Goal: Task Accomplishment & Management: Manage account settings

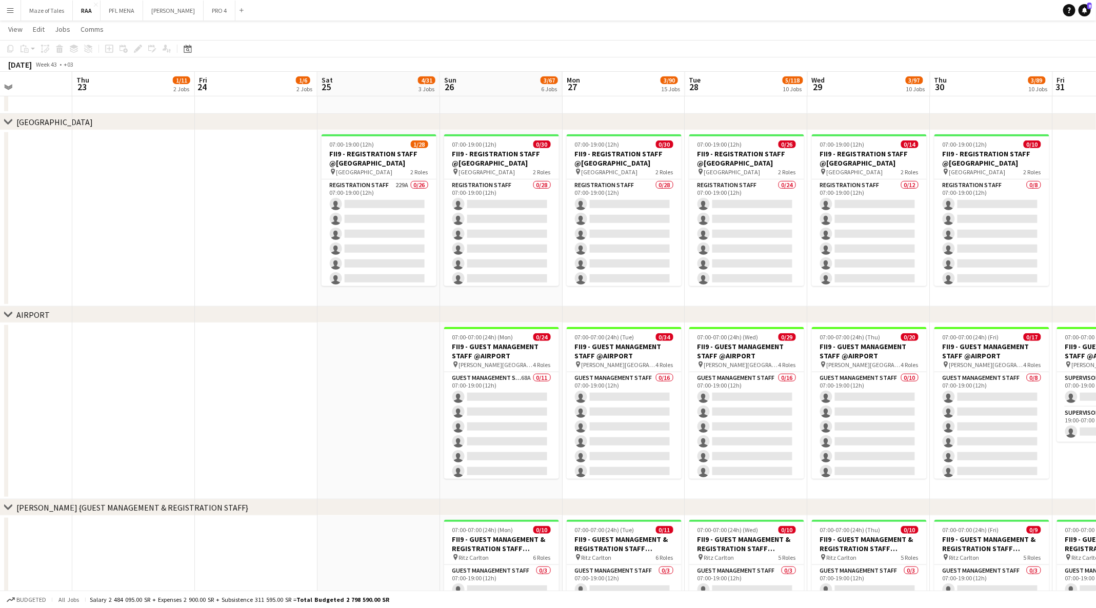
scroll to position [0, 295]
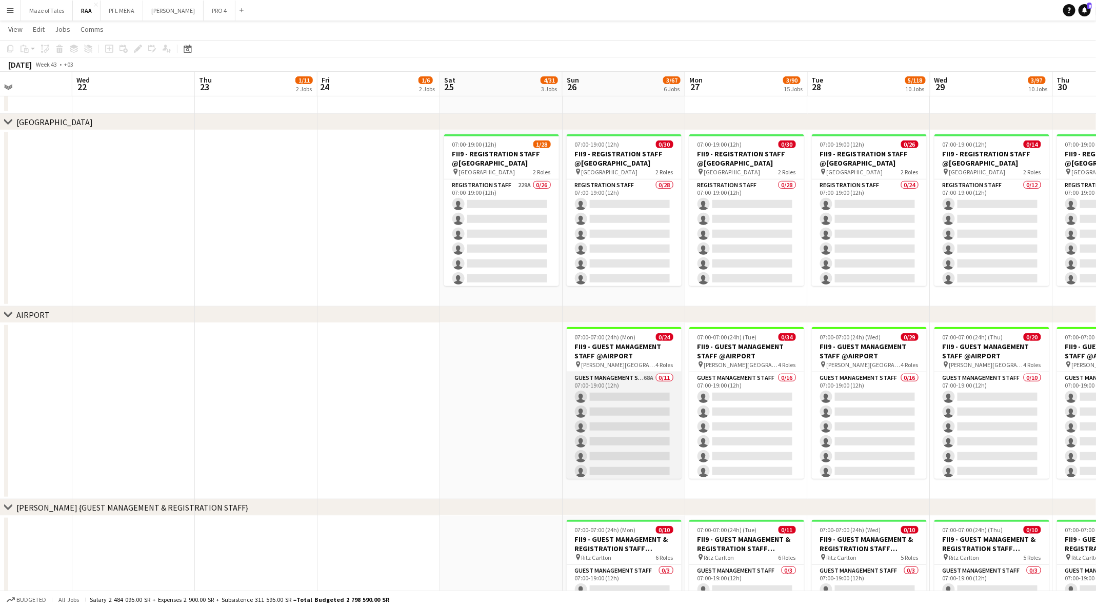
click at [632, 419] on app-card-role "Guest Management Staff 68A 0/11 07:00-19:00 (12h) single-neutral-actions single…" at bounding box center [624, 464] width 115 height 184
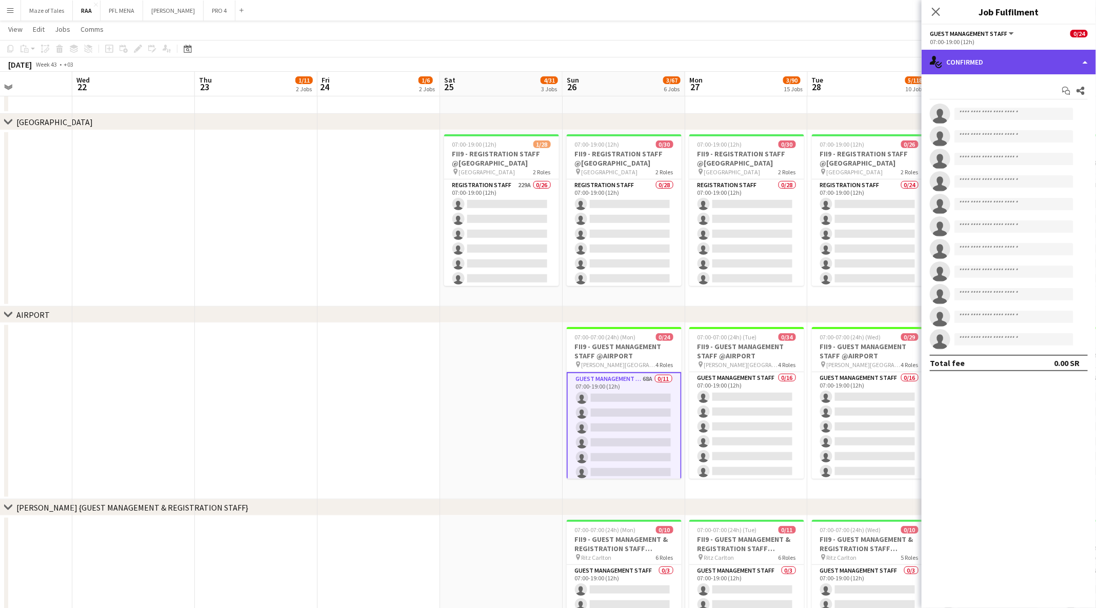
click at [1036, 68] on div "single-neutral-actions-check-2 Confirmed" at bounding box center [1009, 62] width 174 height 25
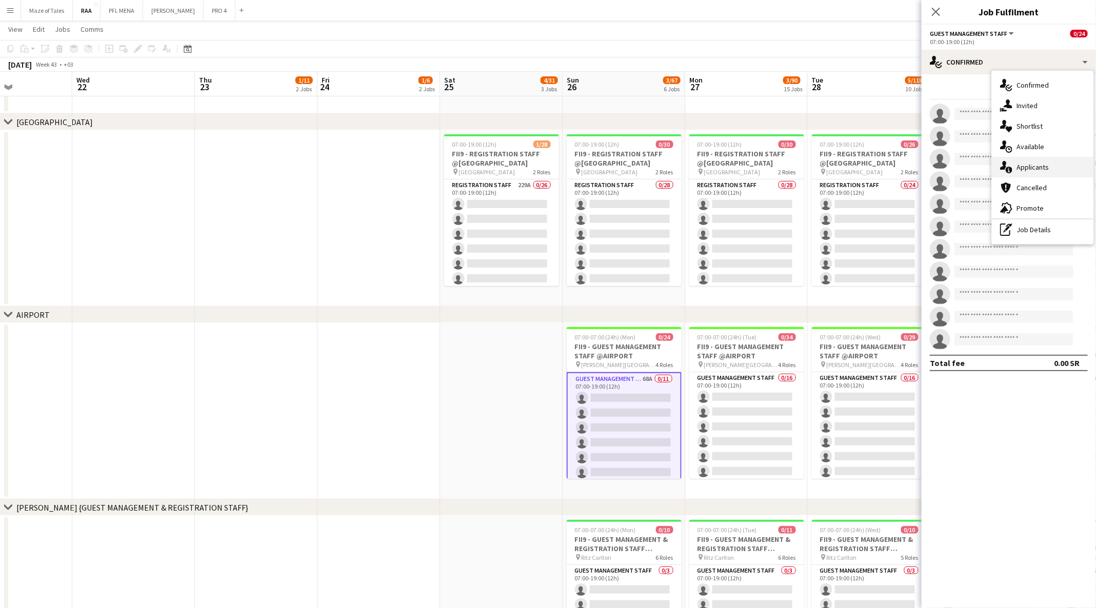
click at [1028, 158] on div "single-neutral-actions-information Applicants" at bounding box center [1043, 167] width 102 height 21
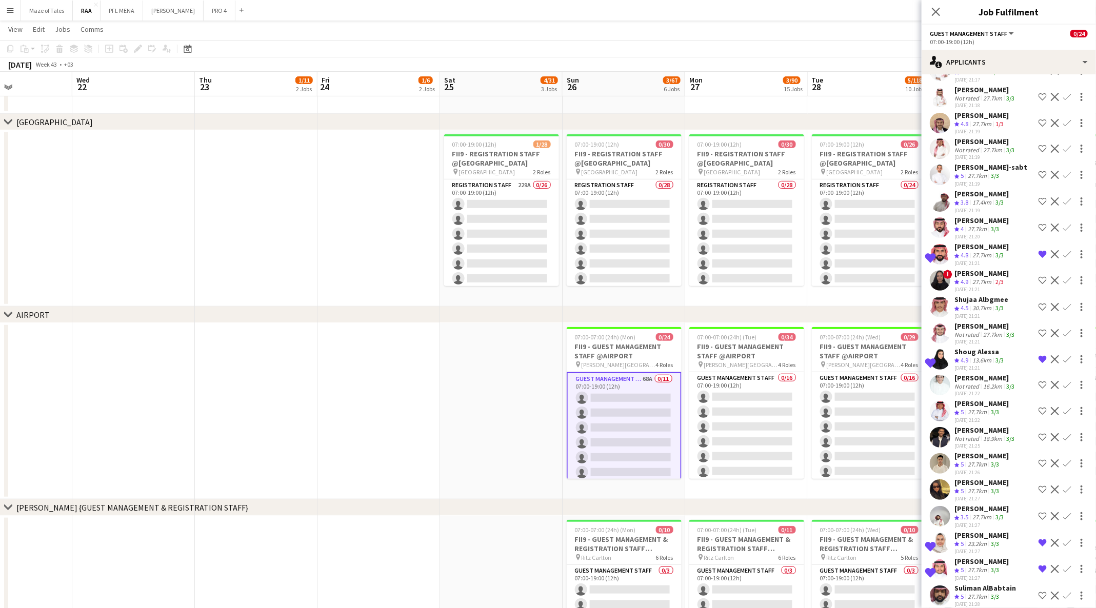
scroll to position [70, 0]
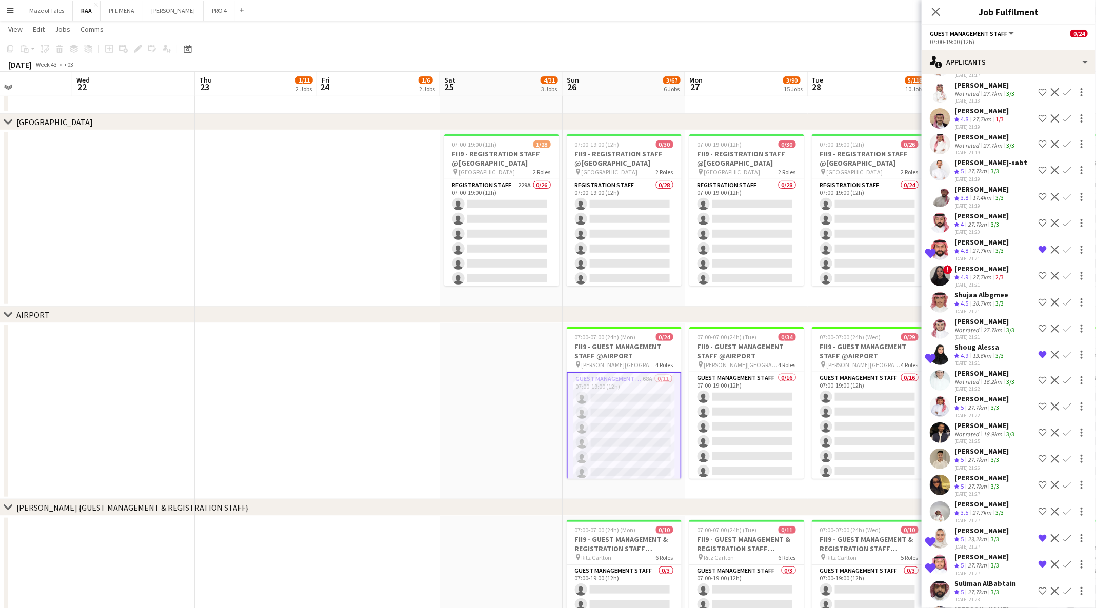
click at [953, 257] on div "Shortlisted Rayed AlRhimi Crew rating 4.8 27.7km 3/3 02-08-2025 21:21 Remove cr…" at bounding box center [1009, 249] width 174 height 25
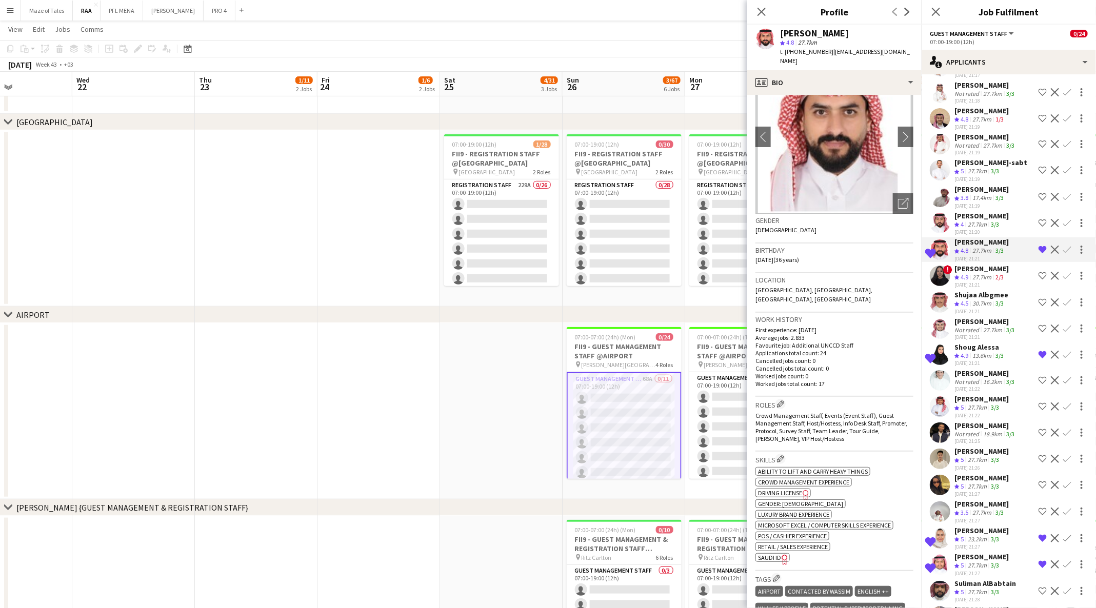
scroll to position [0, 0]
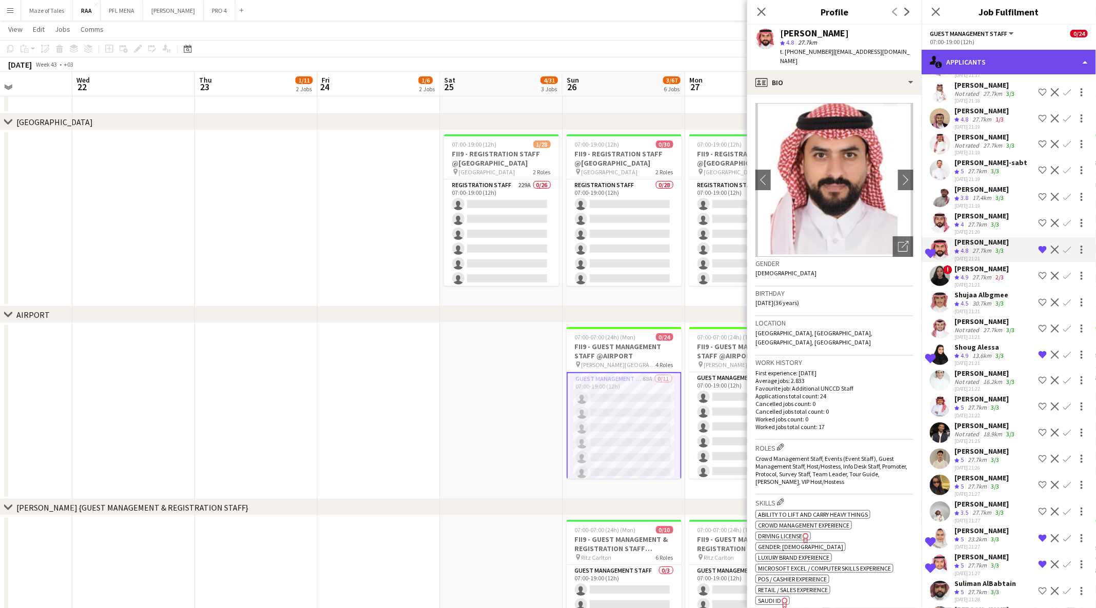
click at [971, 58] on div "single-neutral-actions-information Applicants" at bounding box center [1009, 62] width 174 height 25
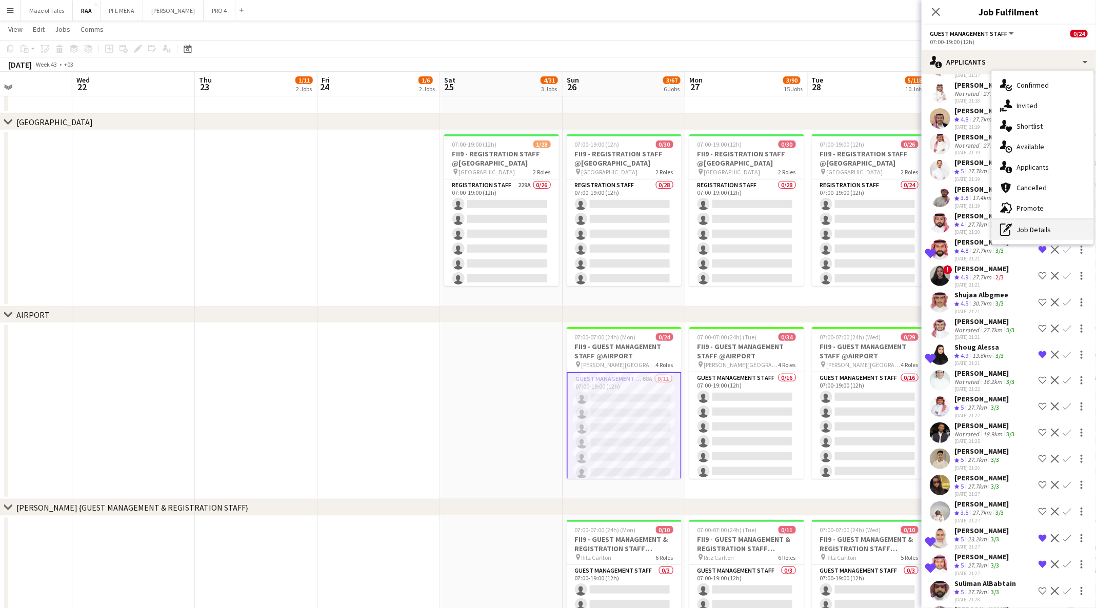
click at [1034, 226] on div "pen-write Job Details" at bounding box center [1043, 230] width 102 height 21
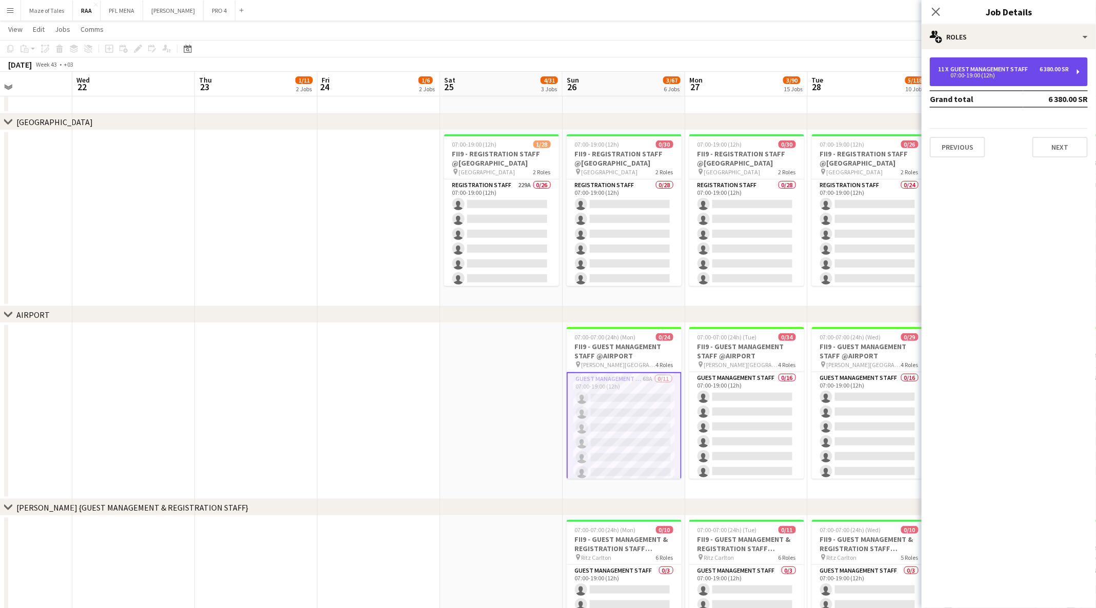
click at [997, 66] on div "Guest Management Staff" at bounding box center [991, 69] width 82 height 7
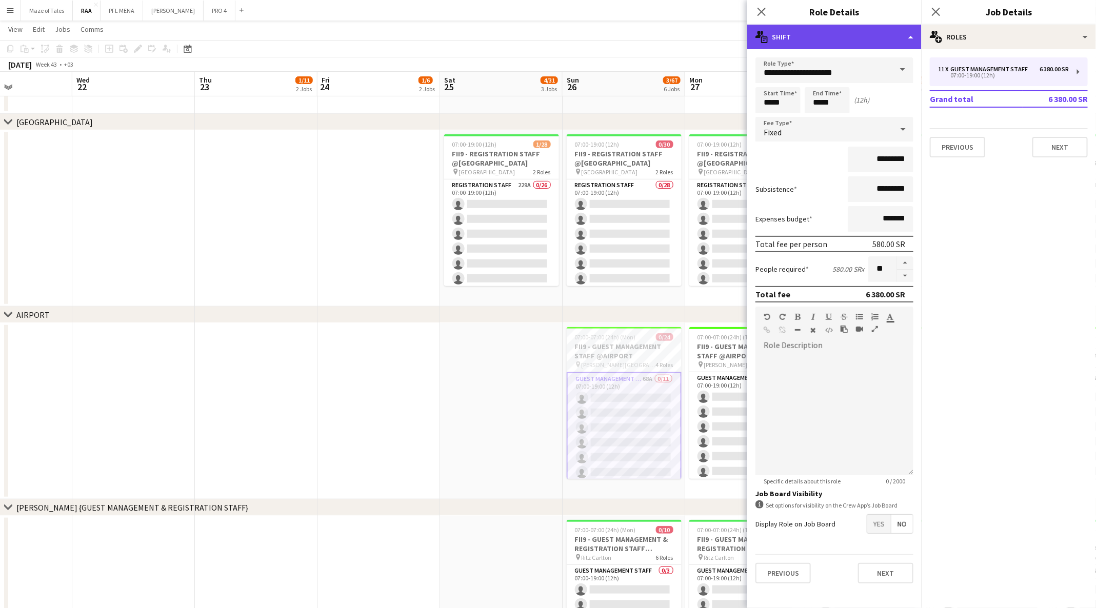
click at [857, 31] on div "multiple-actions-text Shift" at bounding box center [834, 37] width 174 height 25
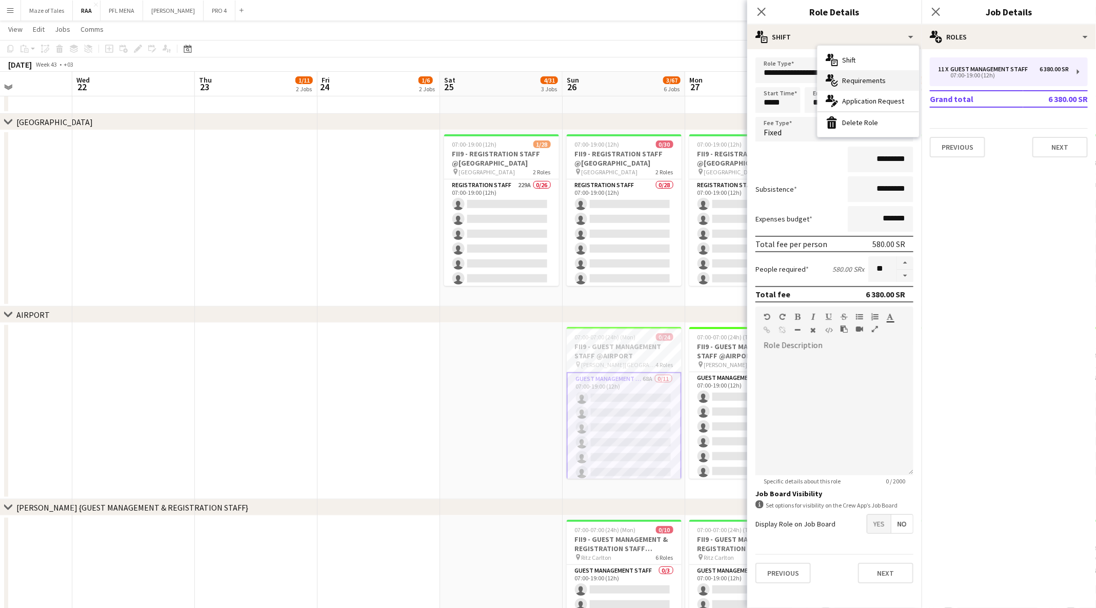
click at [834, 77] on icon "multiple-actions-check-2" at bounding box center [832, 80] width 12 height 12
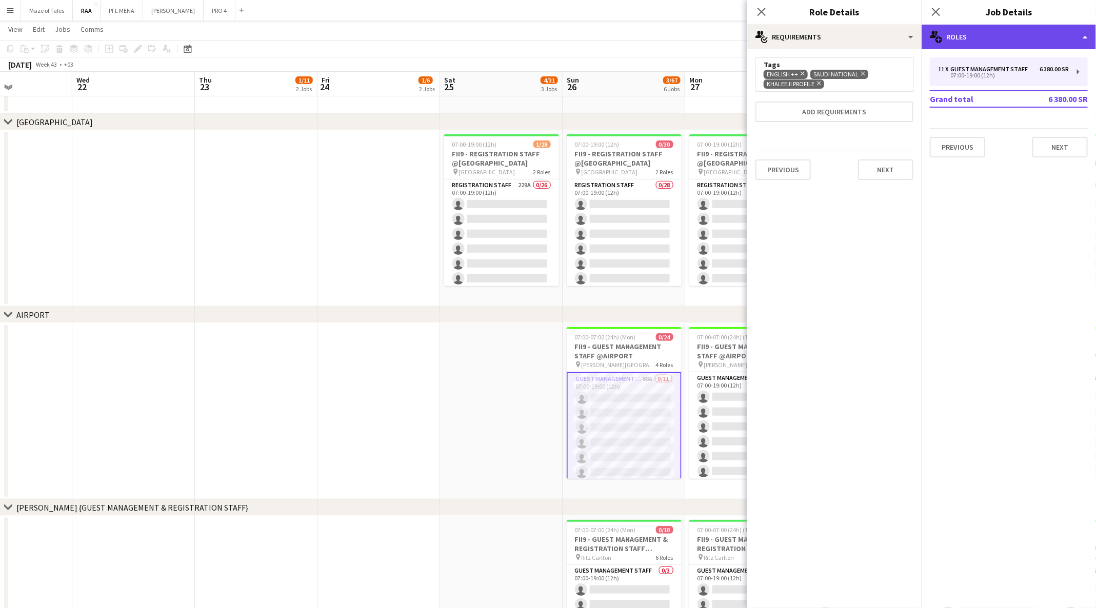
click at [996, 26] on div "multiple-users-add Roles" at bounding box center [1009, 37] width 174 height 25
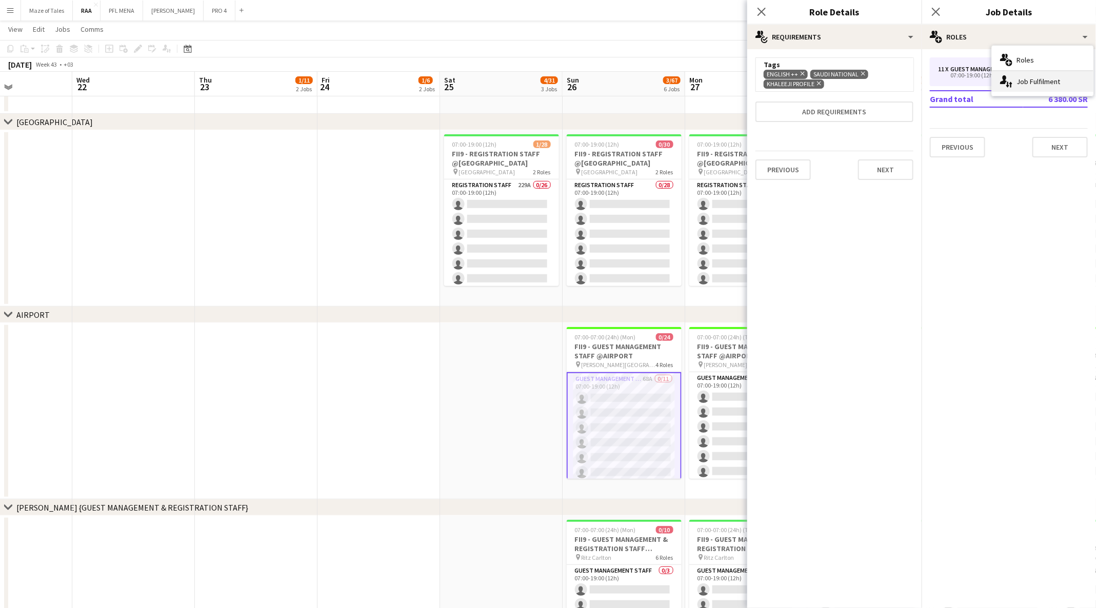
click at [1003, 81] on icon at bounding box center [1003, 79] width 7 height 9
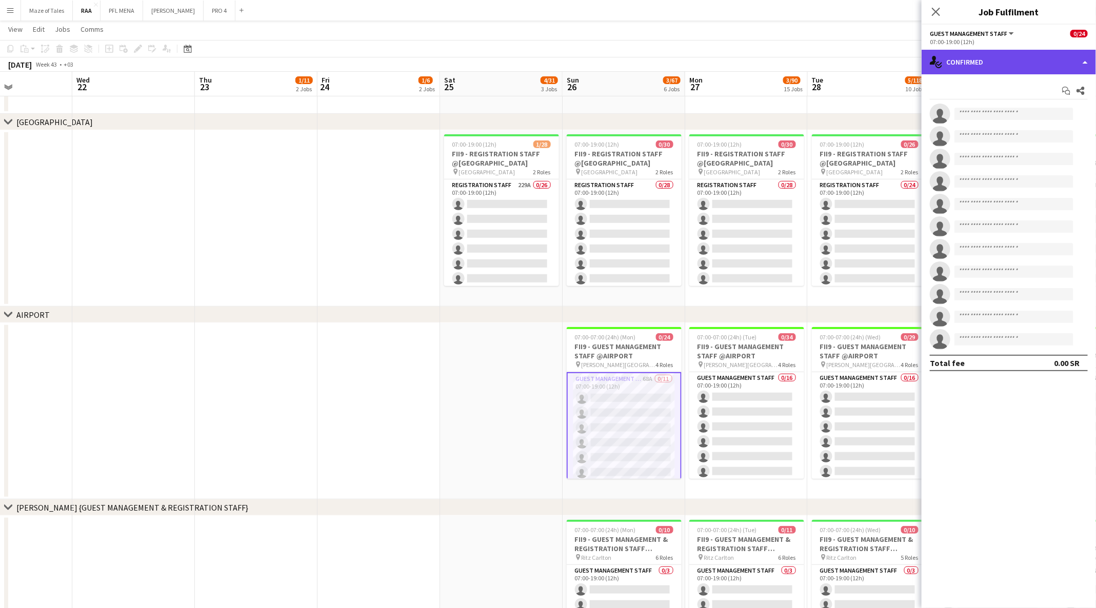
click at [1009, 52] on div "single-neutral-actions-check-2 Confirmed" at bounding box center [1009, 62] width 174 height 25
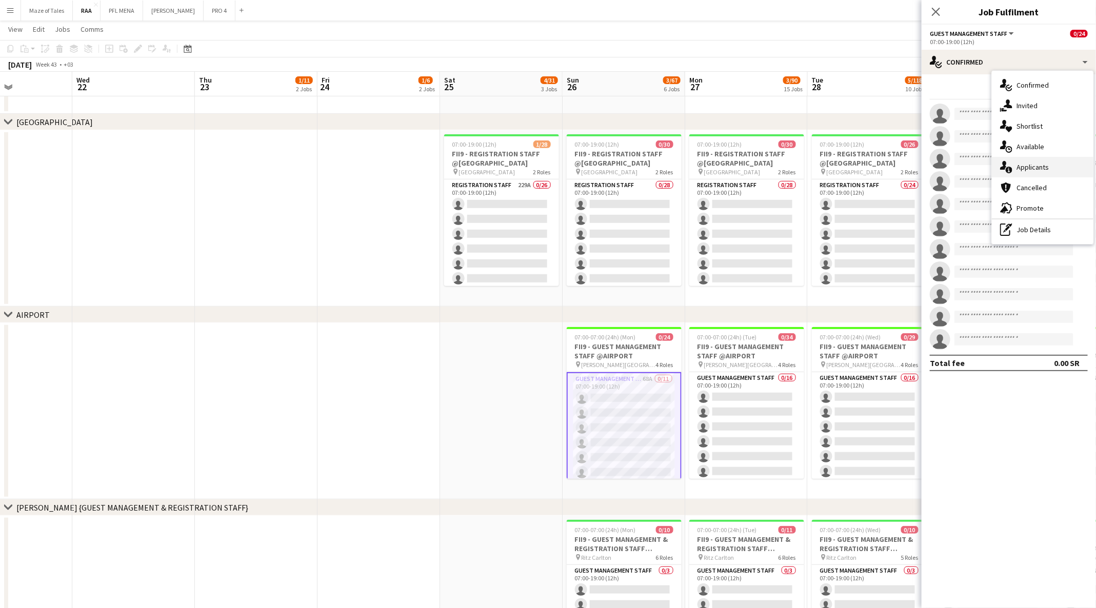
click at [1040, 163] on div "single-neutral-actions-information Applicants" at bounding box center [1043, 167] width 102 height 21
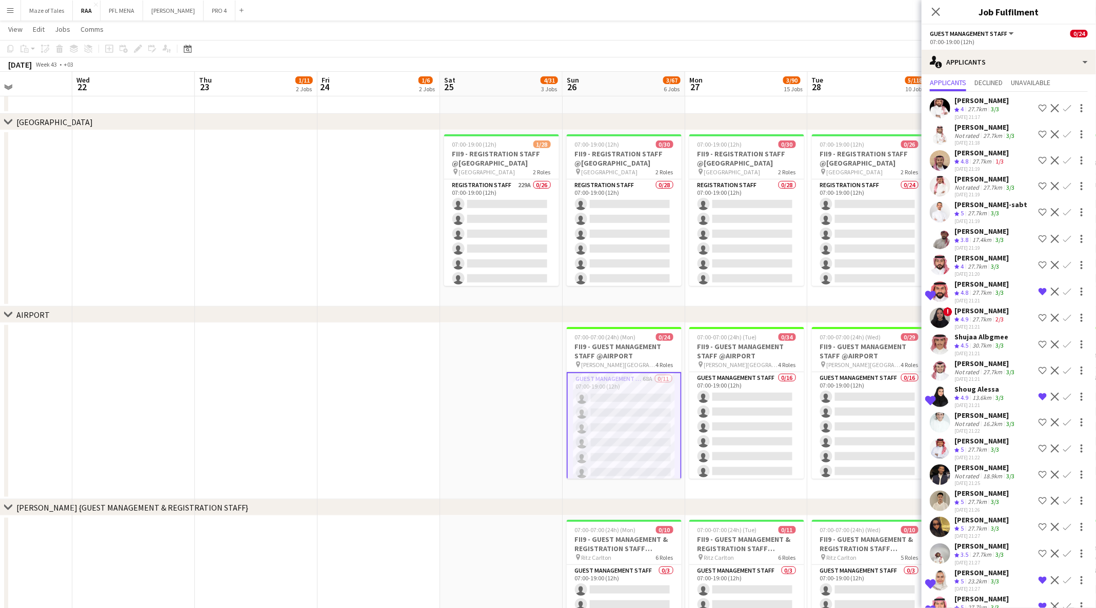
scroll to position [28, 0]
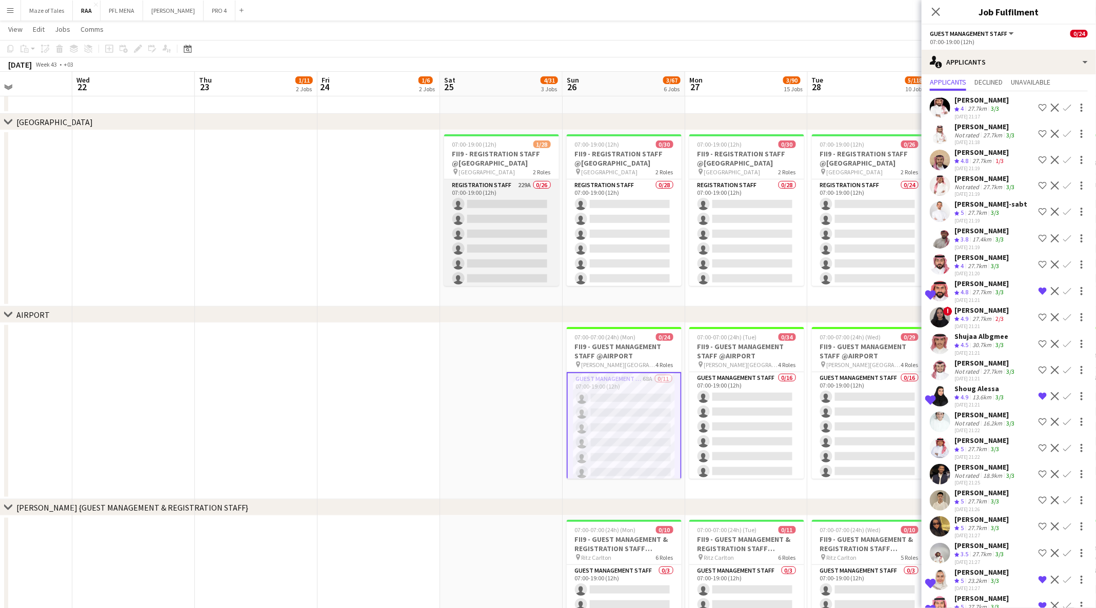
click at [505, 249] on app-card-role "Registration Staff 229A 0/26 07:00-19:00 (12h) single-neutral-actions single-ne…" at bounding box center [501, 383] width 115 height 407
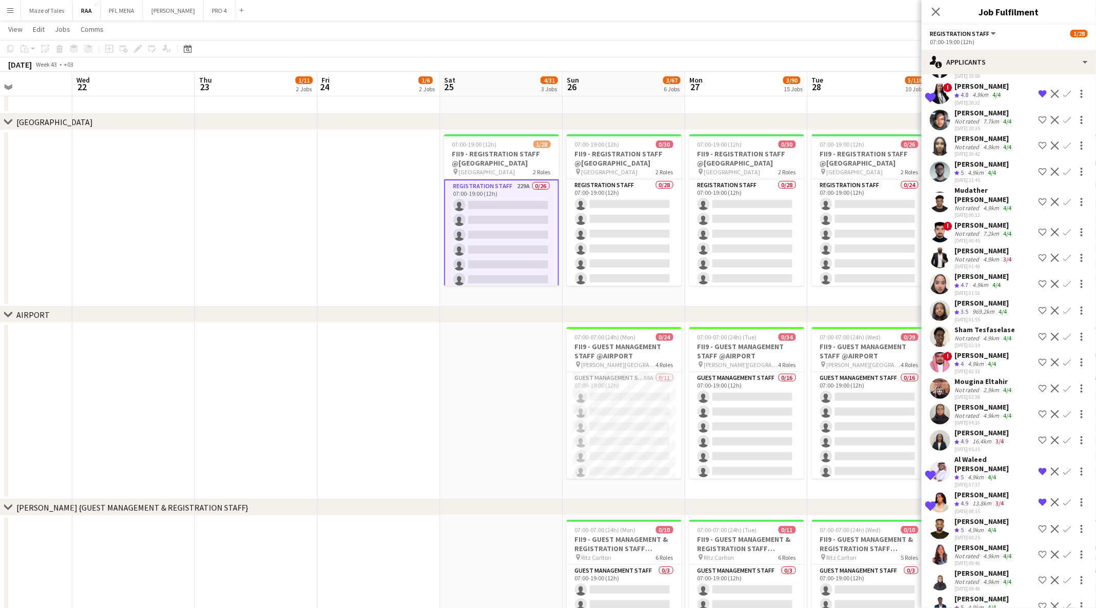
scroll to position [4267, 0]
click at [976, 177] on div "4.9km" at bounding box center [976, 173] width 20 height 9
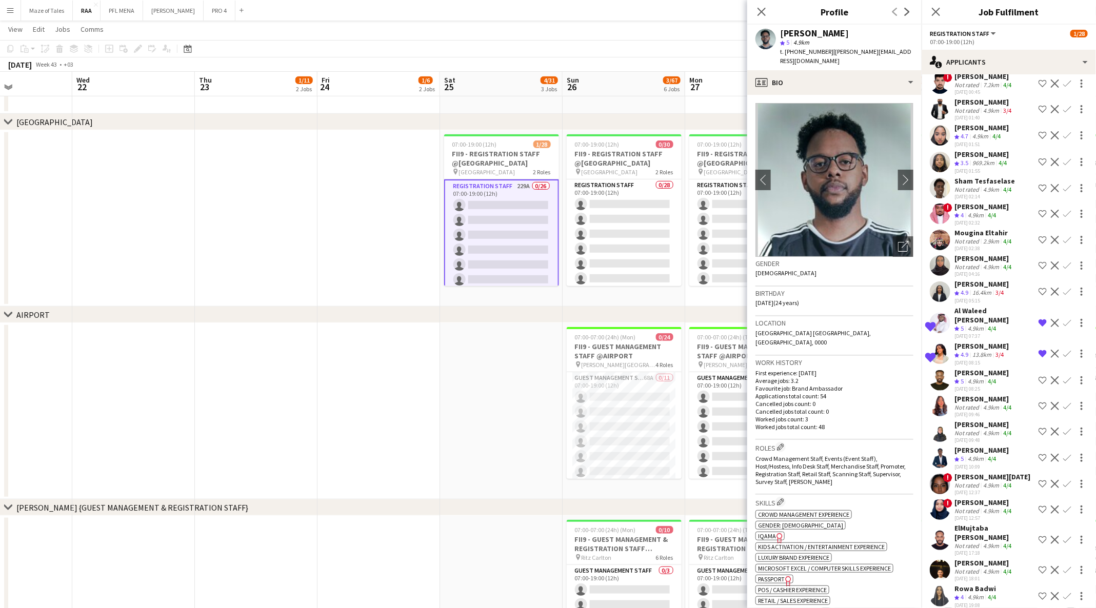
scroll to position [4429, 0]
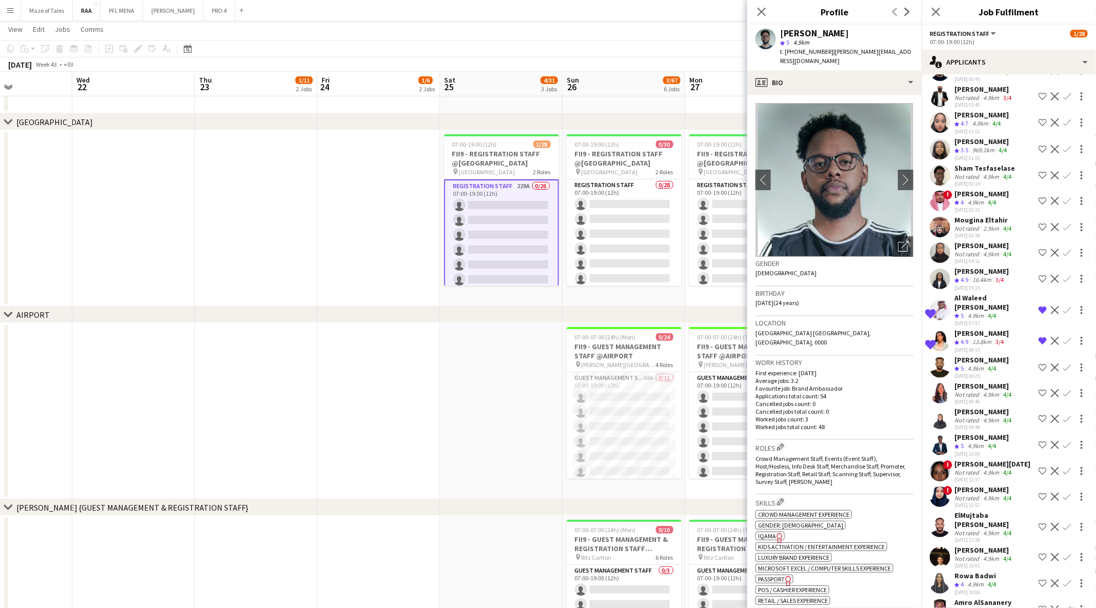
click at [957, 153] on polygon at bounding box center [957, 150] width 5 height 5
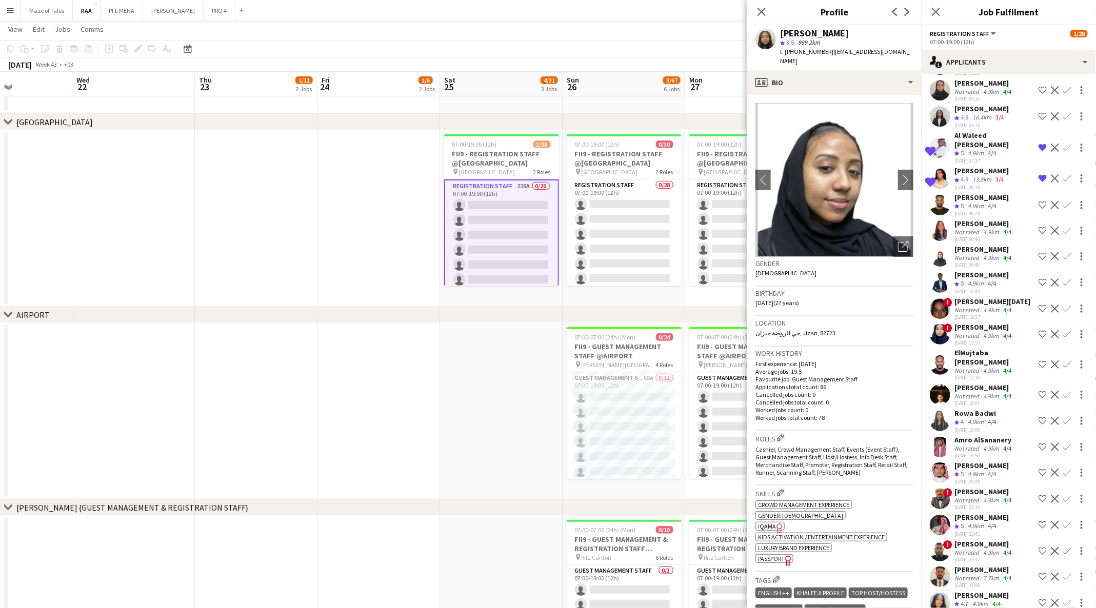
scroll to position [4616, 0]
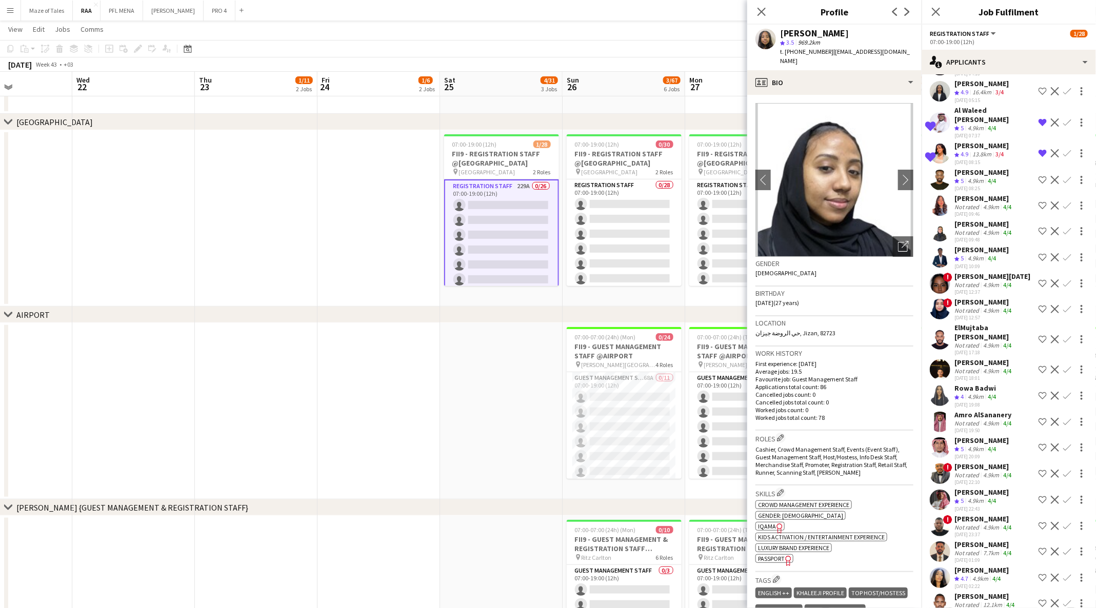
click at [1039, 95] on app-icon "Shortlist crew" at bounding box center [1043, 91] width 8 height 8
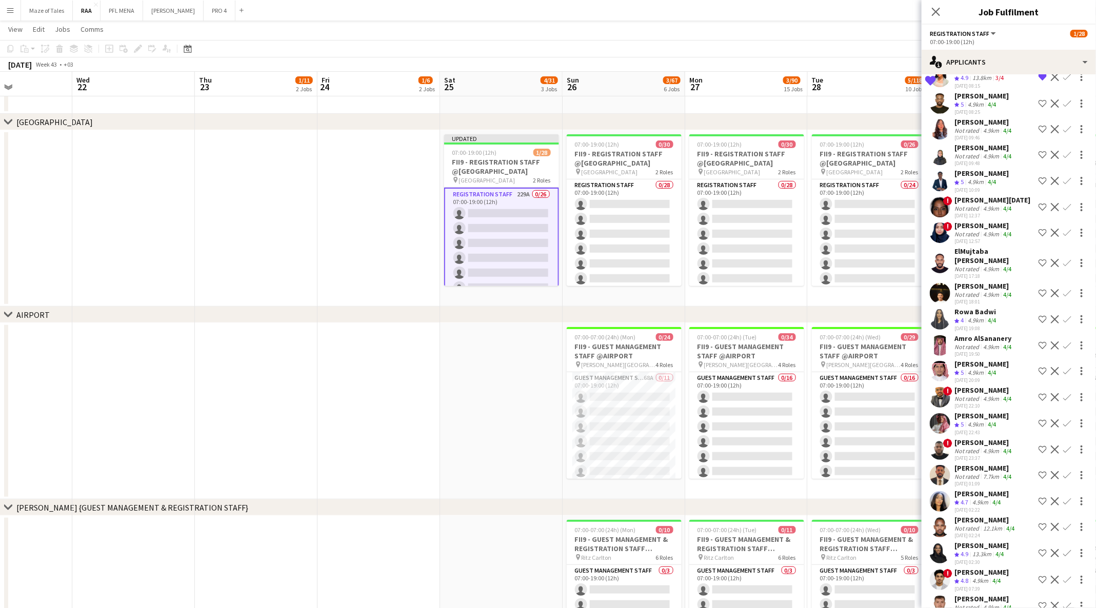
scroll to position [4694, 0]
click at [1039, 107] on app-icon "Shortlist crew" at bounding box center [1043, 102] width 8 height 8
click at [964, 107] on span "5" at bounding box center [962, 104] width 3 height 8
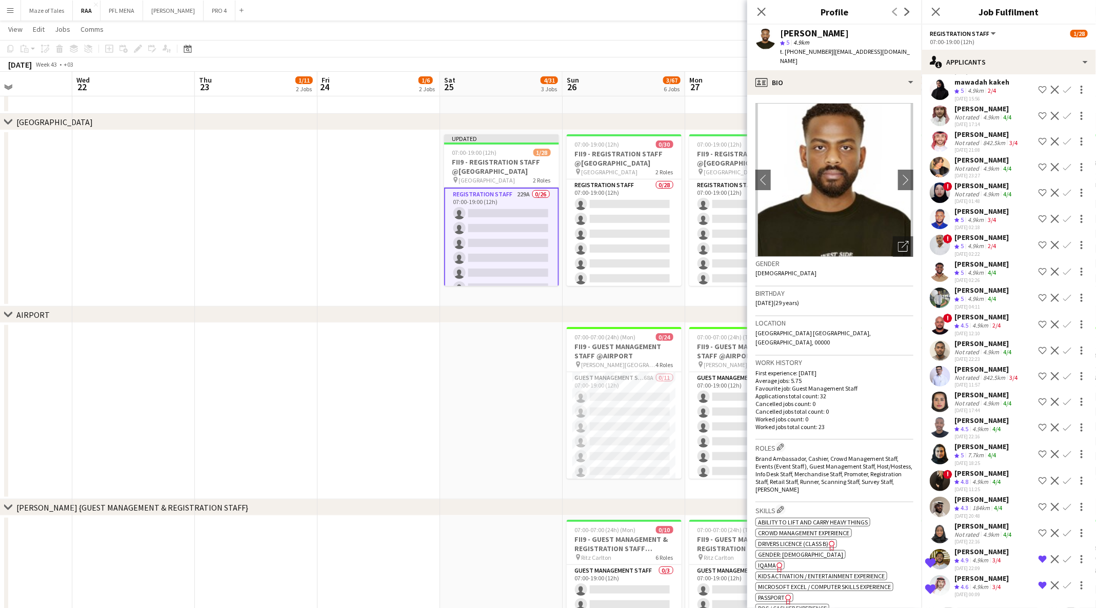
scroll to position [5675, 0]
click at [962, 420] on div "Mohammed Altayeb" at bounding box center [982, 420] width 54 height 9
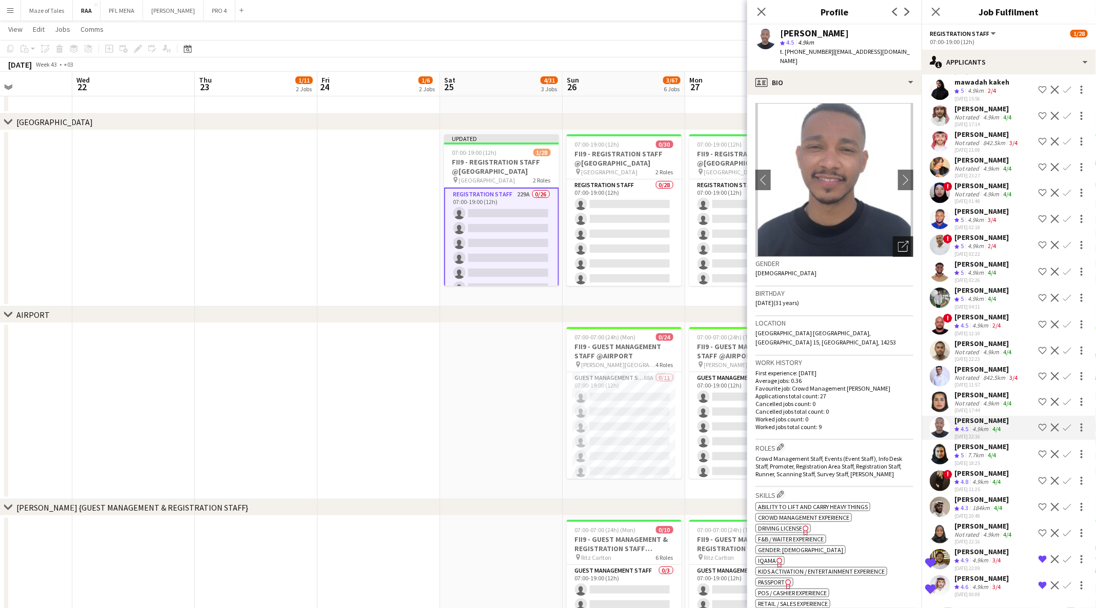
click at [898, 242] on icon "Open photos pop-in" at bounding box center [903, 246] width 11 height 11
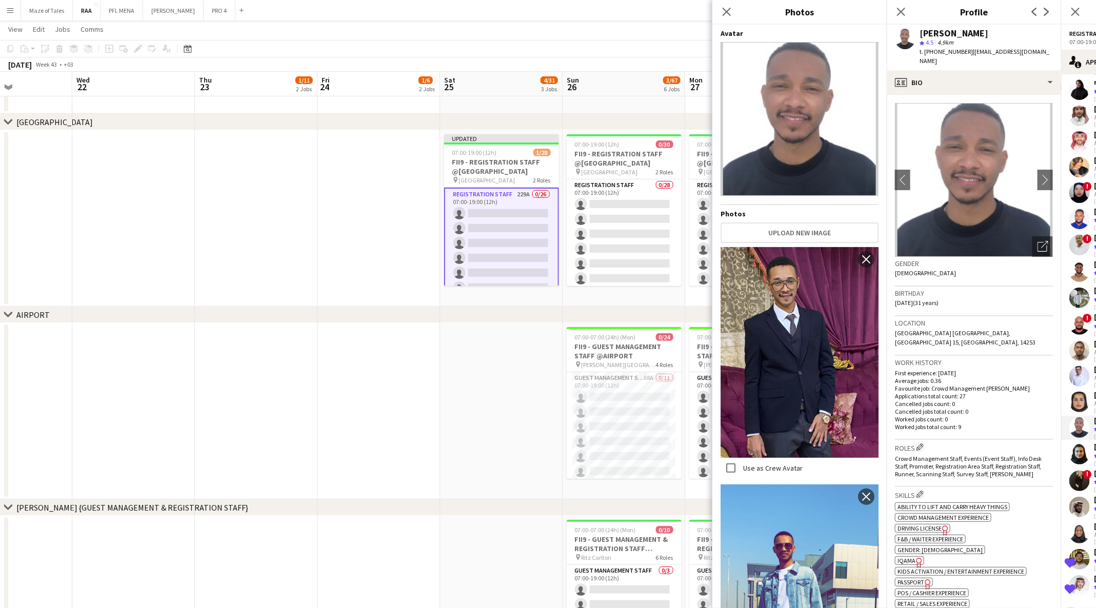
scroll to position [149, 0]
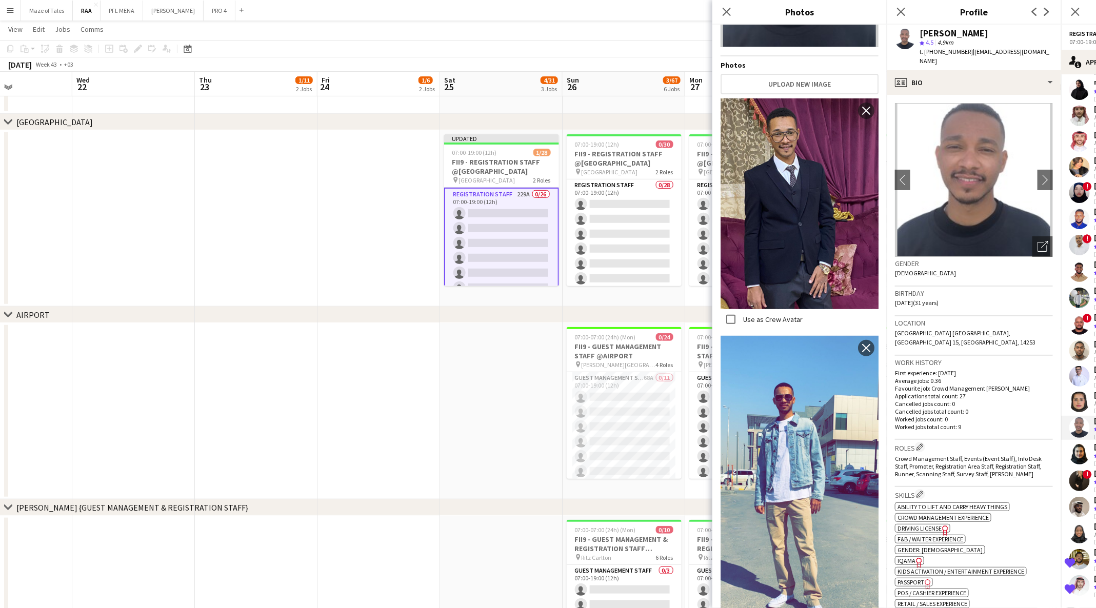
click at [994, 369] on p "First experience: 27-11-2022" at bounding box center [974, 373] width 158 height 8
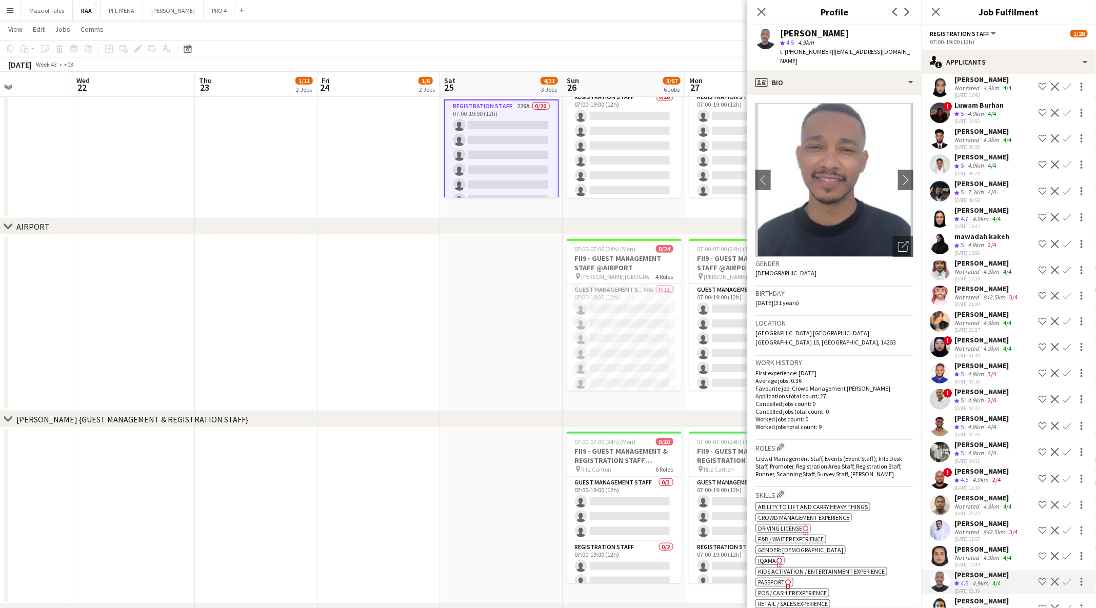
scroll to position [5420, 0]
click at [1039, 118] on app-icon "Shortlist crew" at bounding box center [1043, 114] width 8 height 8
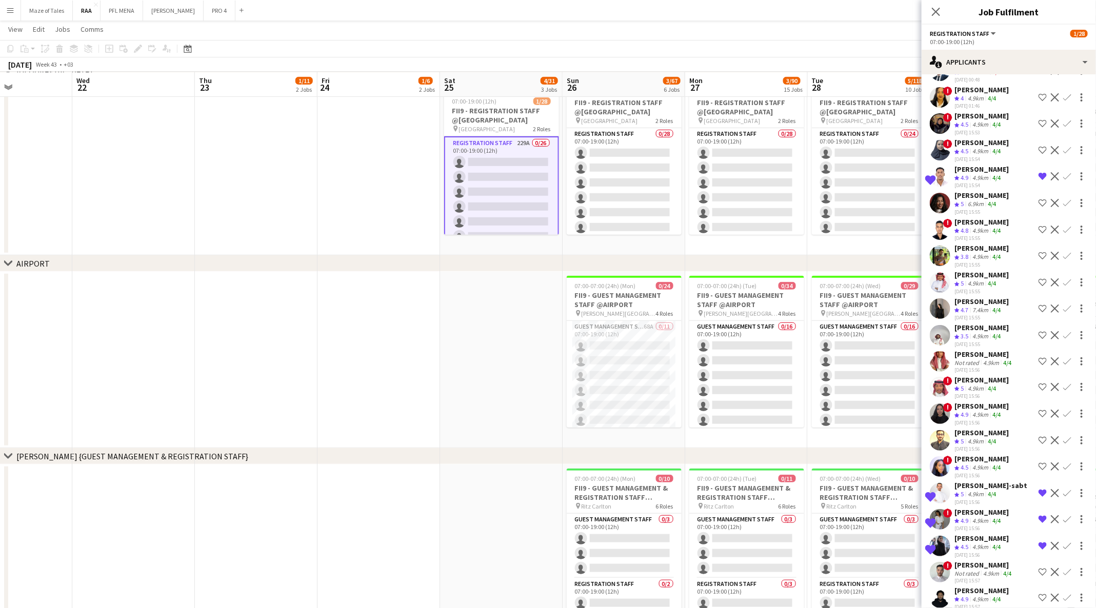
scroll to position [436, 0]
click at [962, 392] on span "5" at bounding box center [962, 388] width 3 height 8
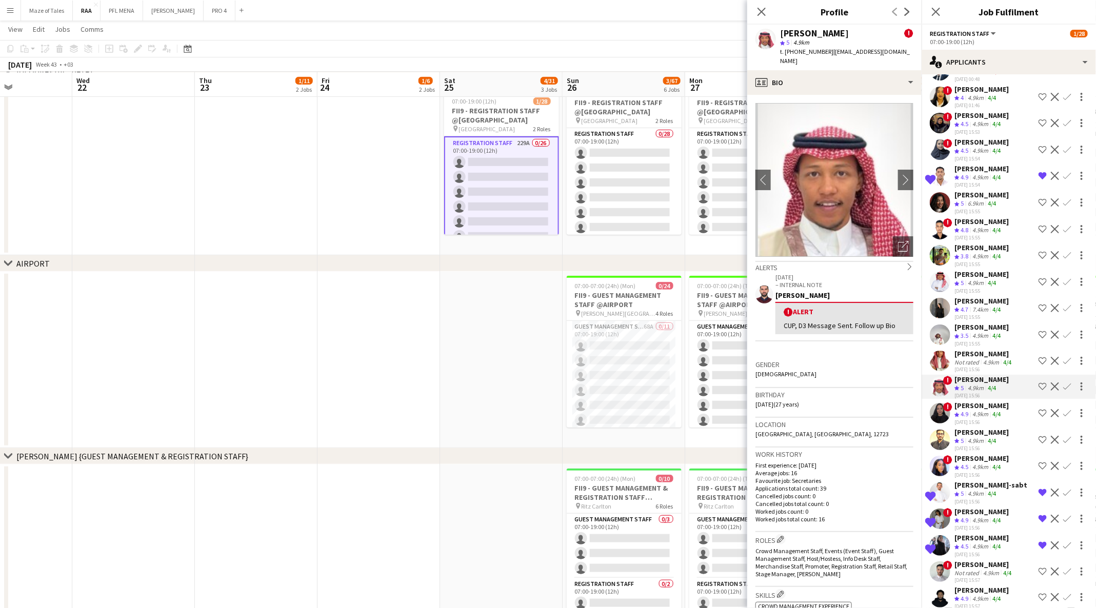
click at [979, 366] on div "Not rated" at bounding box center [968, 363] width 27 height 8
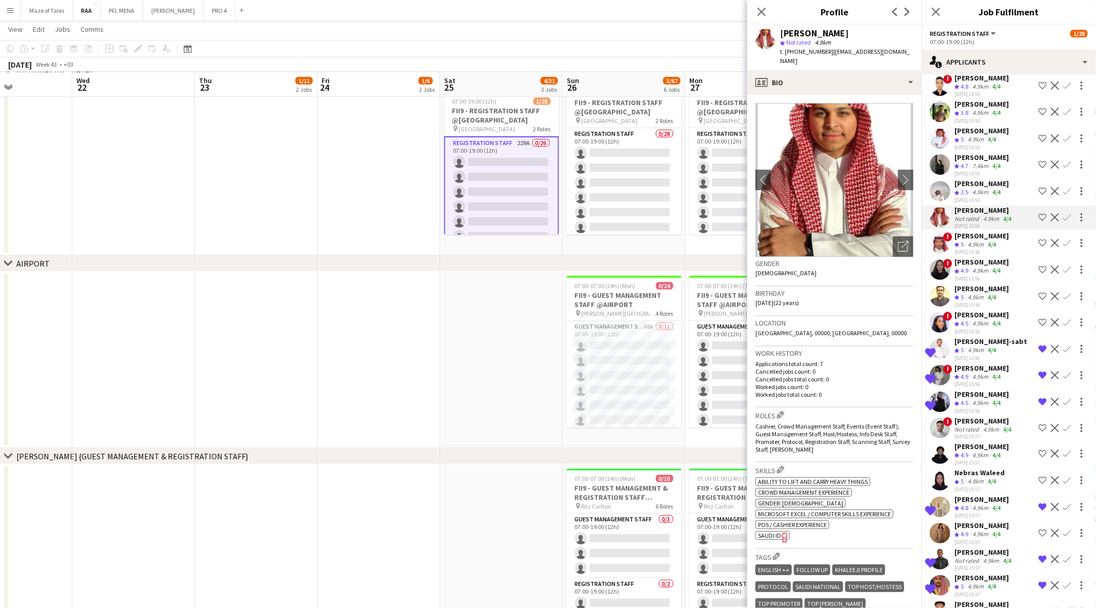
scroll to position [583, 0]
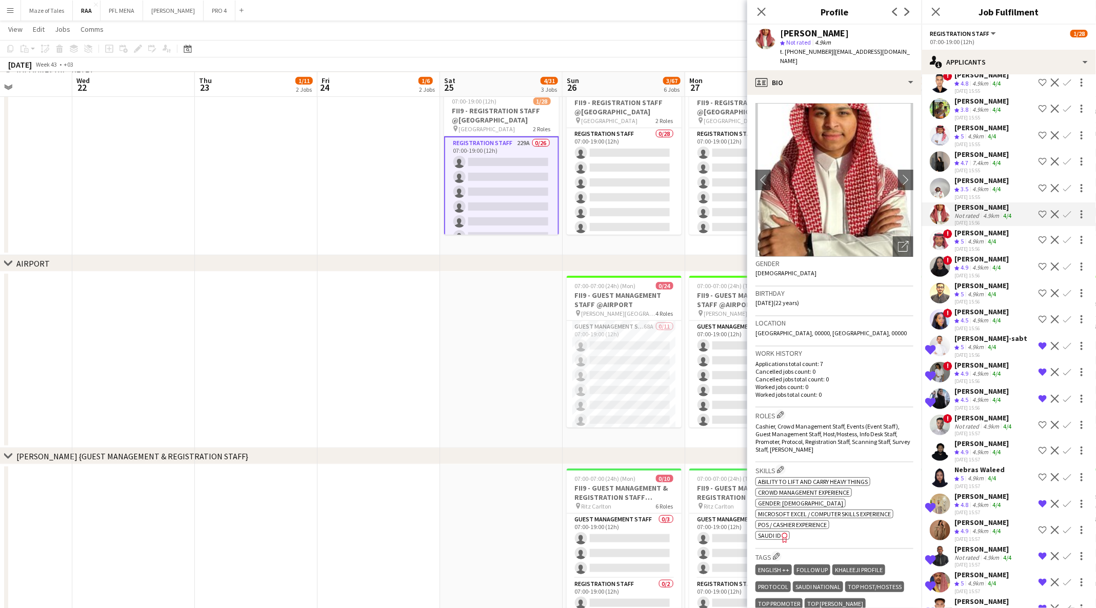
click at [964, 332] on div "03-08-2025 15:56" at bounding box center [982, 328] width 54 height 7
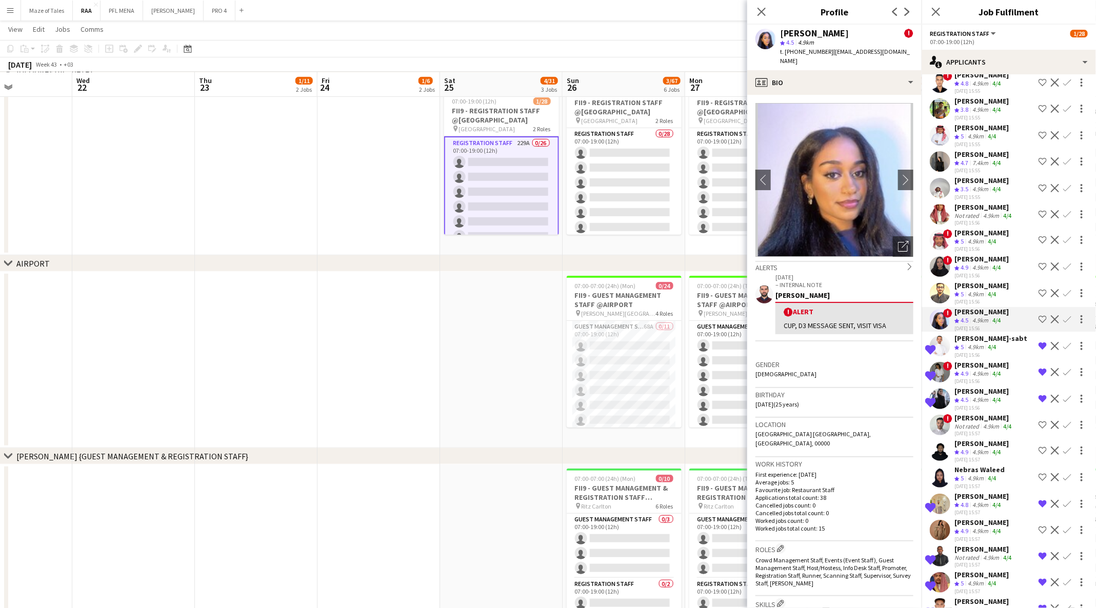
click at [957, 350] on polygon at bounding box center [957, 347] width 5 height 5
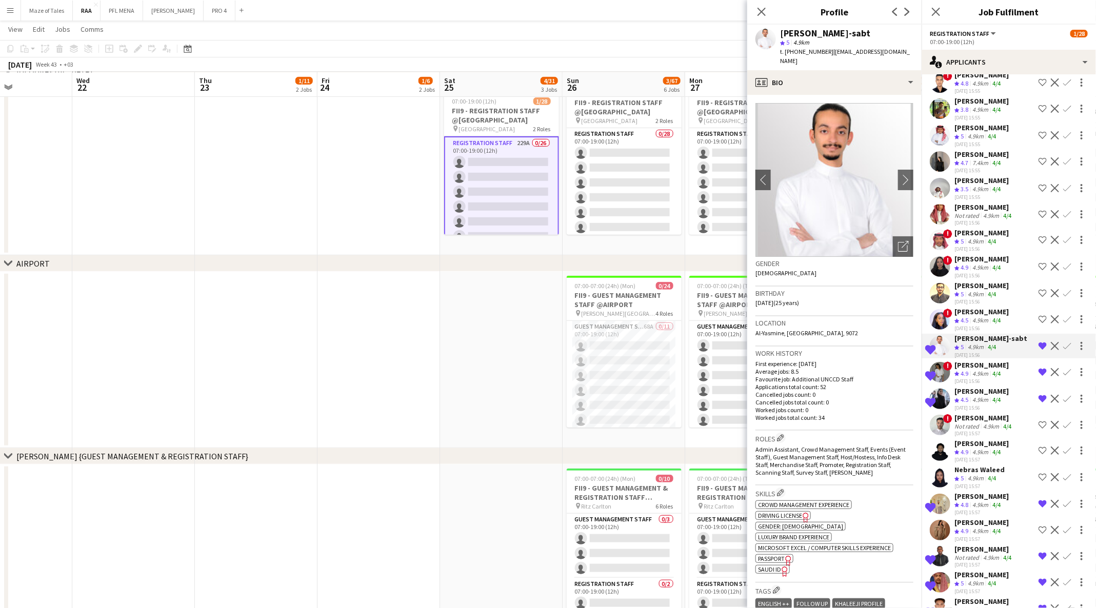
click at [949, 277] on div "!" at bounding box center [940, 266] width 21 height 21
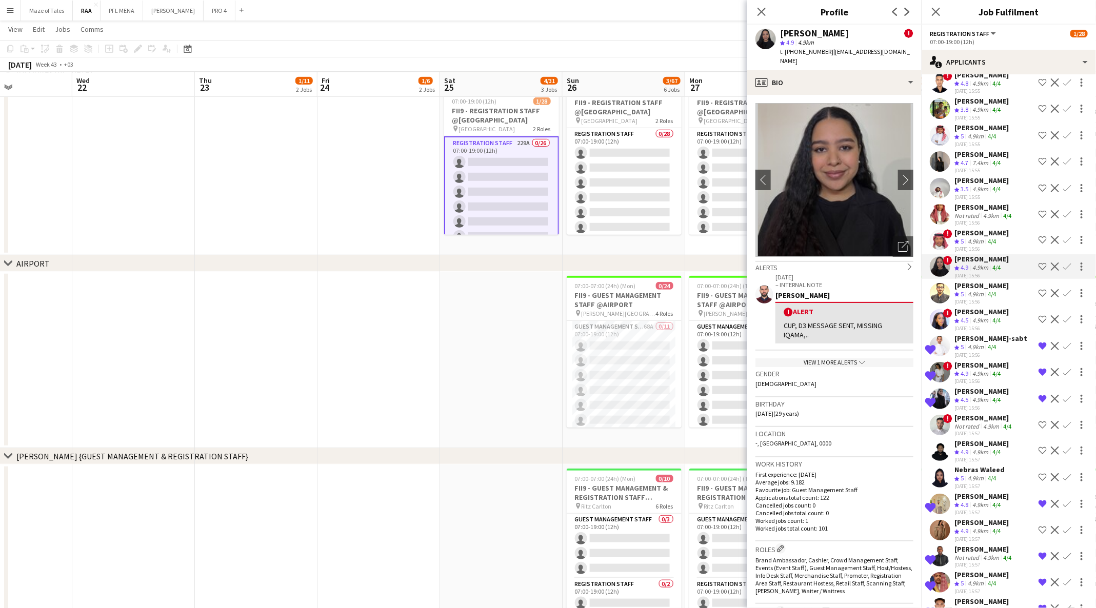
click at [1037, 273] on button "Shortlist crew" at bounding box center [1043, 267] width 12 height 12
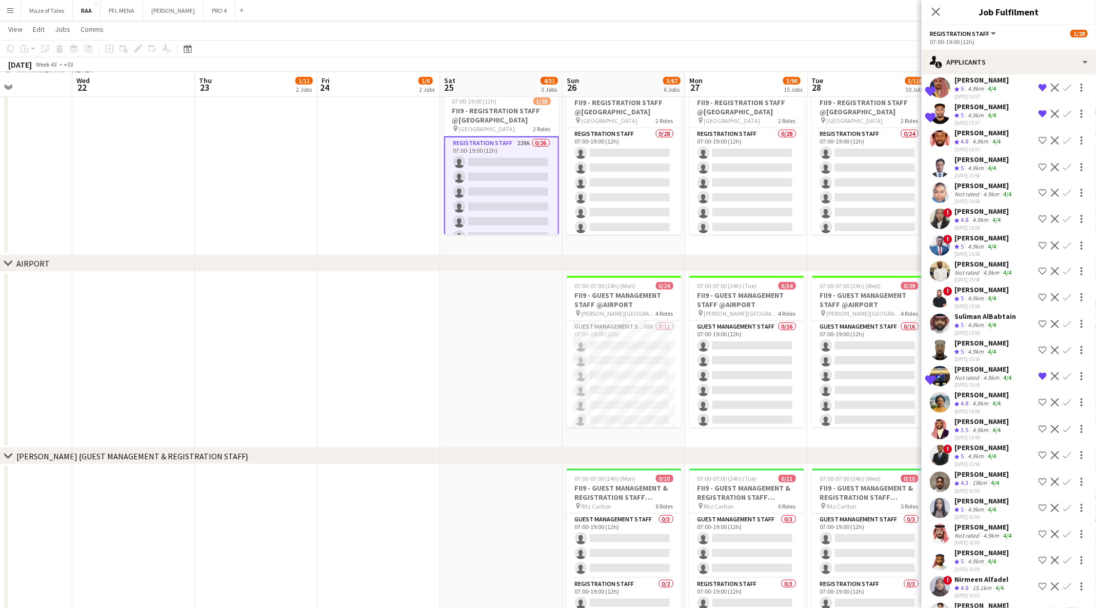
scroll to position [1082, 0]
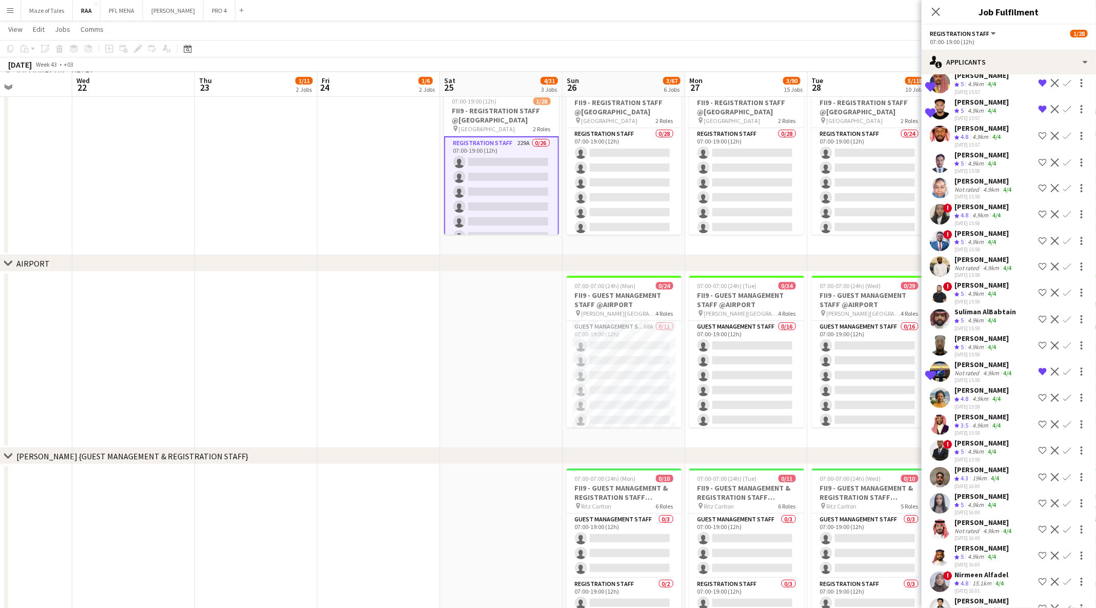
click at [998, 457] on div "4/4" at bounding box center [992, 452] width 12 height 9
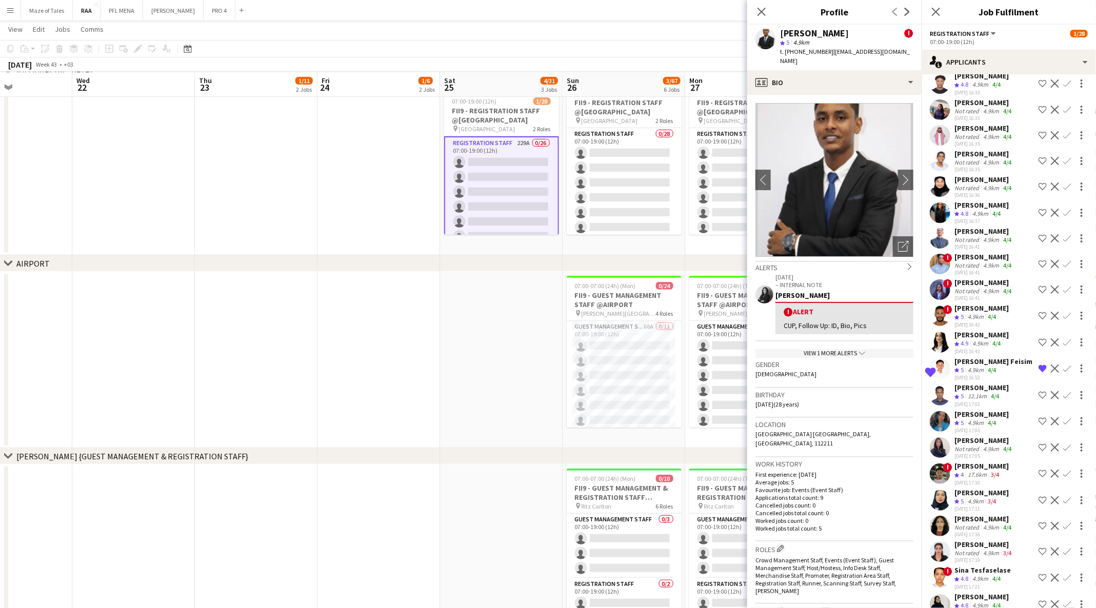
scroll to position [2970, 0]
click at [997, 293] on div "4.9km" at bounding box center [991, 290] width 20 height 8
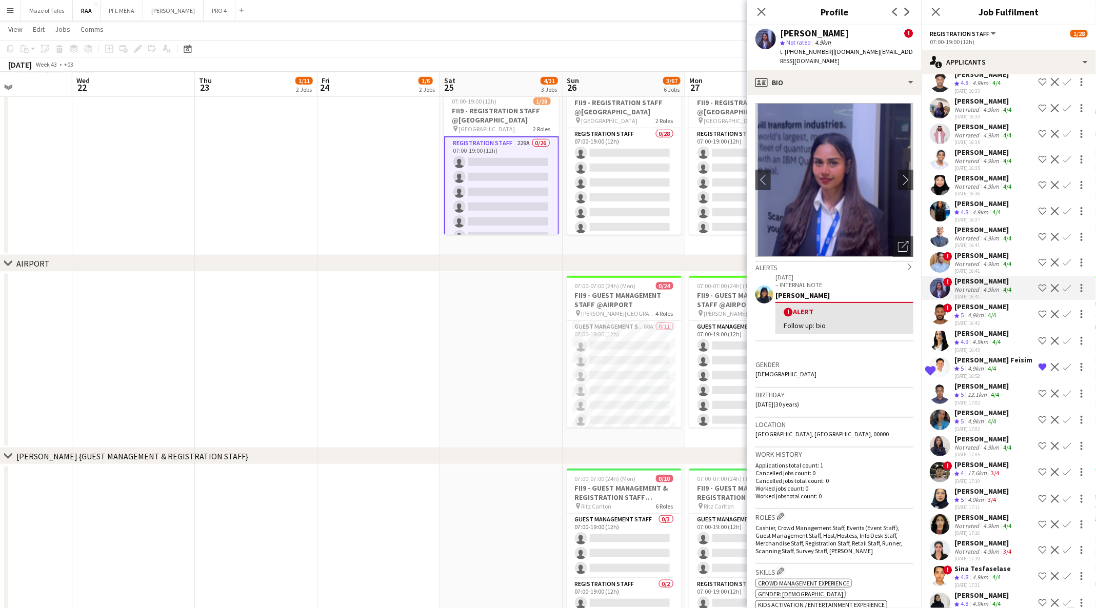
click at [1037, 294] on button "Shortlist crew" at bounding box center [1043, 288] width 12 height 12
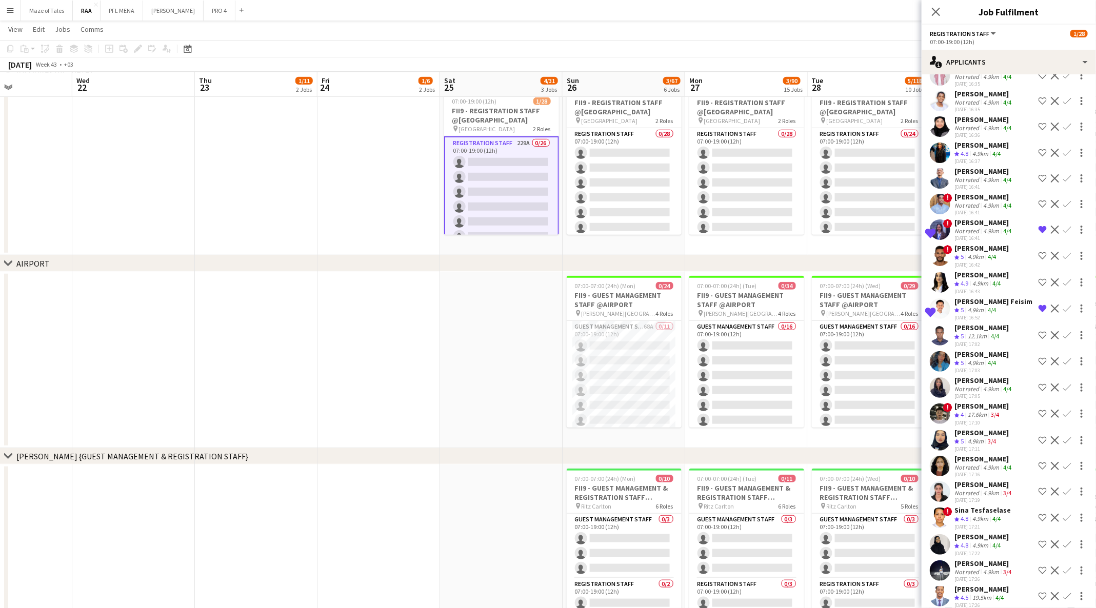
scroll to position [3030, 0]
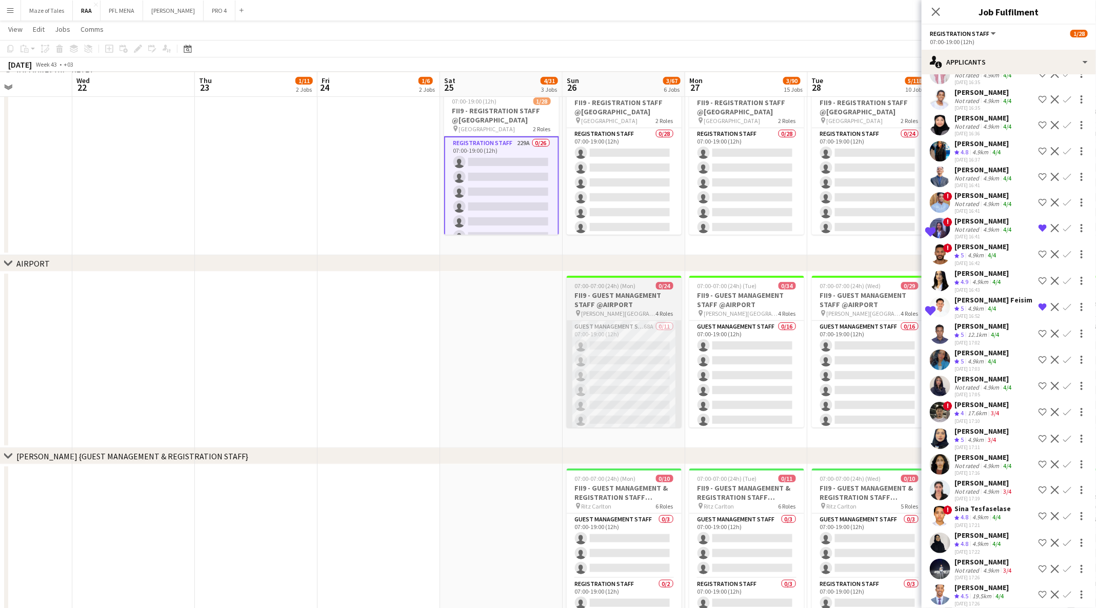
click at [567, 386] on app-card-role "Guest Management Staff 68A 0/11 07:00-19:00 (12h) single-neutral-actions single…" at bounding box center [624, 413] width 115 height 184
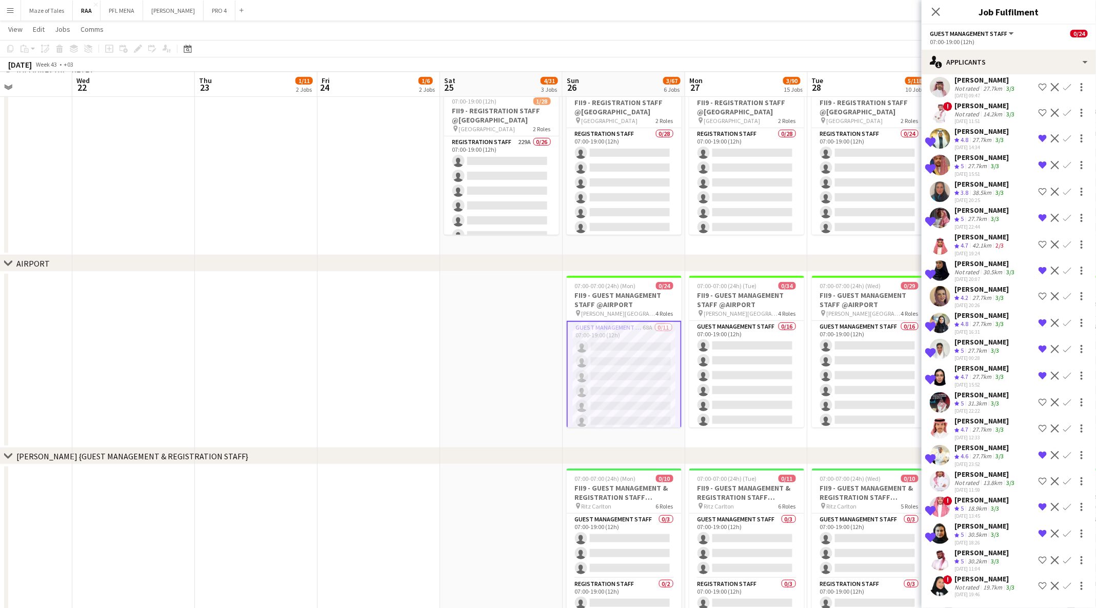
scroll to position [0, 0]
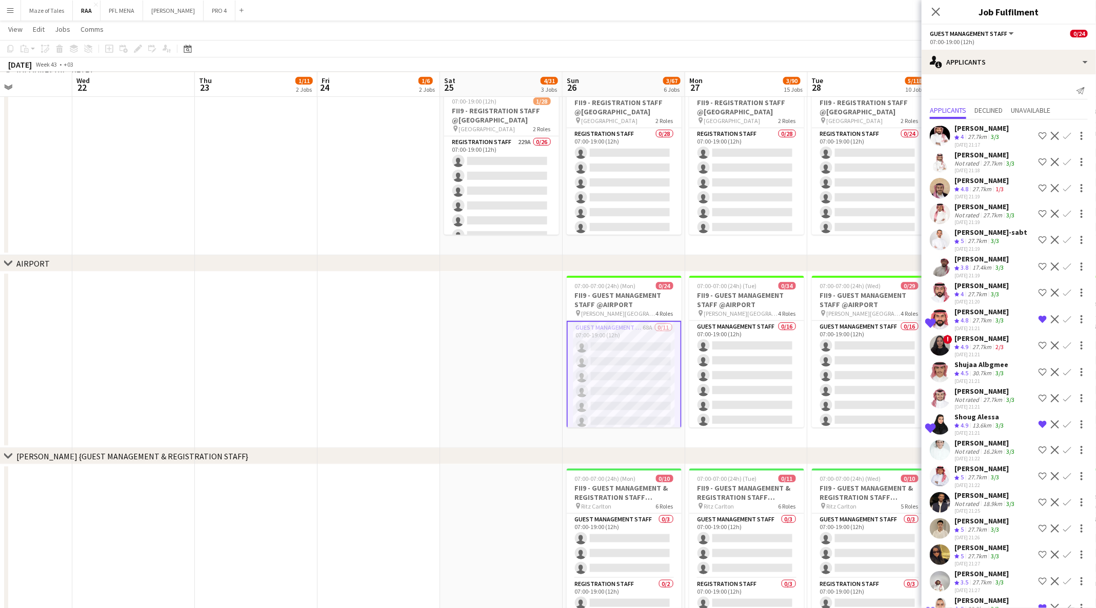
click at [524, 378] on app-date-cell at bounding box center [501, 360] width 123 height 176
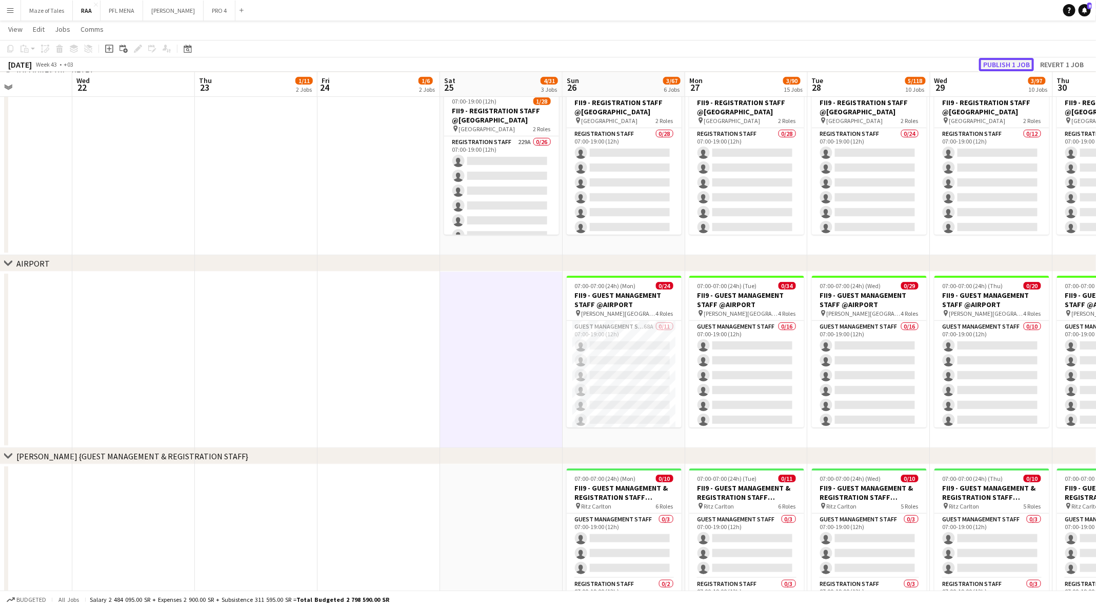
click at [1003, 68] on button "Publish 1 job" at bounding box center [1006, 64] width 55 height 13
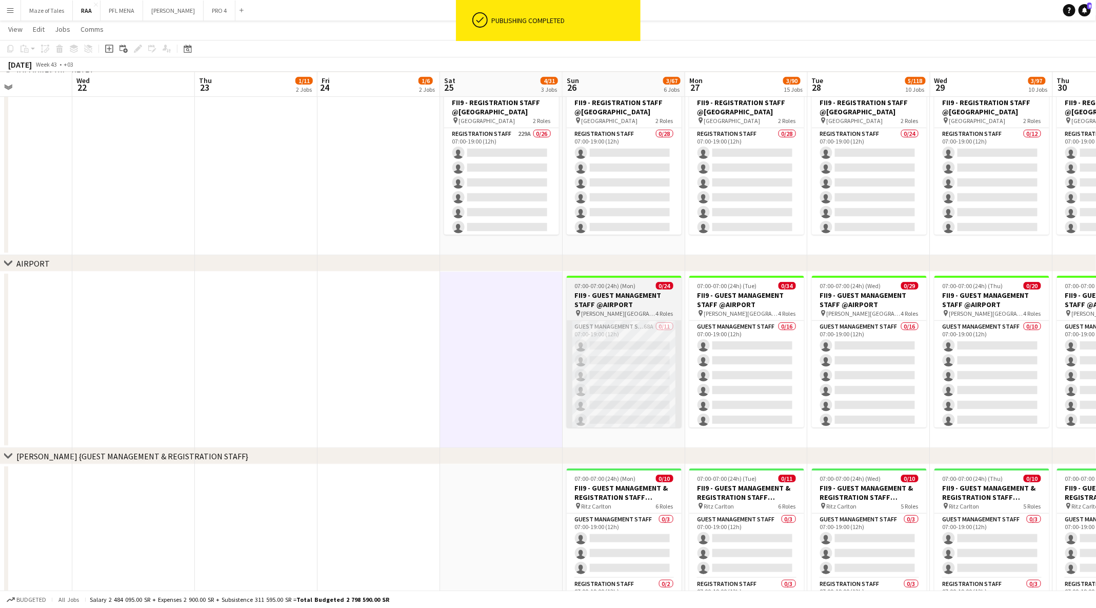
click at [636, 375] on app-card-role "Guest Management Staff 68A 0/11 07:00-19:00 (12h) single-neutral-actions single…" at bounding box center [624, 413] width 115 height 184
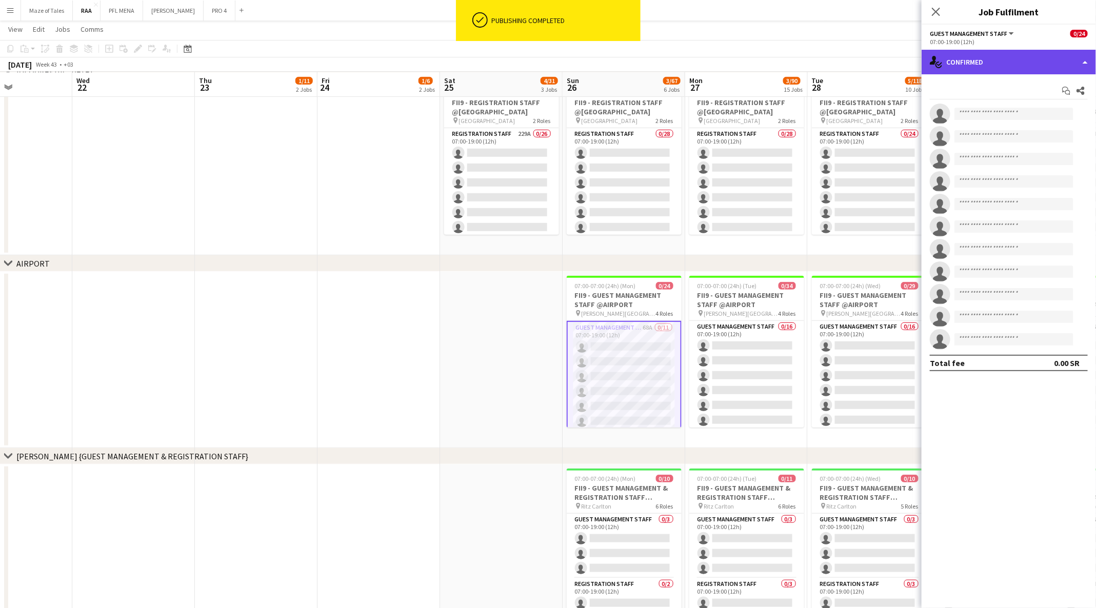
click at [1022, 57] on div "single-neutral-actions-check-2 Confirmed" at bounding box center [1009, 62] width 174 height 25
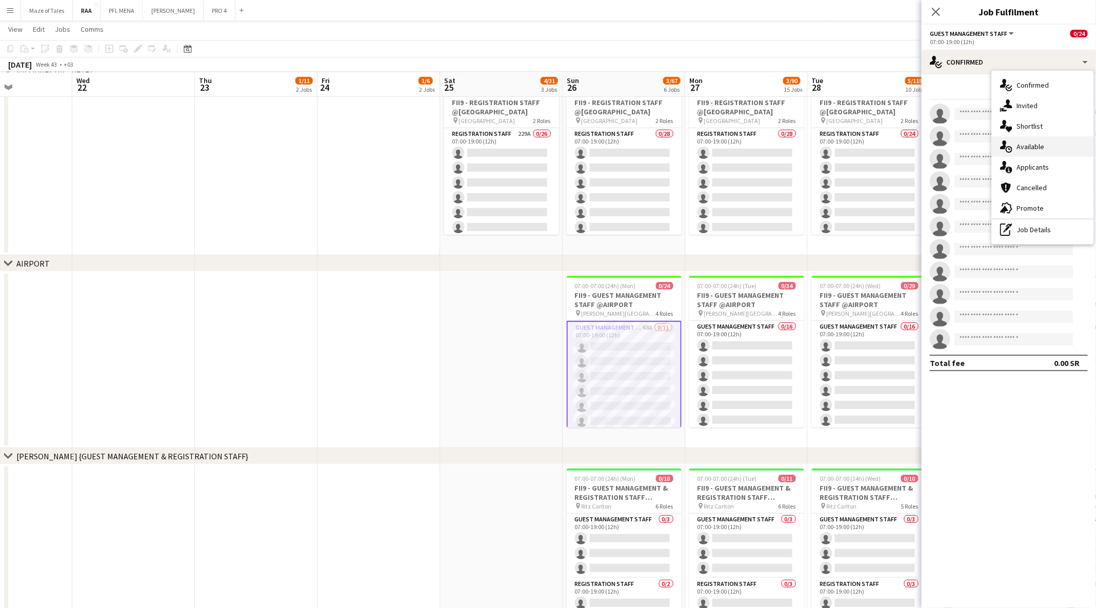
click at [1068, 150] on div "single-neutral-actions-upload Available" at bounding box center [1043, 146] width 102 height 21
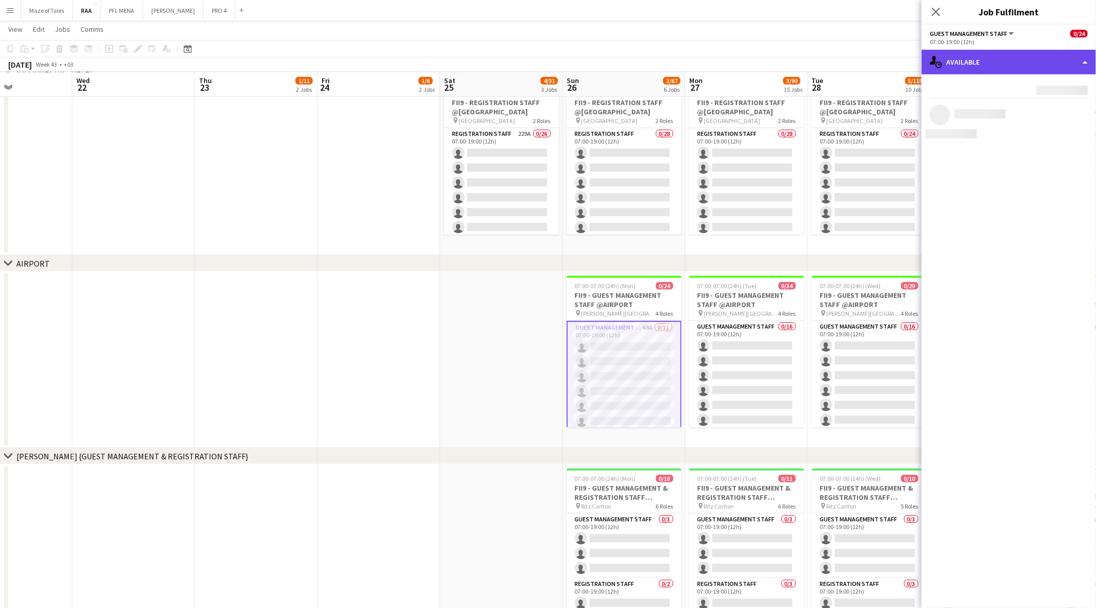
click at [1058, 62] on div "single-neutral-actions-upload Available" at bounding box center [1009, 62] width 174 height 25
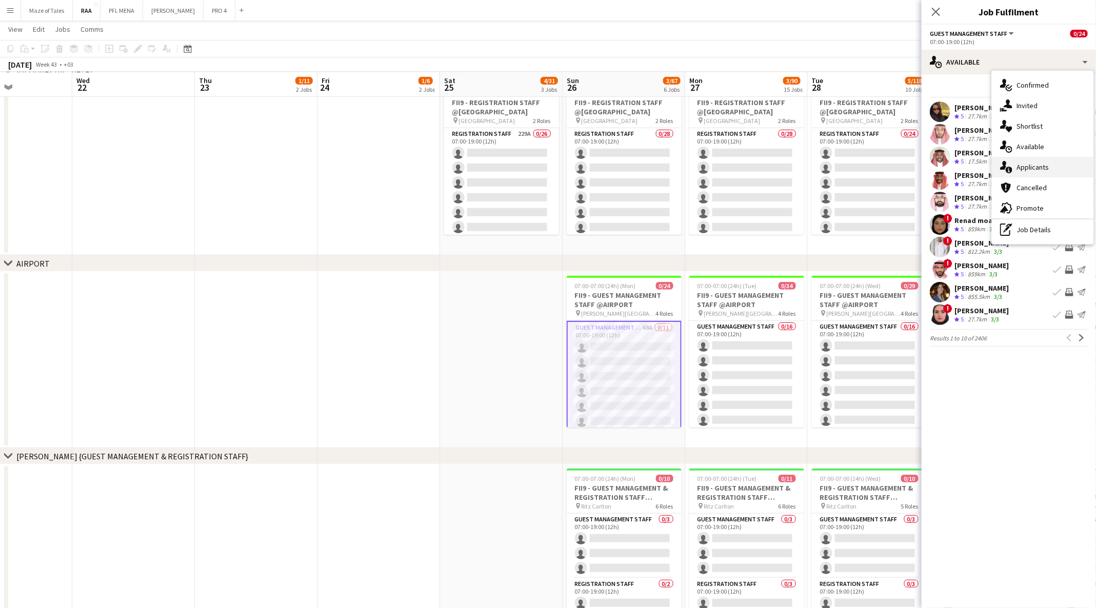
click at [1060, 166] on div "single-neutral-actions-information Applicants" at bounding box center [1043, 167] width 102 height 21
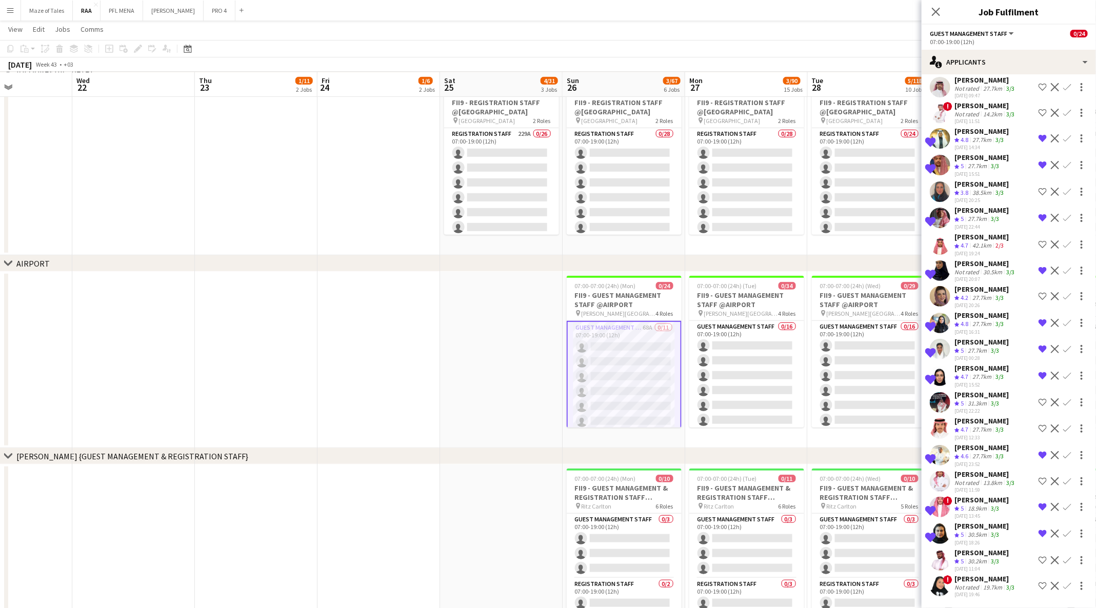
scroll to position [1374, 0]
click at [980, 400] on div "31.3km" at bounding box center [977, 404] width 23 height 9
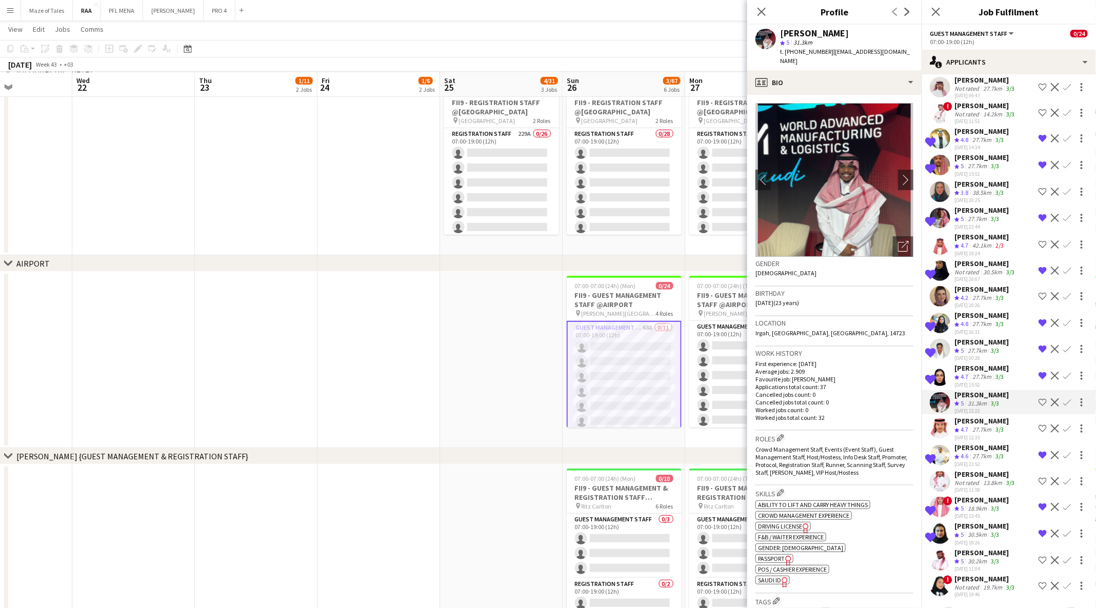
click at [957, 560] on polygon at bounding box center [957, 562] width 5 height 5
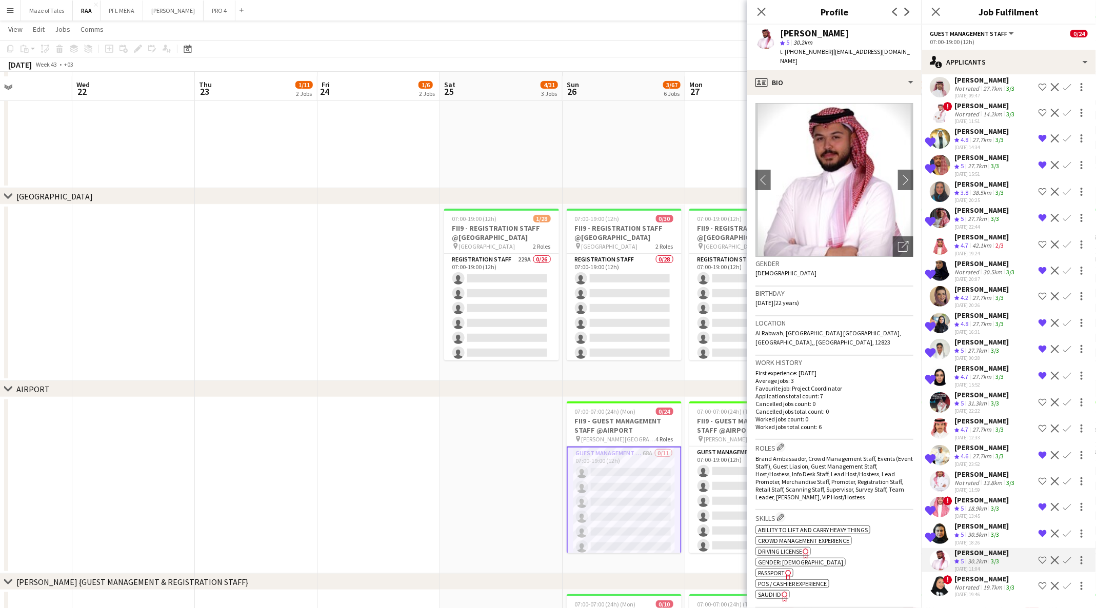
scroll to position [154, 0]
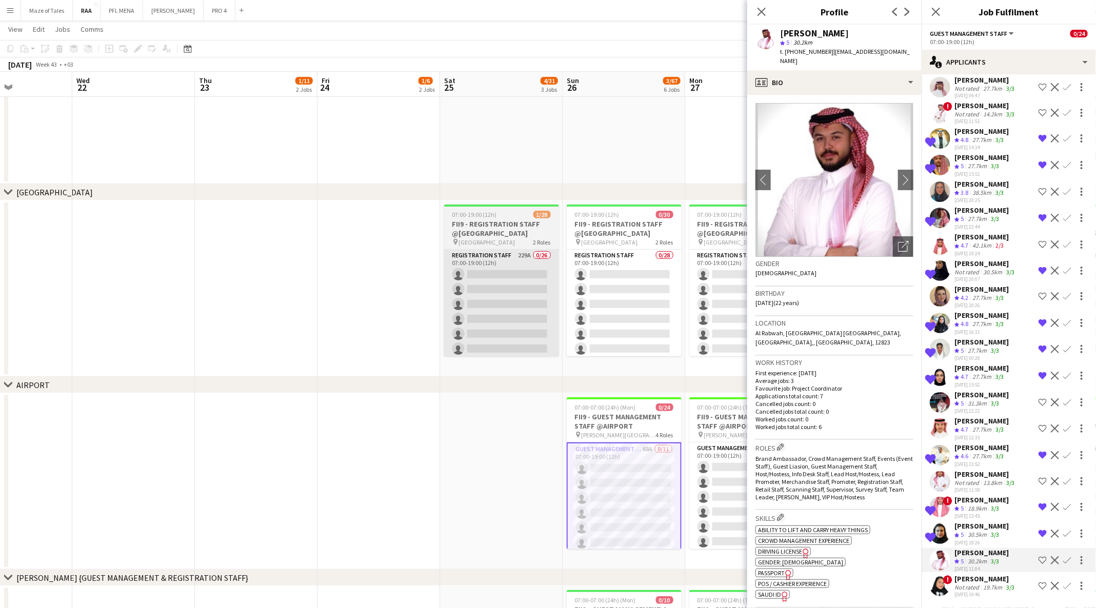
click at [494, 317] on app-card-role "Registration Staff 229A 0/26 07:00-19:00 (12h) single-neutral-actions single-ne…" at bounding box center [501, 453] width 115 height 407
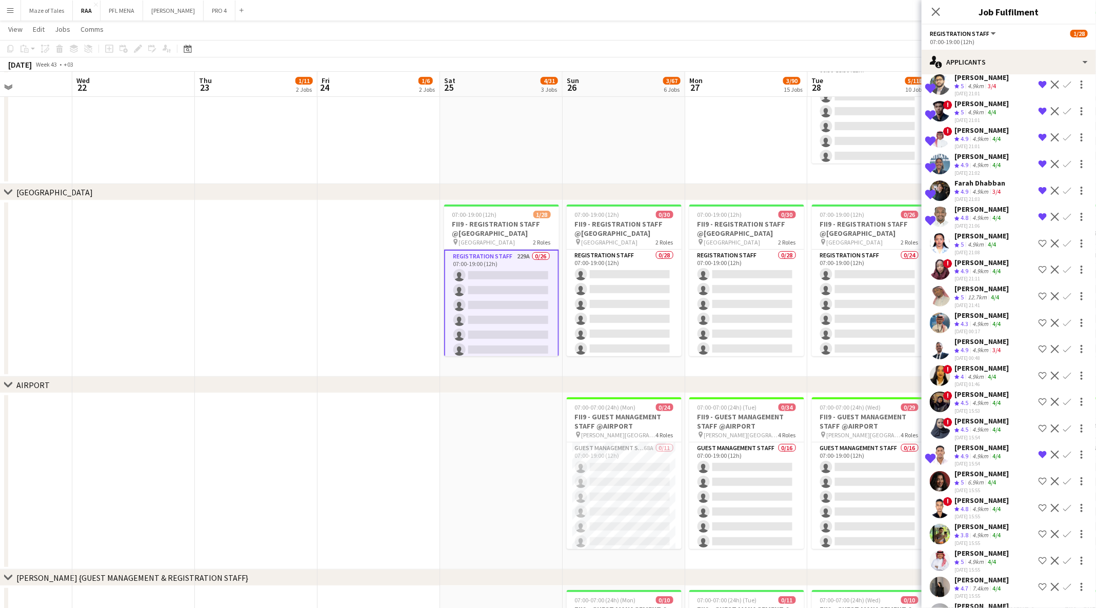
scroll to position [161, 0]
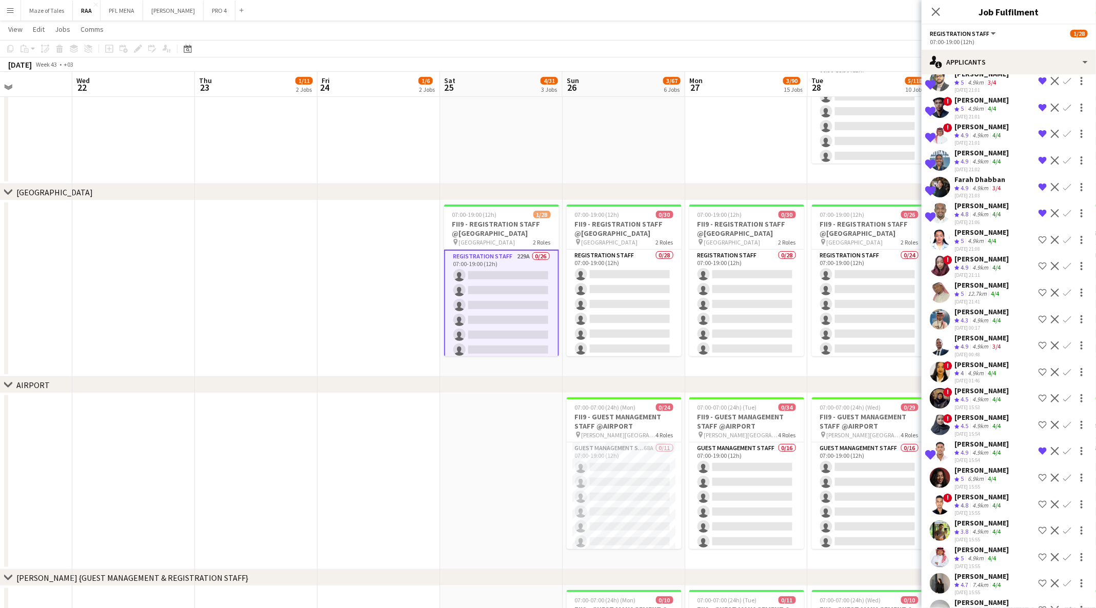
click at [959, 400] on polygon at bounding box center [957, 400] width 5 height 5
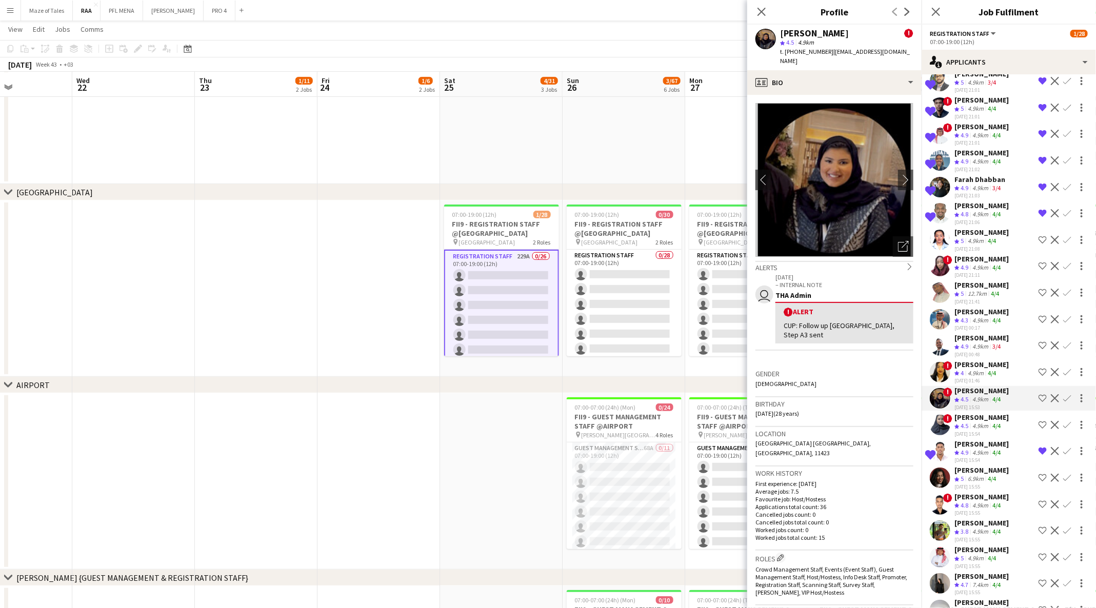
click at [965, 319] on span "4.3" at bounding box center [965, 320] width 8 height 8
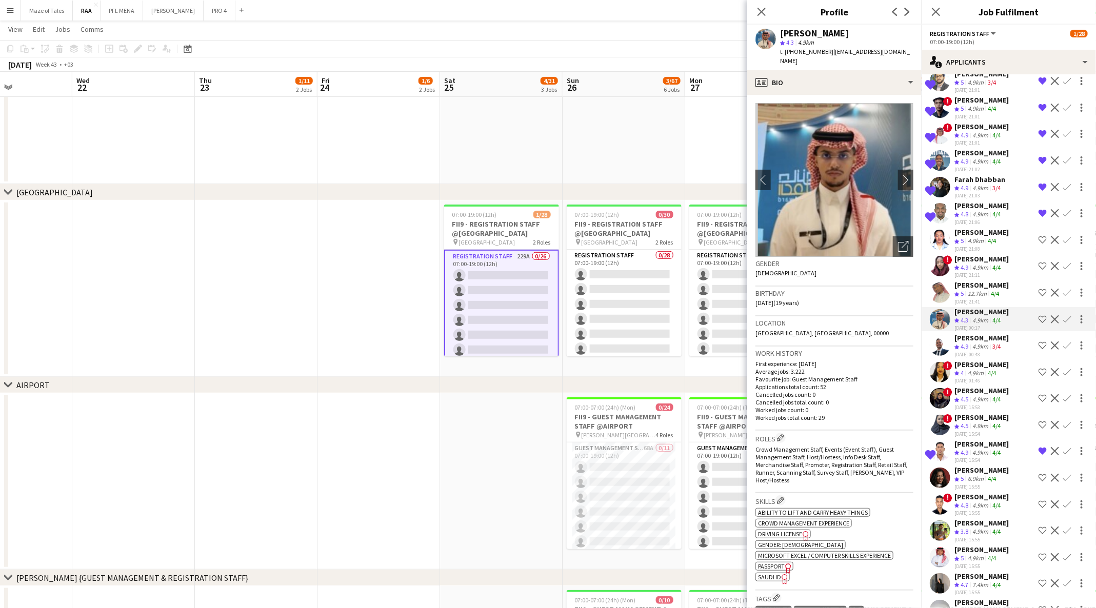
click at [1039, 320] on app-icon "Shortlist crew" at bounding box center [1043, 319] width 8 height 8
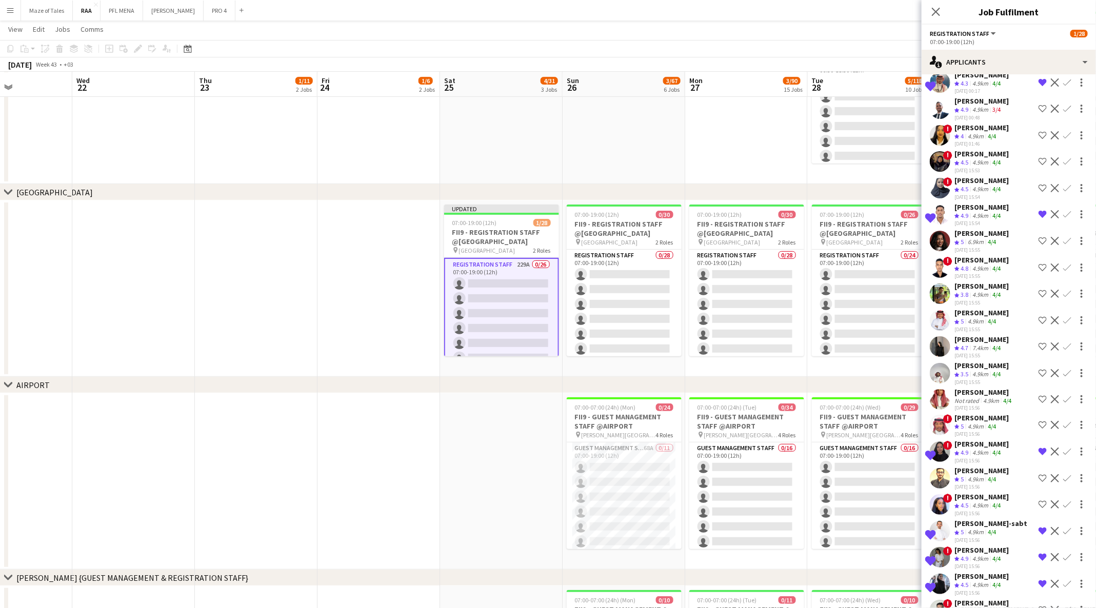
scroll to position [400, 0]
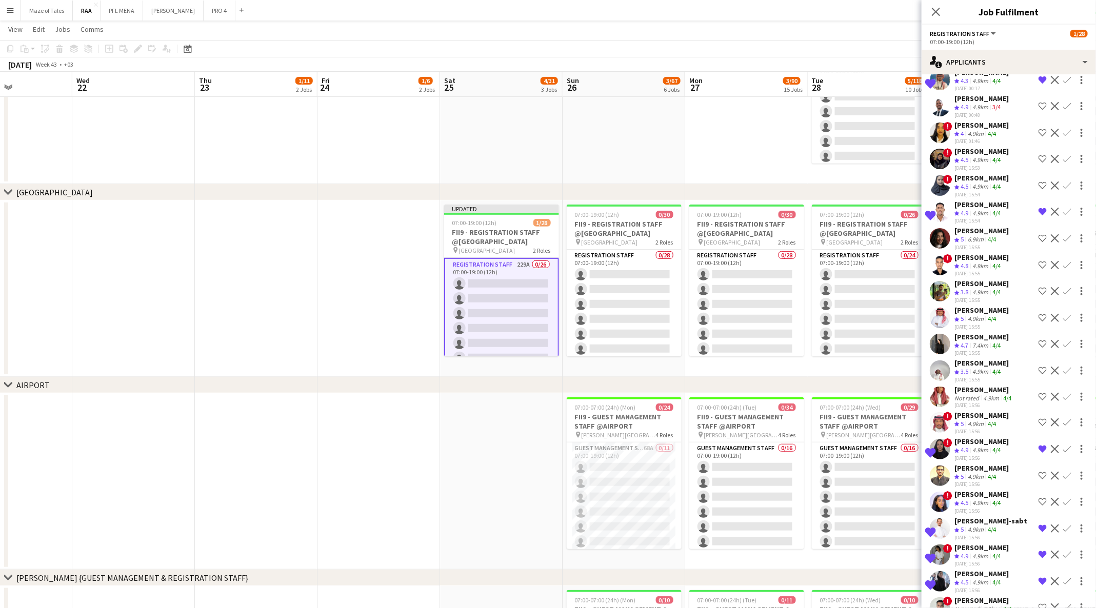
click at [988, 435] on div "03-08-2025 15:56" at bounding box center [982, 431] width 54 height 7
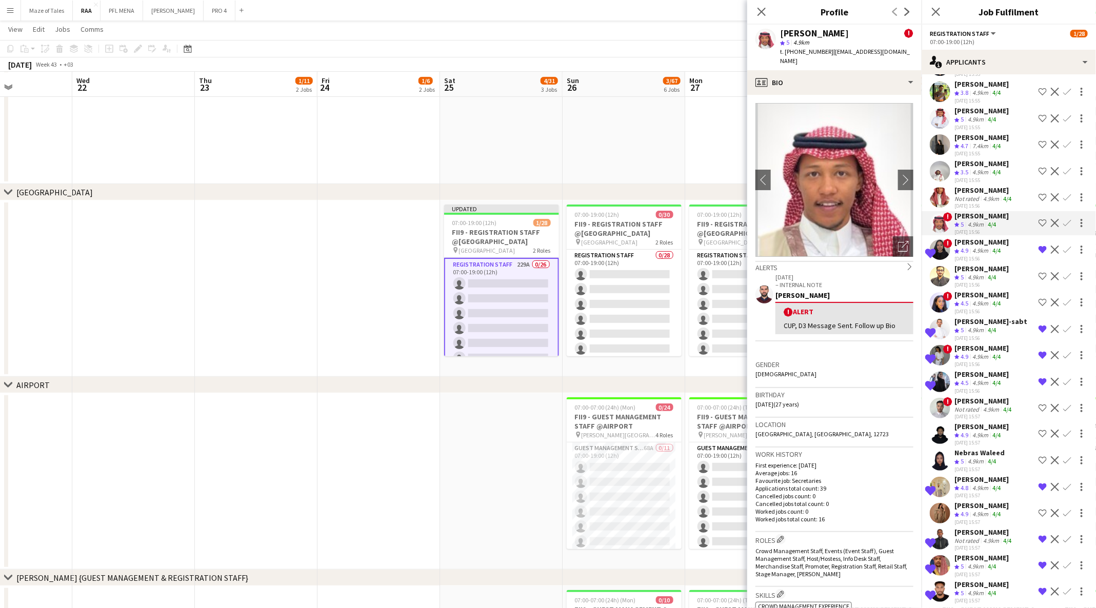
scroll to position [624, 0]
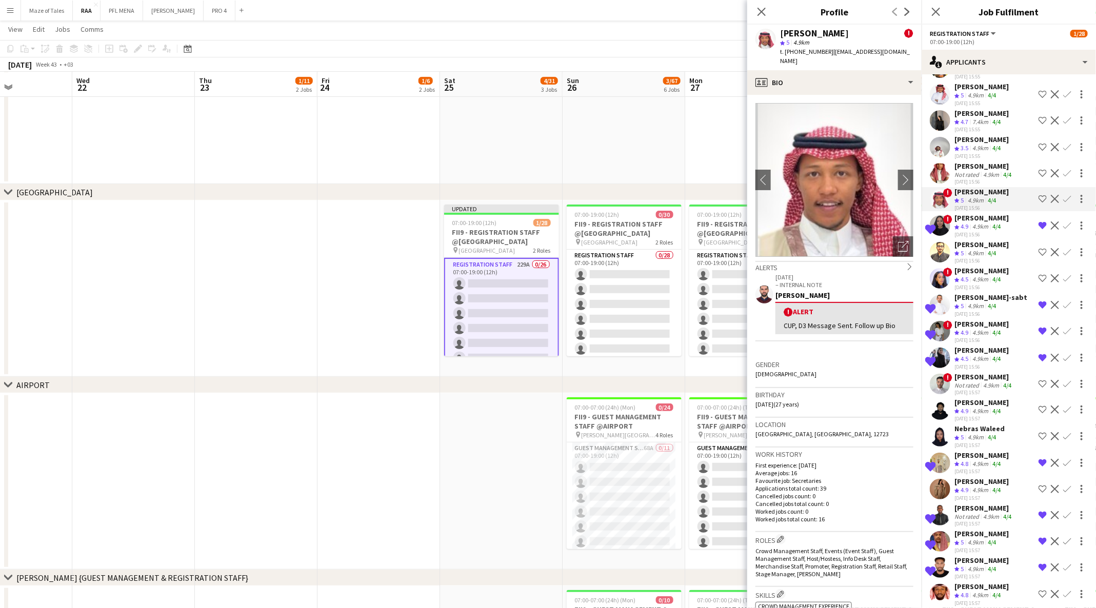
click at [974, 442] on div "4.9km" at bounding box center [976, 437] width 20 height 9
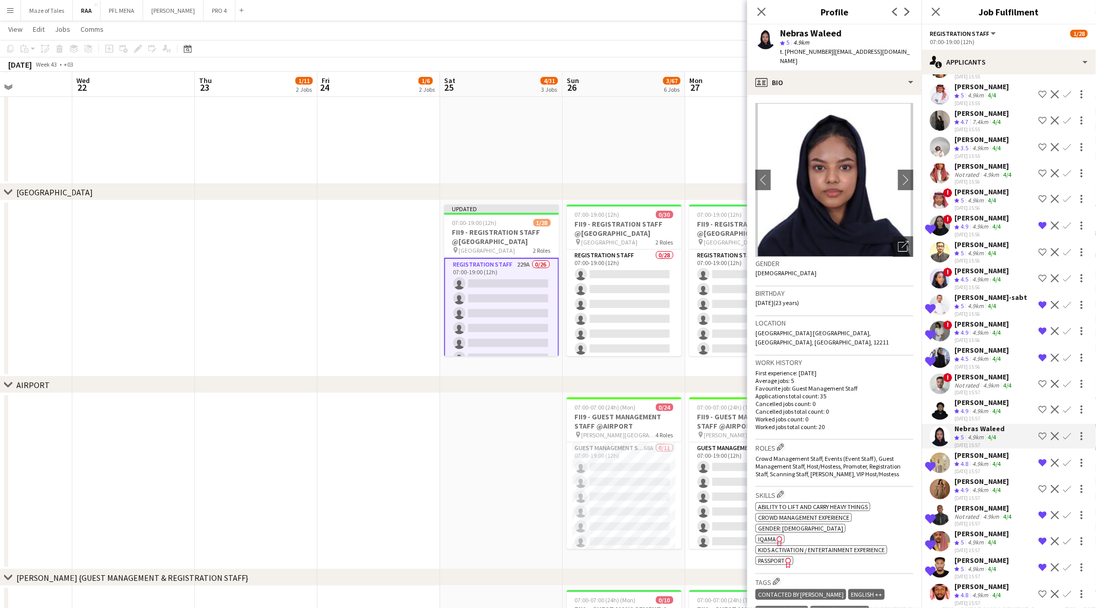
click at [1037, 443] on button "Shortlist crew" at bounding box center [1043, 436] width 12 height 12
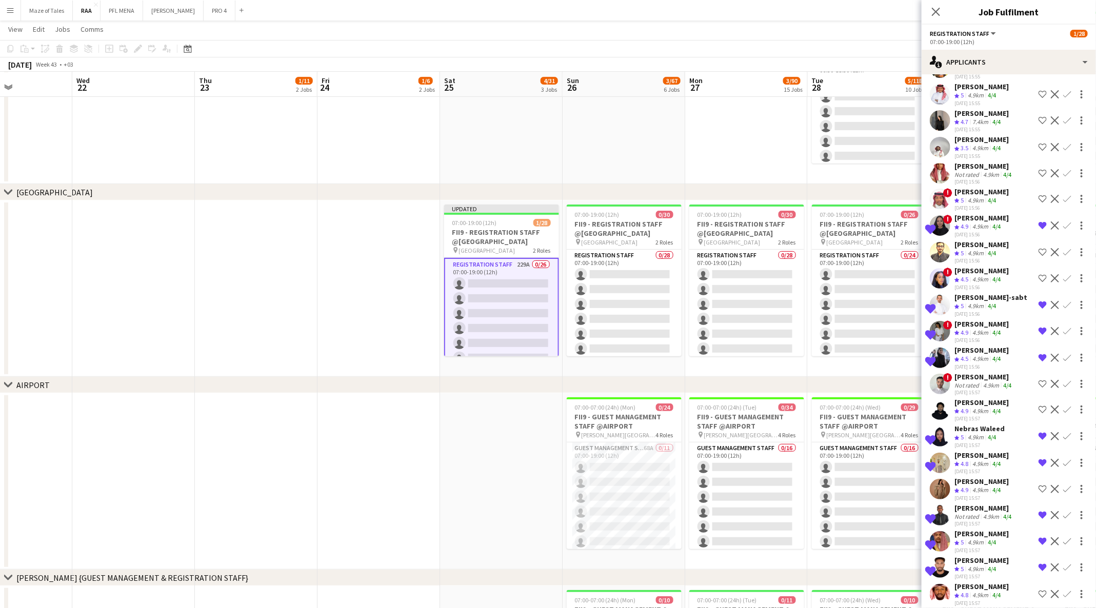
click at [1005, 446] on div "Shortlisted Nebras Waleed Crew rating 5 4.9km 4/4 03-08-2025 15:57 Remove crew …" at bounding box center [1009, 436] width 174 height 25
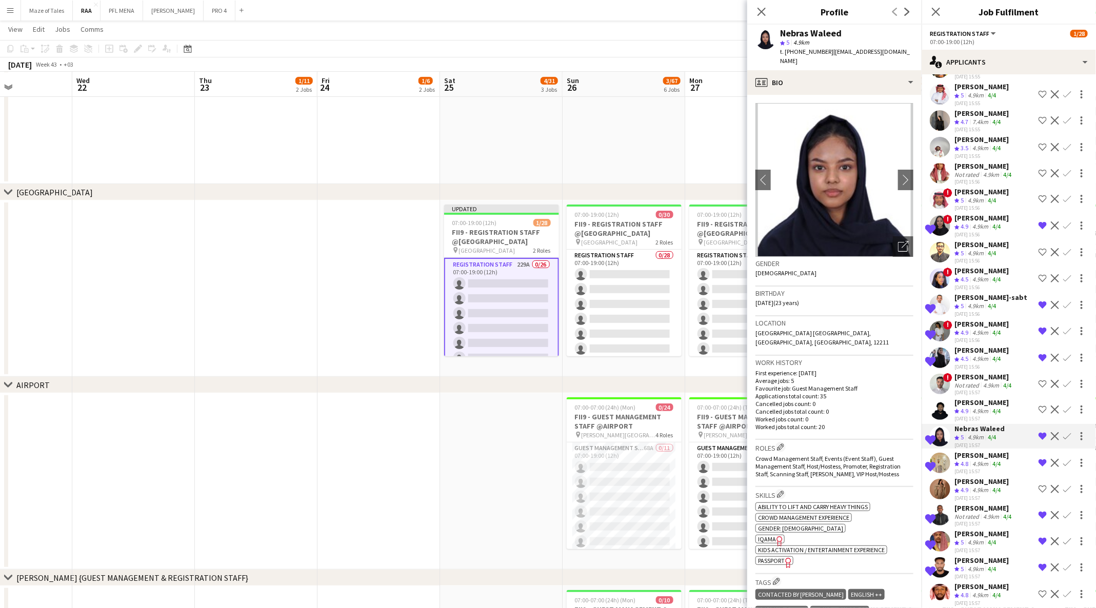
click at [769, 535] on span "IQAMA" at bounding box center [767, 539] width 18 height 8
click at [1039, 441] on app-icon "Remove crew from shortlist" at bounding box center [1043, 436] width 8 height 8
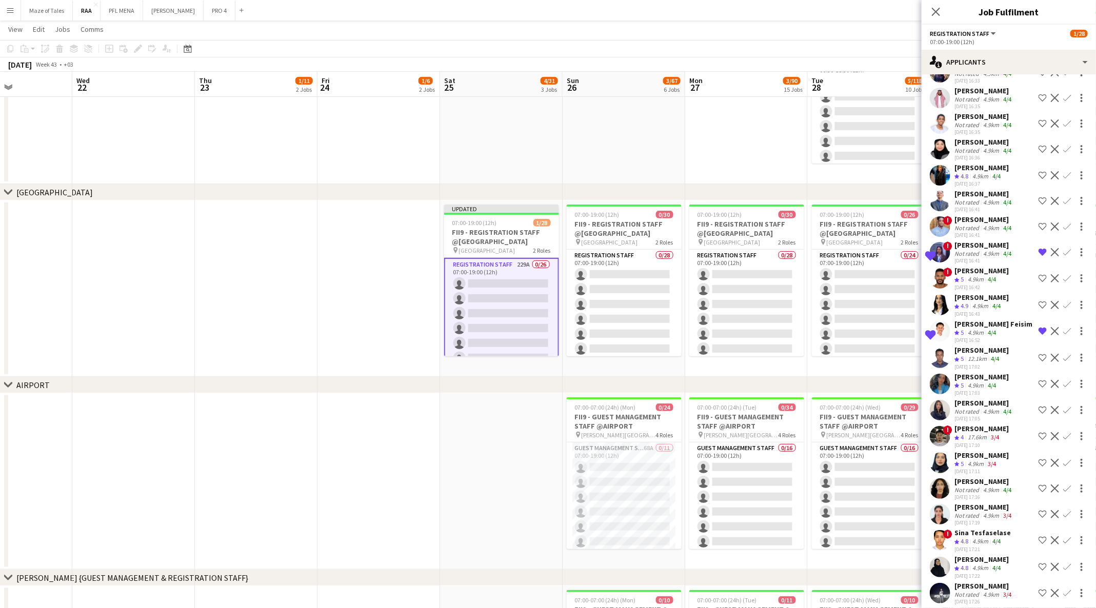
scroll to position [3011, 0]
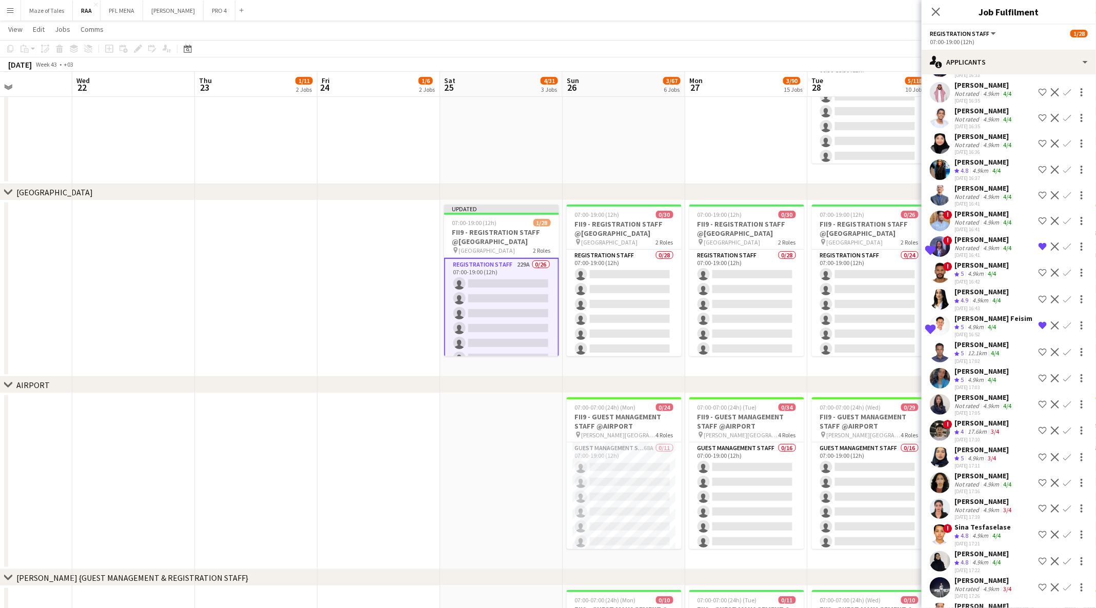
click at [975, 436] on div "17.6km" at bounding box center [977, 432] width 23 height 9
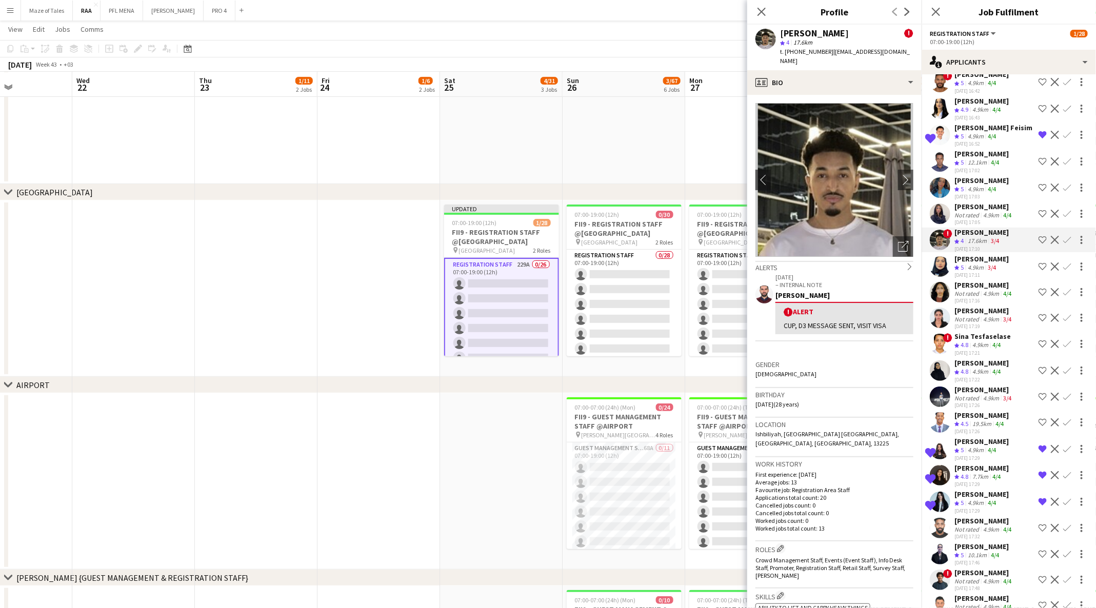
scroll to position [3204, 0]
click at [980, 348] on div "4.9km" at bounding box center [980, 344] width 20 height 9
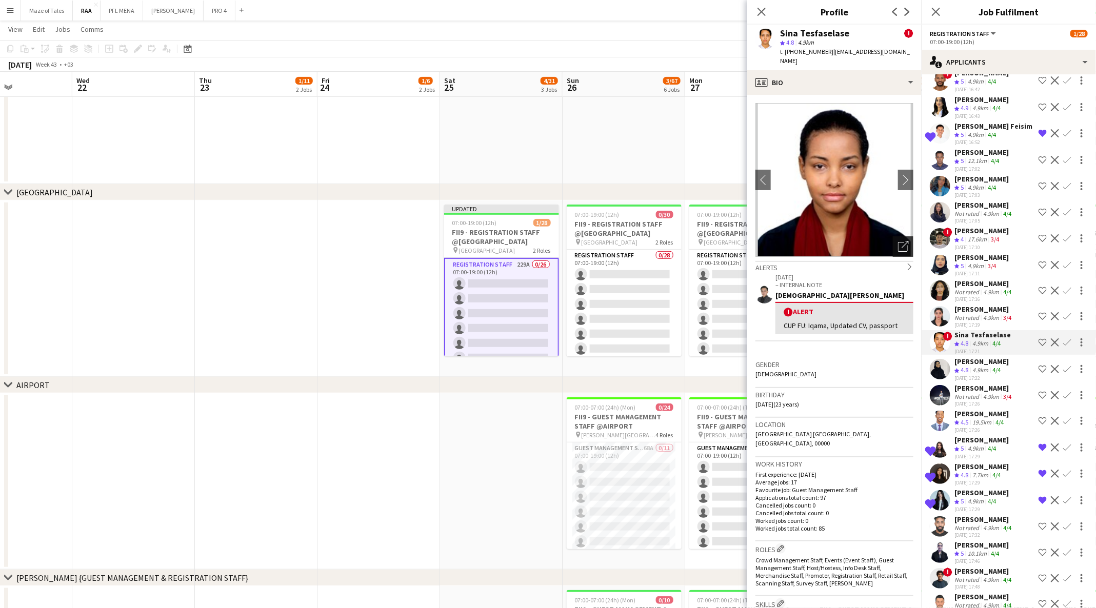
click at [900, 239] on div "Open photos pop-in" at bounding box center [903, 246] width 21 height 21
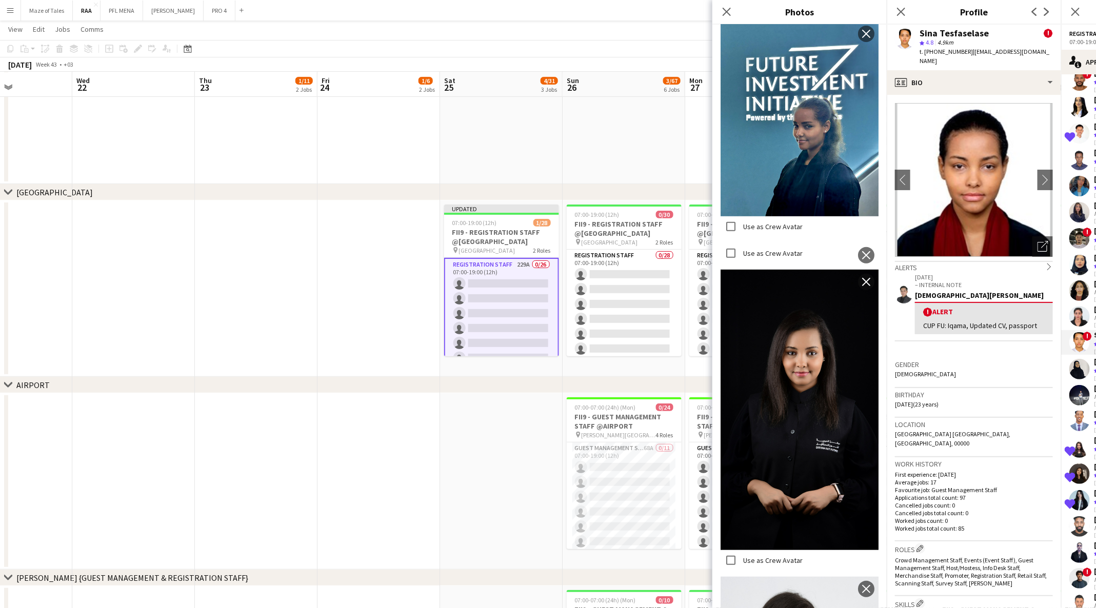
scroll to position [220, 0]
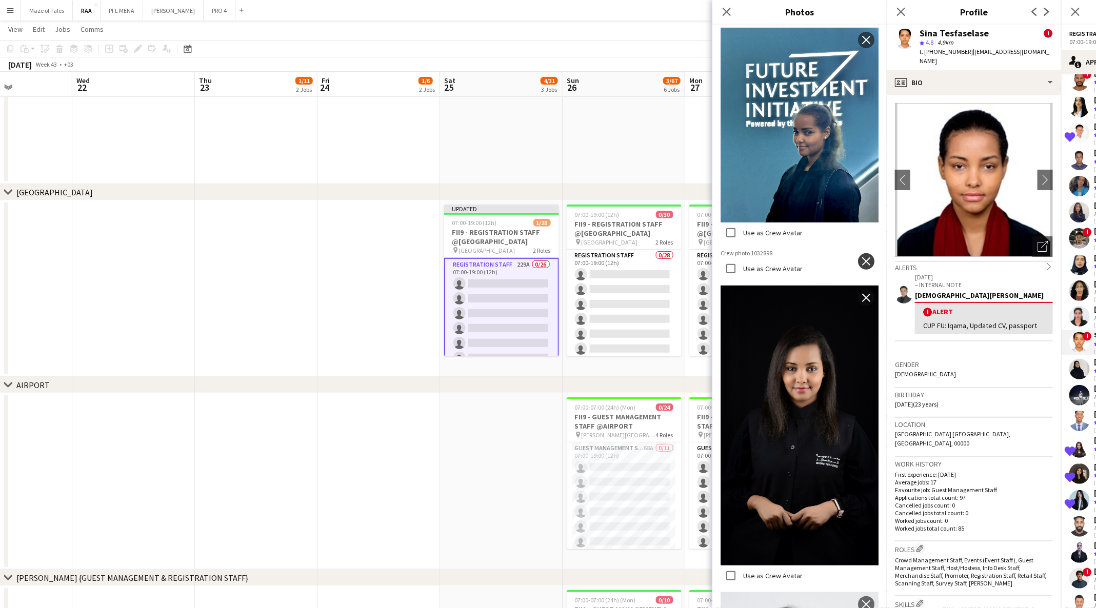
click at [861, 257] on app-icon "close" at bounding box center [866, 261] width 10 height 8
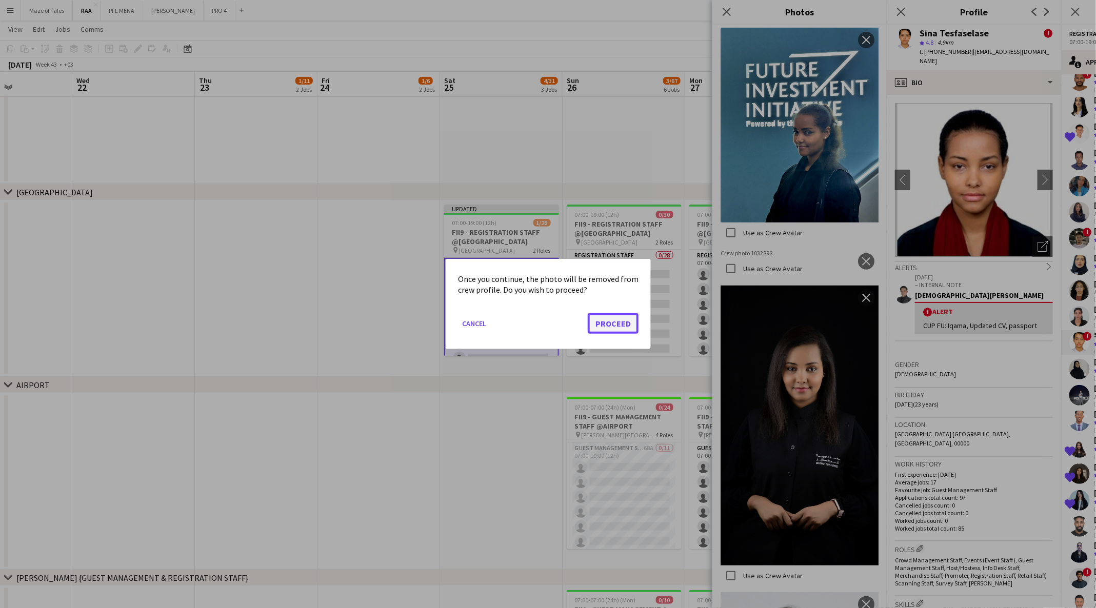
click at [612, 322] on button "Proceed" at bounding box center [613, 323] width 51 height 21
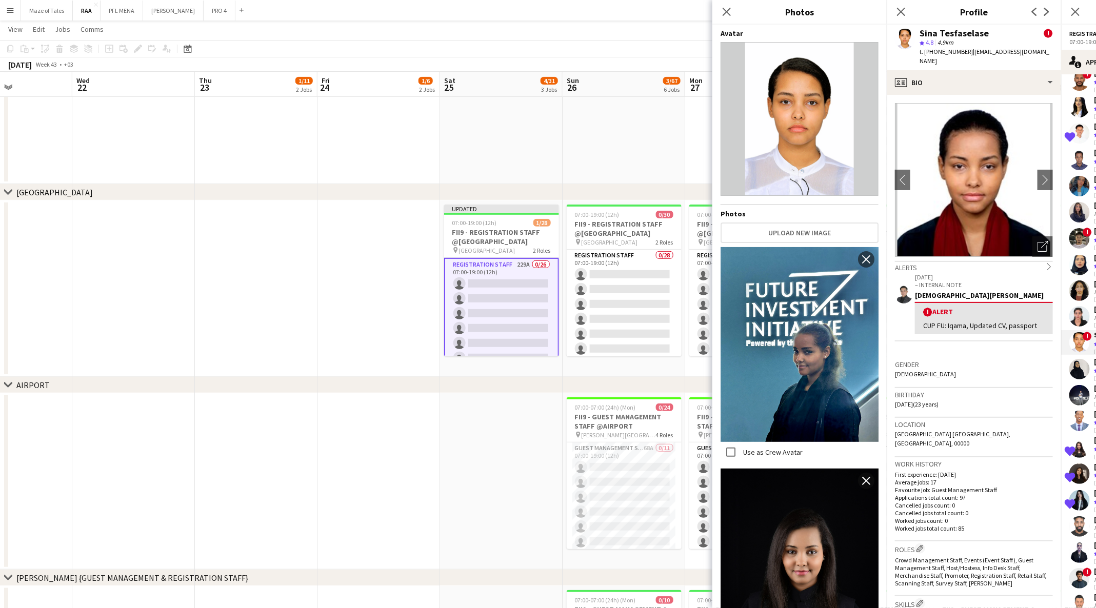
click at [940, 412] on div "Birthday 24-06-2002 (23 years)" at bounding box center [974, 403] width 158 height 30
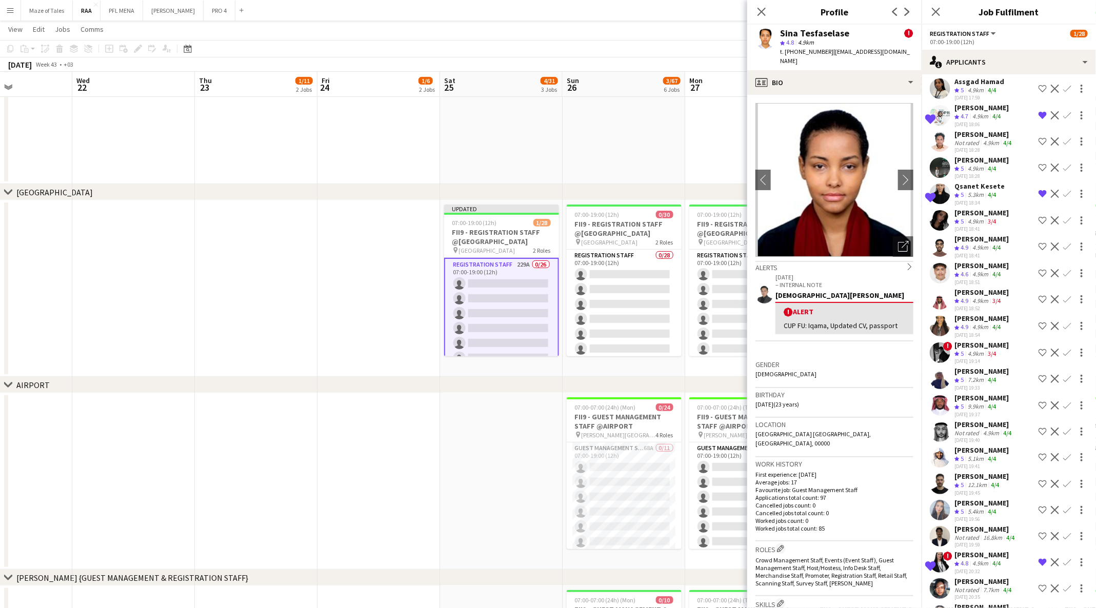
scroll to position [3801, 0]
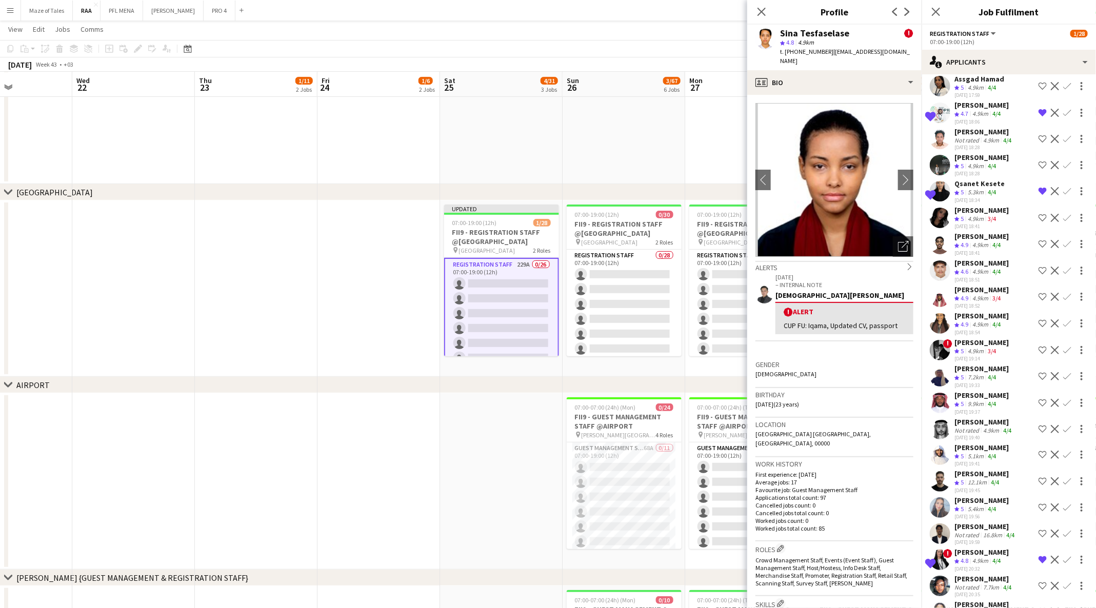
click at [994, 241] on div "Mohamed Hamdi" at bounding box center [982, 236] width 54 height 9
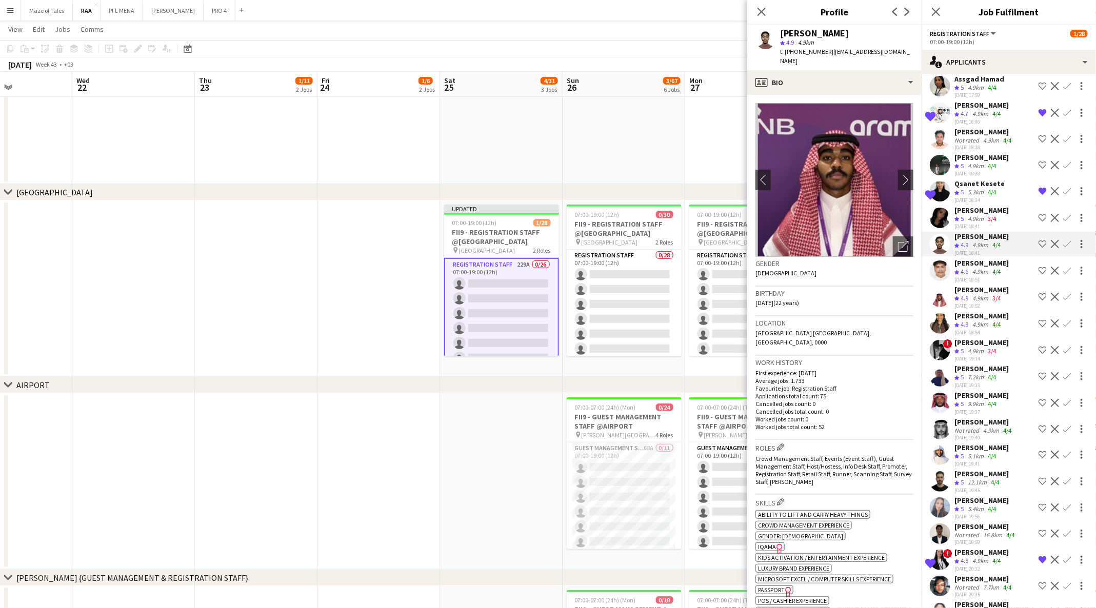
click at [993, 215] on div "Amel Nour Abdelrahman" at bounding box center [982, 210] width 54 height 9
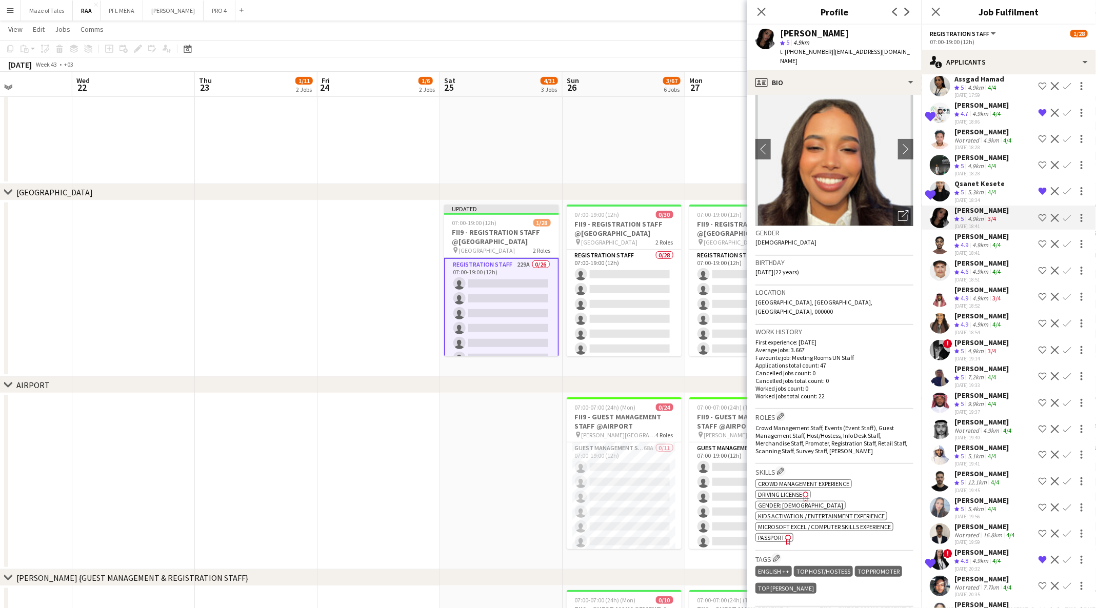
scroll to position [37, 0]
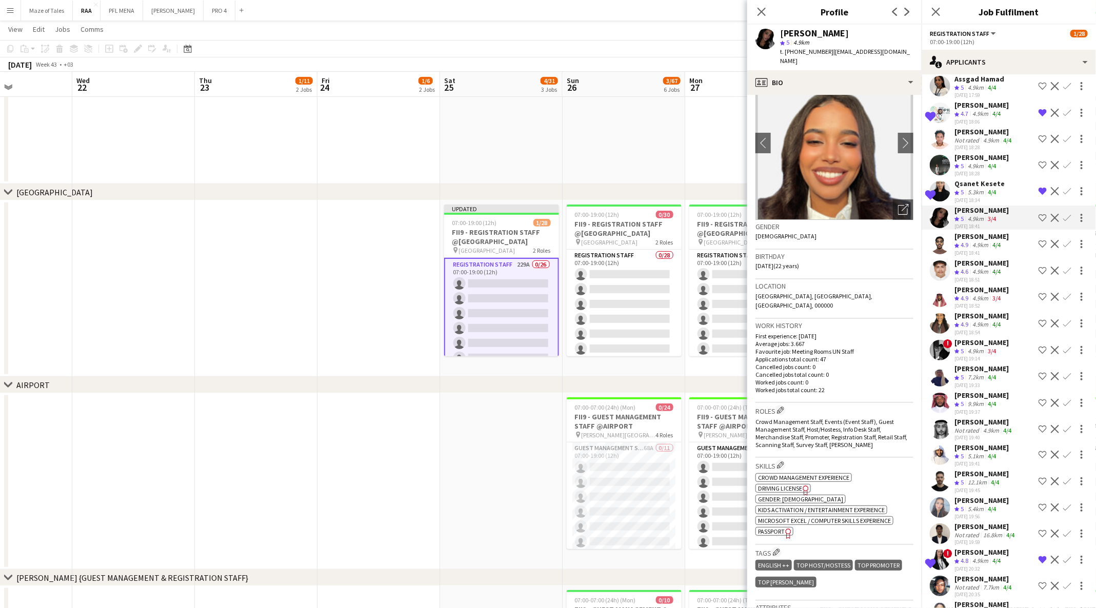
click at [788, 527] on app-spec-pill "ok-circled2 background Layer 1 cross-circle-red background Layer 1 Passport Fre…" at bounding box center [775, 531] width 38 height 9
click at [983, 294] on div "Faisal Mahmoud" at bounding box center [982, 289] width 54 height 9
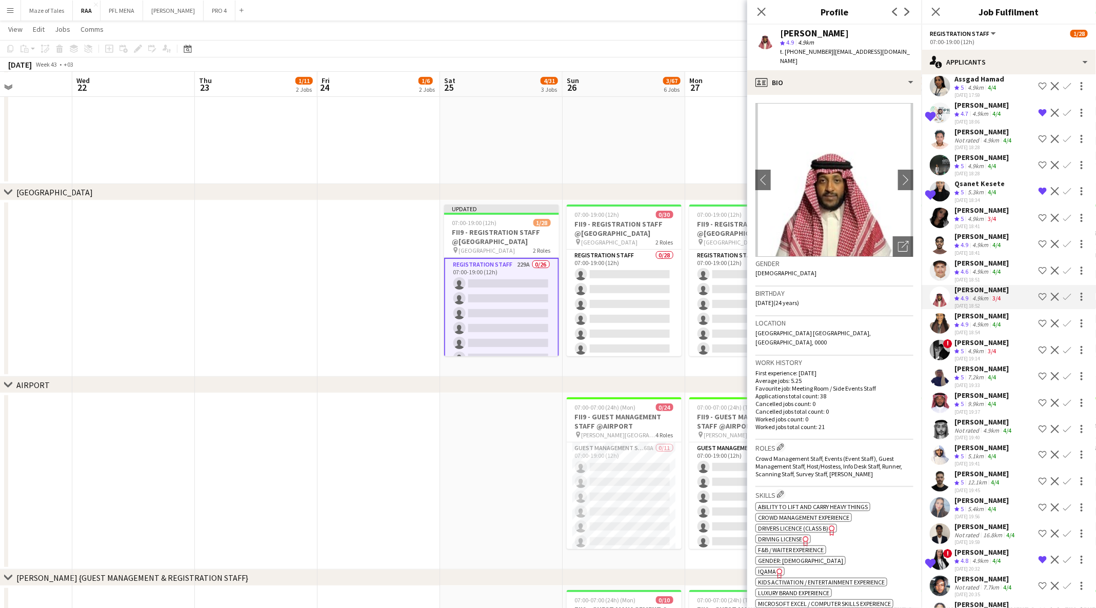
click at [986, 321] on div "Leena AL-Gifari" at bounding box center [982, 315] width 54 height 9
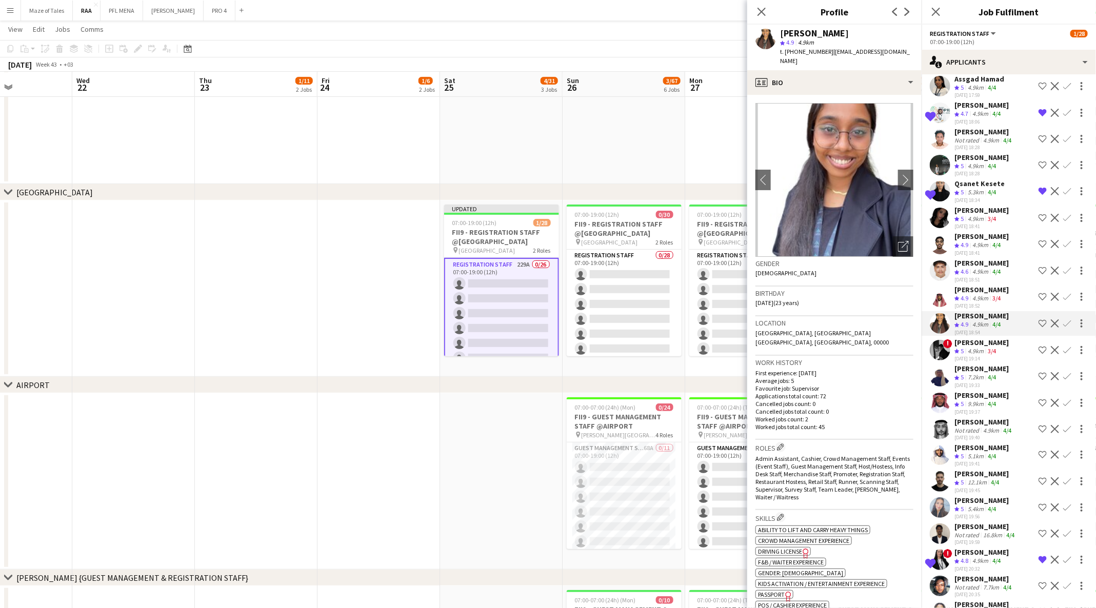
click at [990, 303] on div "4.9km" at bounding box center [980, 298] width 20 height 9
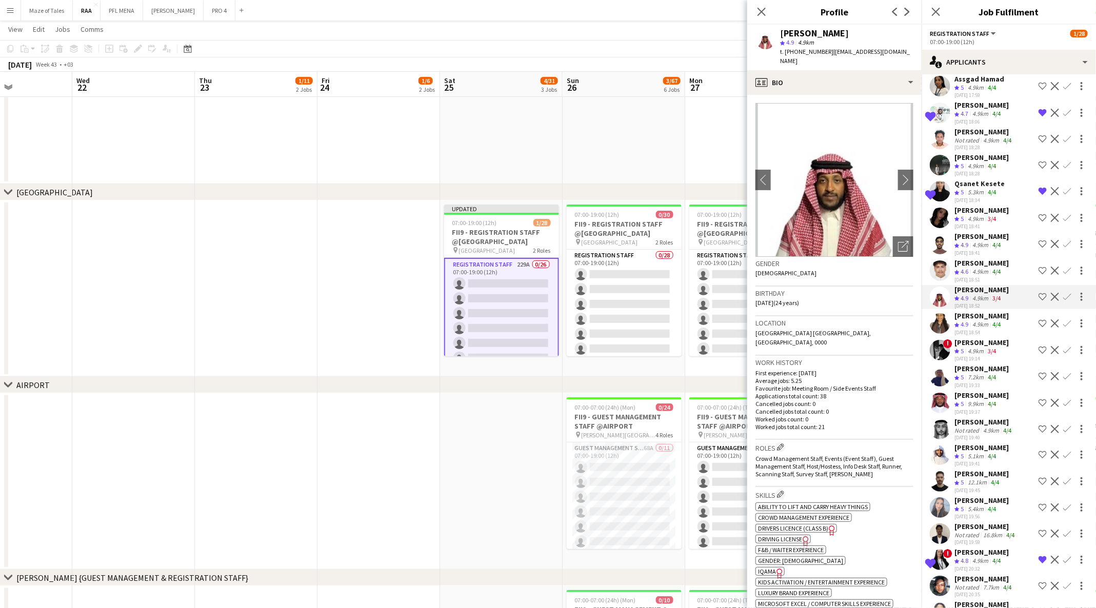
click at [770, 568] on span "IQAMA" at bounding box center [767, 572] width 18 height 8
click at [1039, 301] on app-icon "Shortlist crew" at bounding box center [1043, 297] width 8 height 8
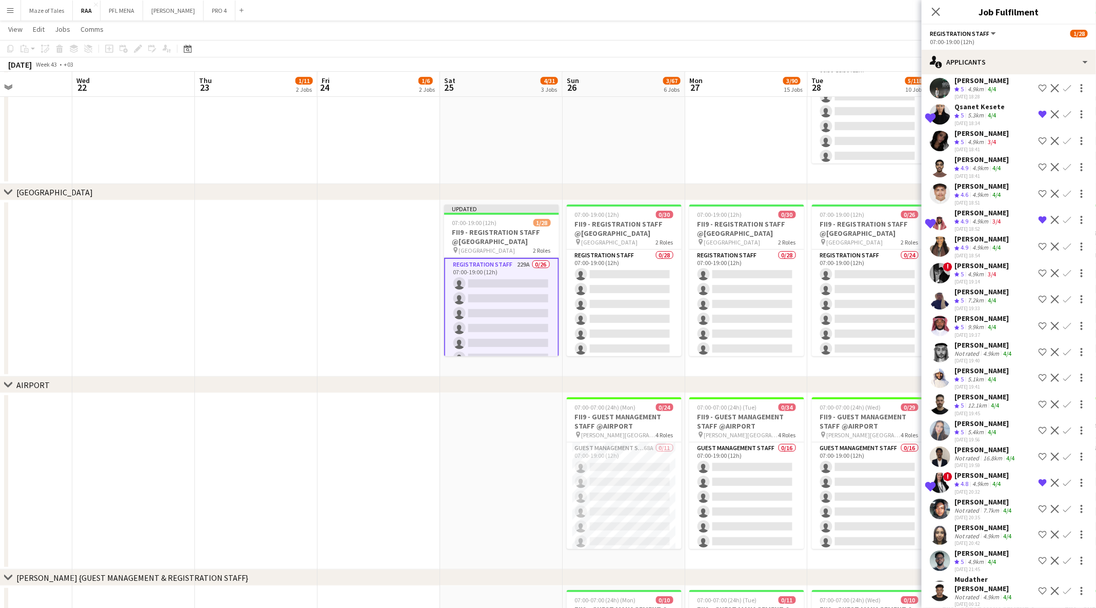
scroll to position [3879, 0]
click at [994, 276] on app-skills-label "3/4" at bounding box center [992, 273] width 8 height 8
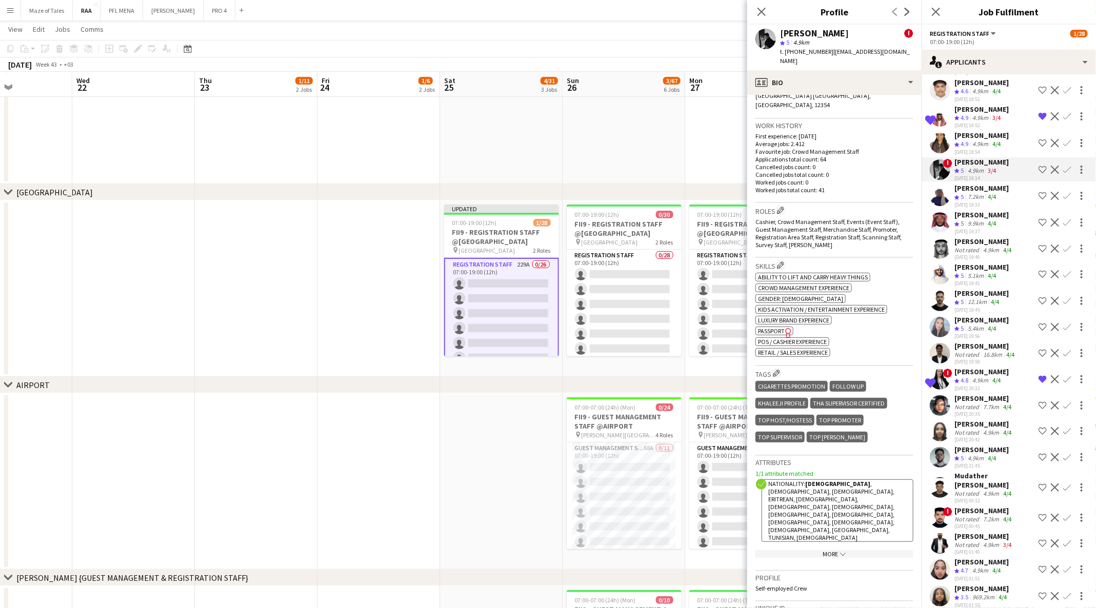
scroll to position [3982, 0]
click at [963, 245] on div "Maan Rifi" at bounding box center [984, 240] width 59 height 9
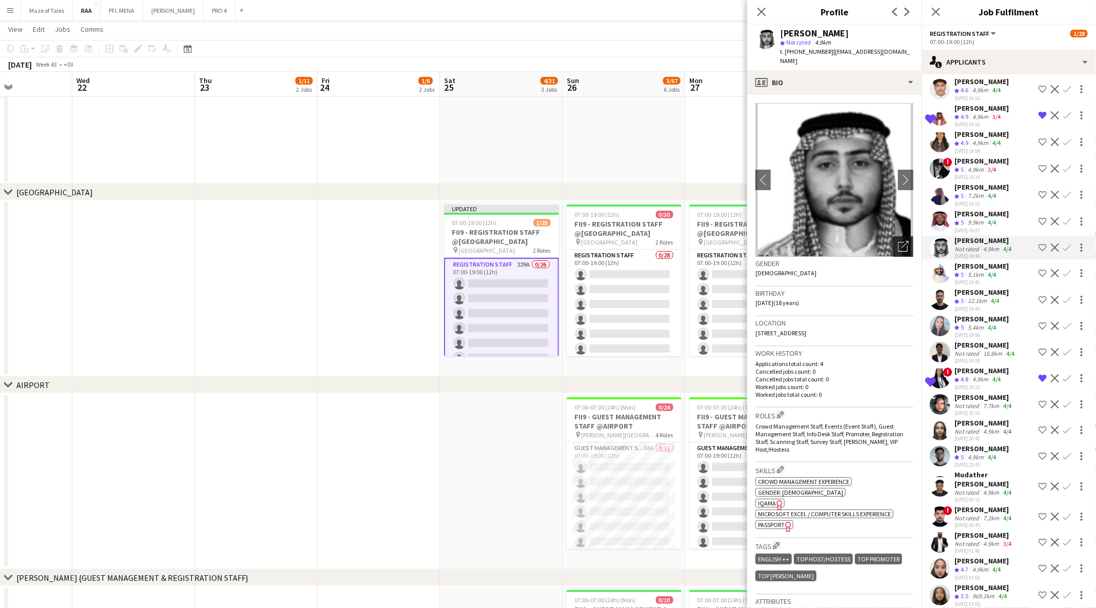
click at [893, 244] on div "Open photos pop-in" at bounding box center [903, 246] width 21 height 21
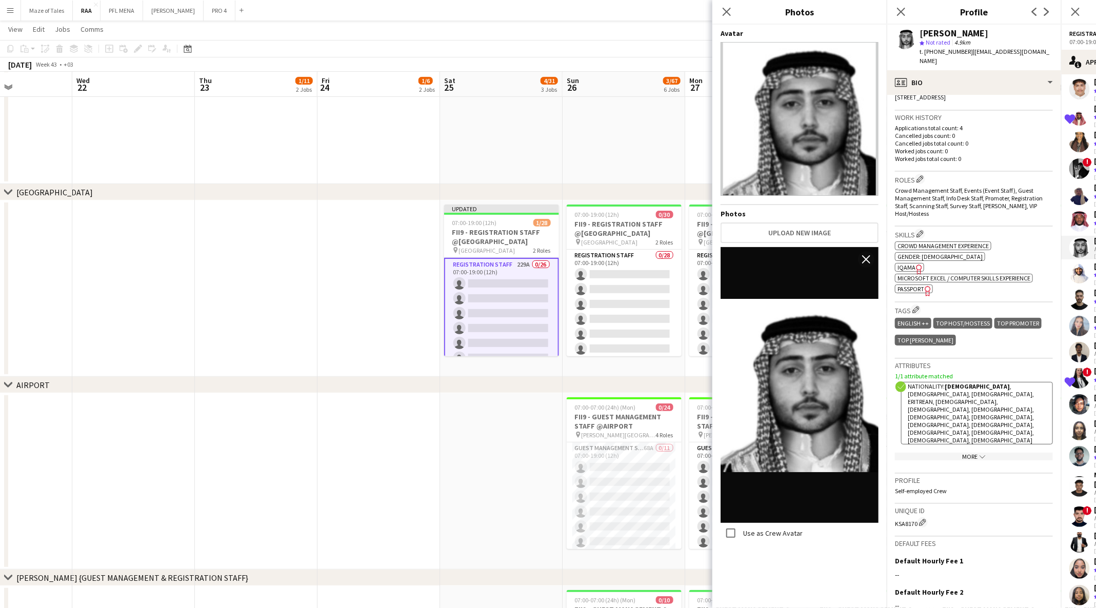
scroll to position [237, 0]
click at [1003, 186] on span "Crowd Management Staff, Events (Event Staff), Guest Management Staff, Info Desk…" at bounding box center [969, 201] width 148 height 31
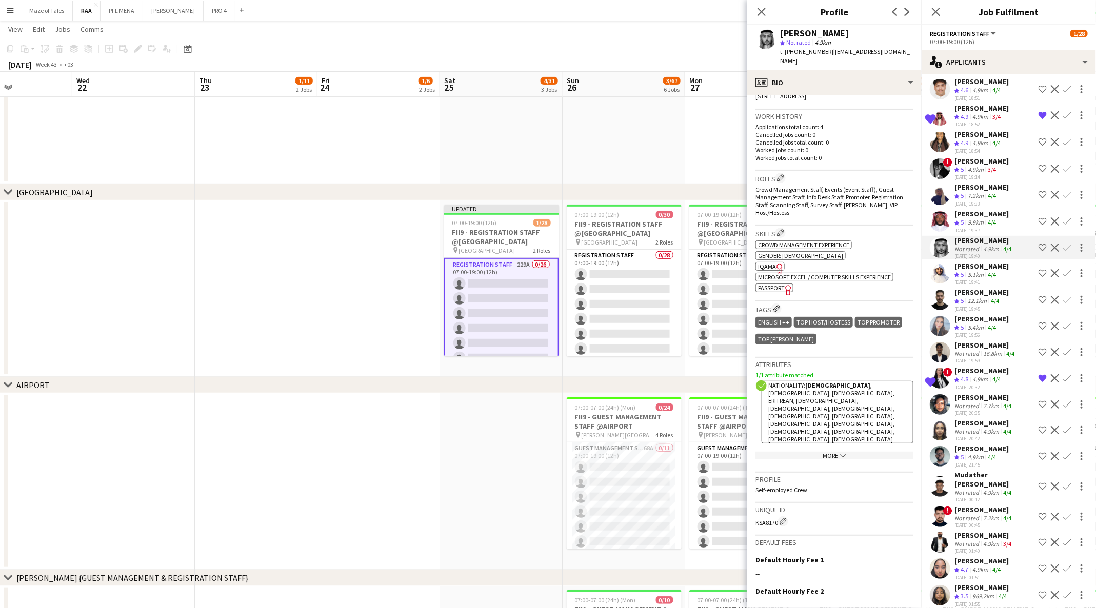
click at [771, 273] on app-spec-pill "ok-circled2 background Layer 1 cross-circle-red background Layer 1 Microsoft Ex…" at bounding box center [825, 277] width 138 height 9
click at [770, 263] on span "IQAMA" at bounding box center [767, 267] width 18 height 8
click at [863, 79] on div "profile Bio" at bounding box center [834, 82] width 174 height 25
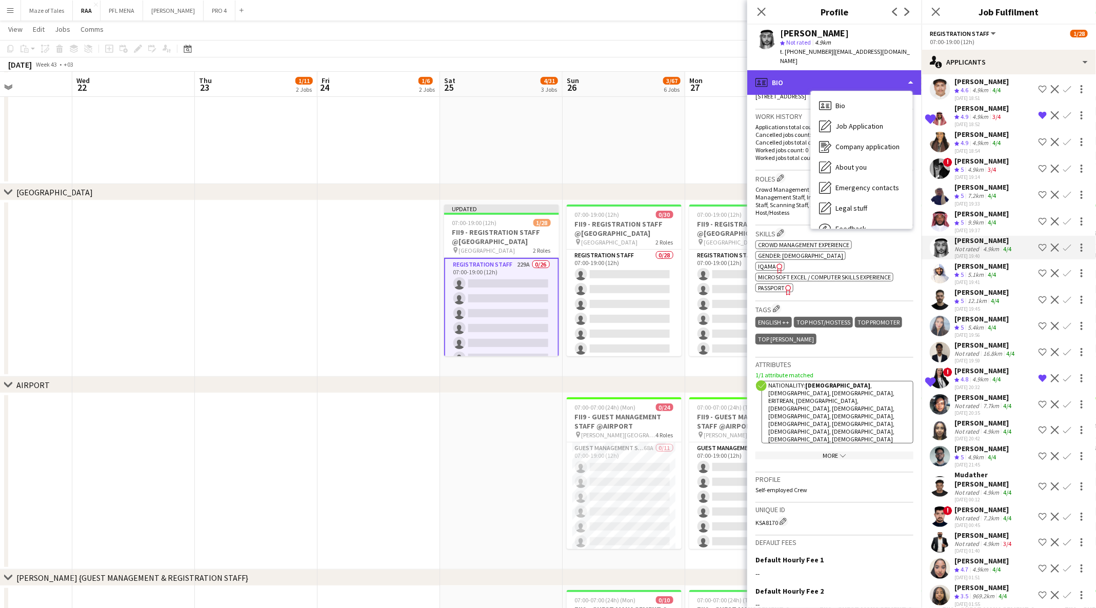
scroll to position [34, 0]
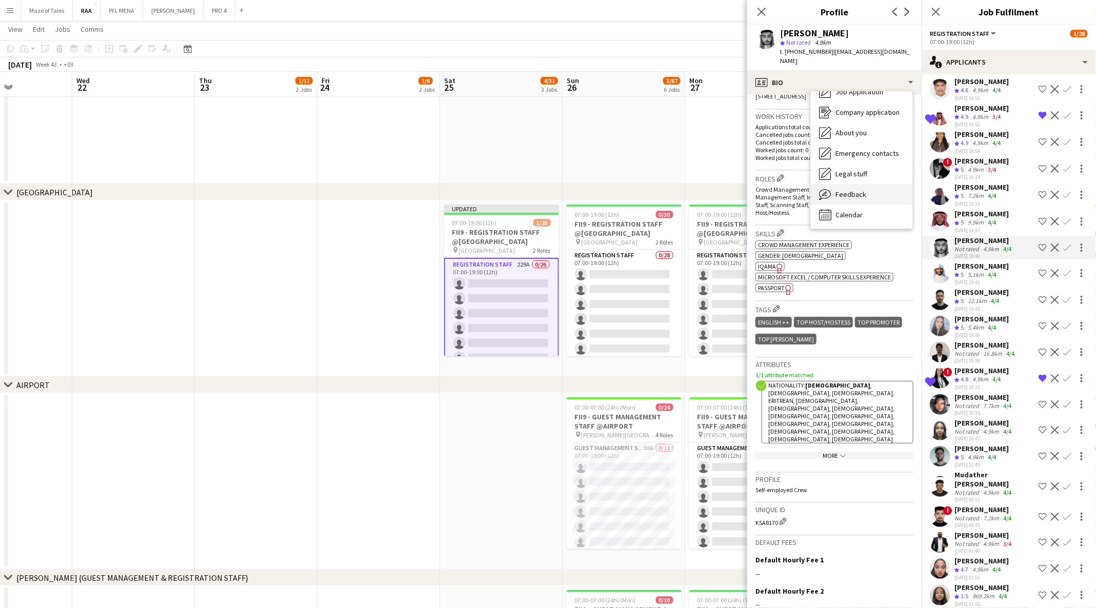
click at [883, 184] on div "Feedback Feedback" at bounding box center [862, 194] width 102 height 21
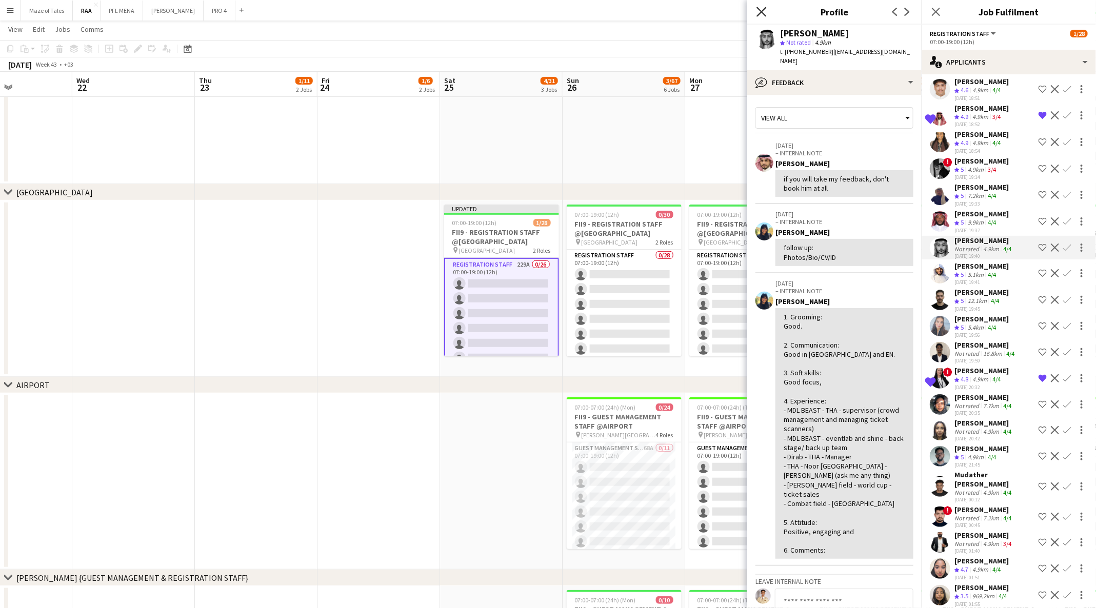
click at [762, 12] on icon at bounding box center [762, 12] width 10 height 10
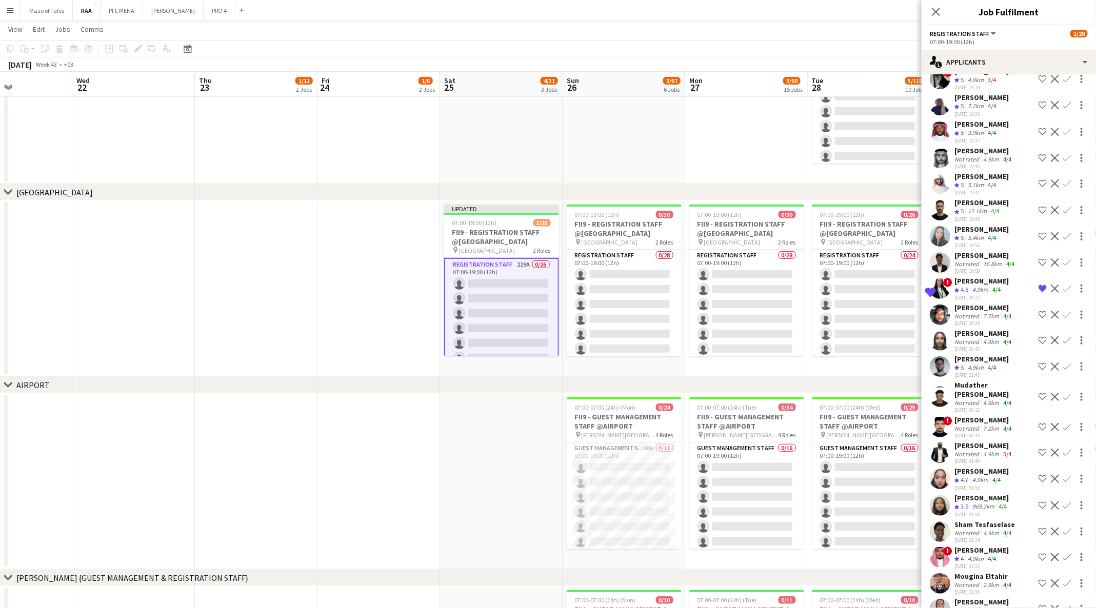
scroll to position [4076, 0]
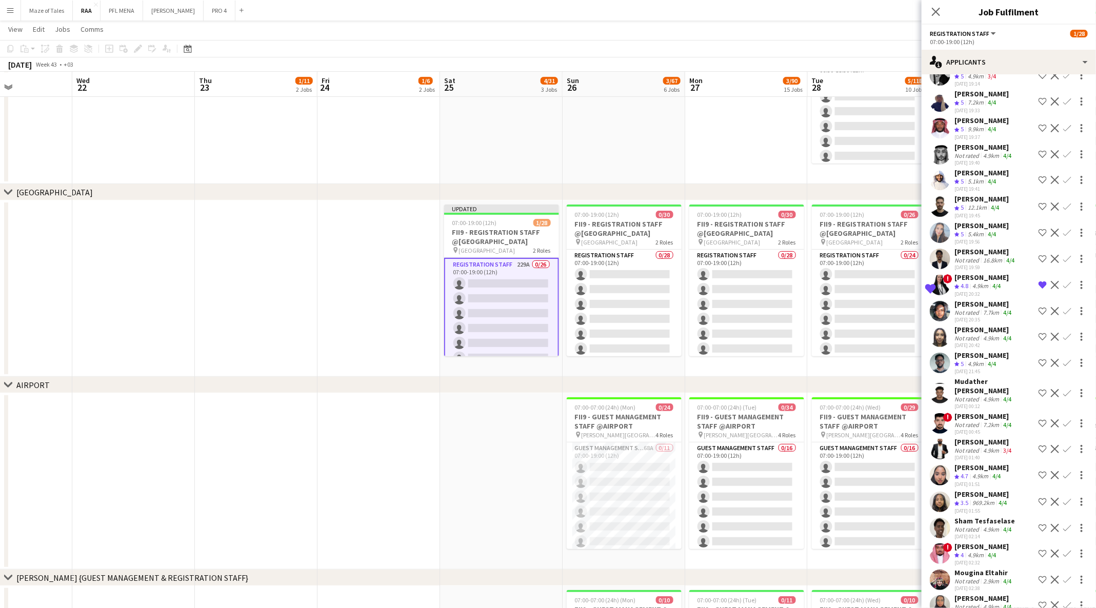
click at [991, 219] on div "03-08-2025 19:45" at bounding box center [982, 215] width 54 height 7
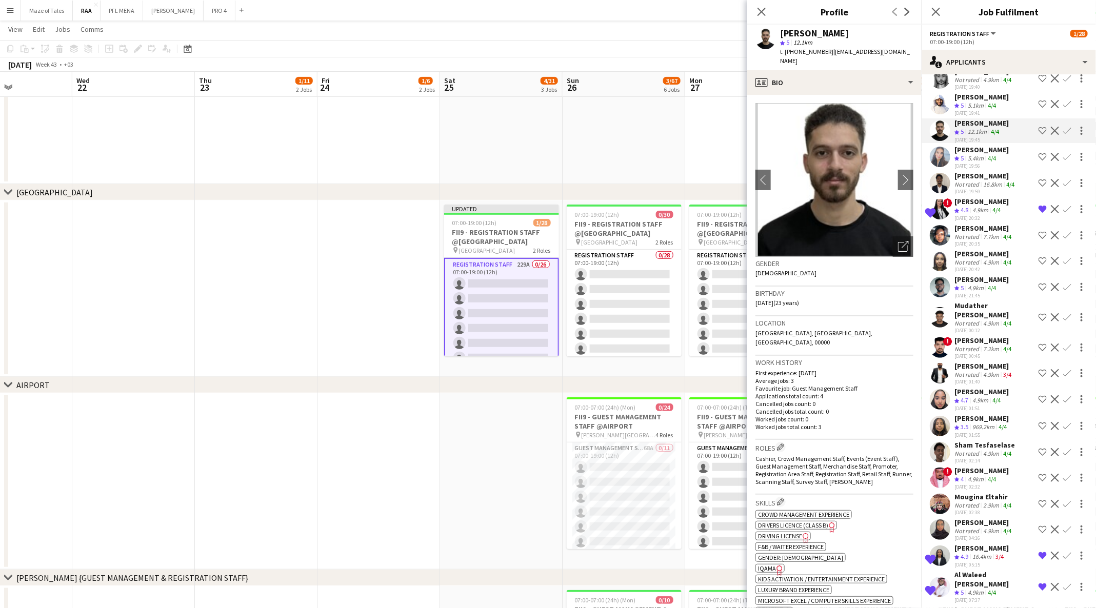
scroll to position [4167, 0]
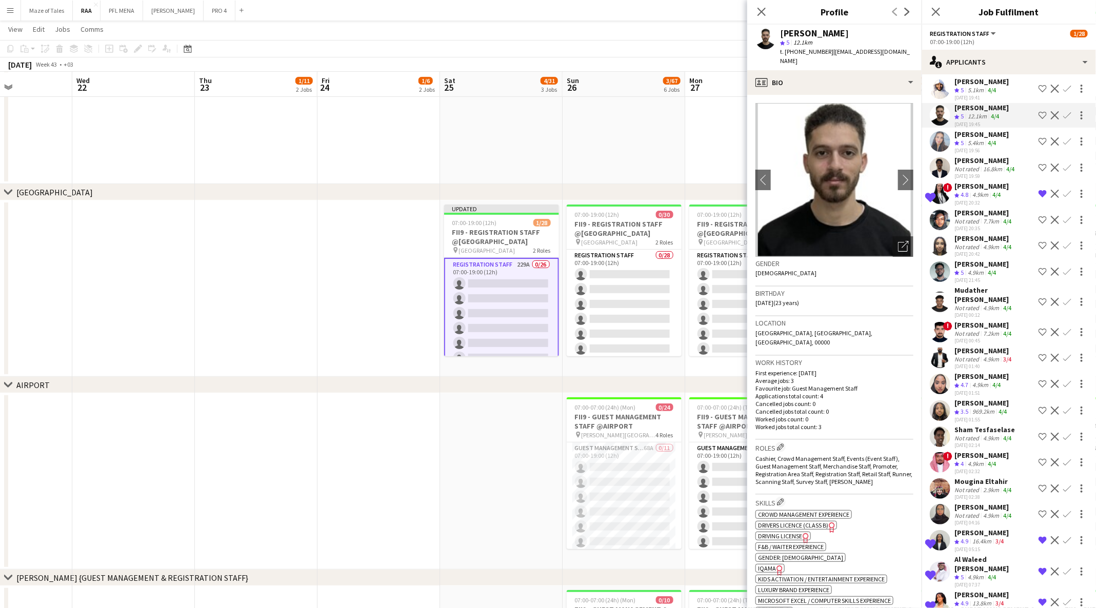
click at [982, 225] on div "7.7km" at bounding box center [991, 221] width 20 height 8
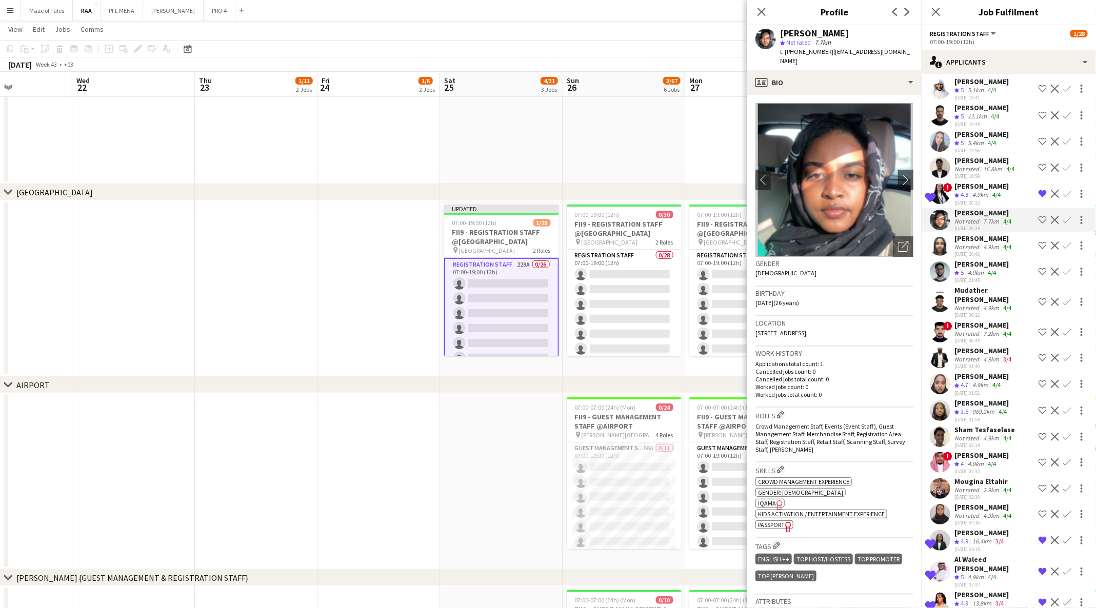
click at [988, 257] on div "03-08-2025 20:42" at bounding box center [984, 254] width 59 height 7
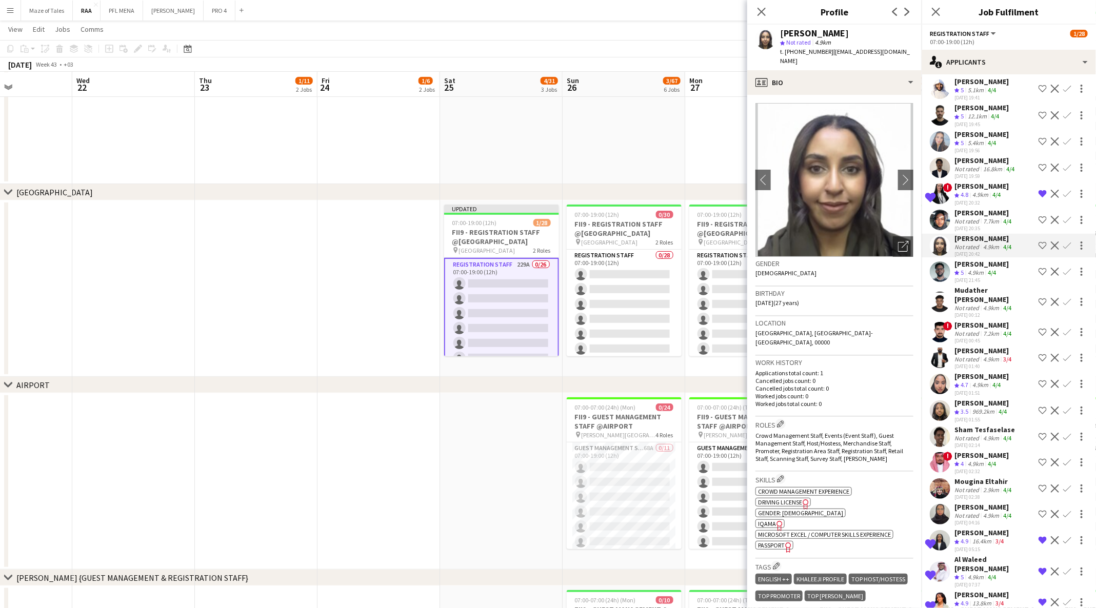
click at [991, 304] on div "Mudather Yasser Satti" at bounding box center [995, 295] width 80 height 18
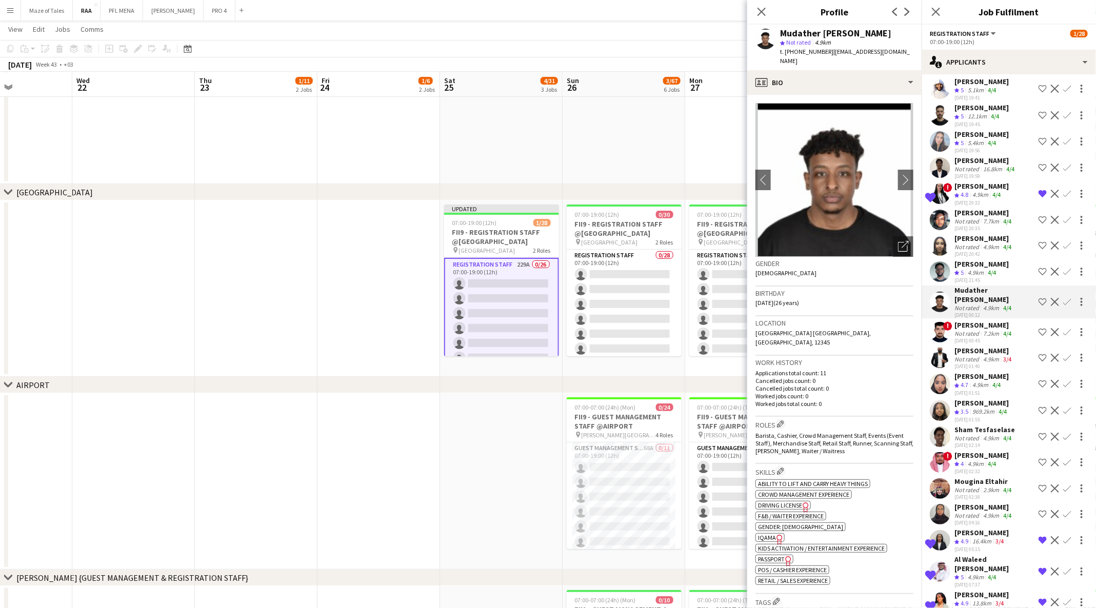
click at [988, 277] on div "4/4" at bounding box center [992, 273] width 12 height 9
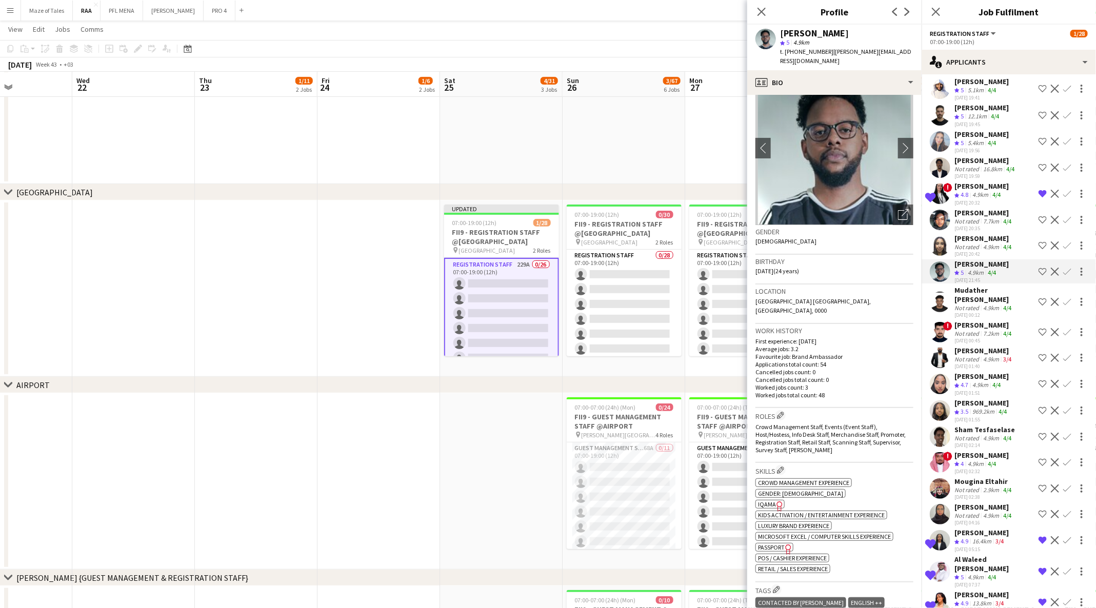
scroll to position [35, 0]
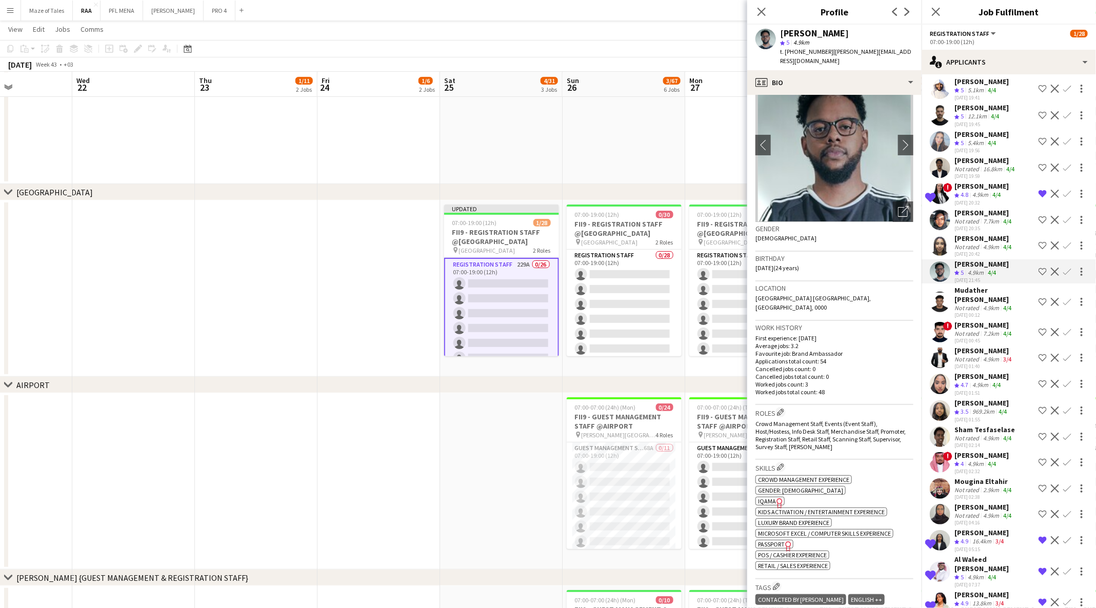
click at [765, 498] on span "IQAMA" at bounding box center [767, 502] width 18 height 8
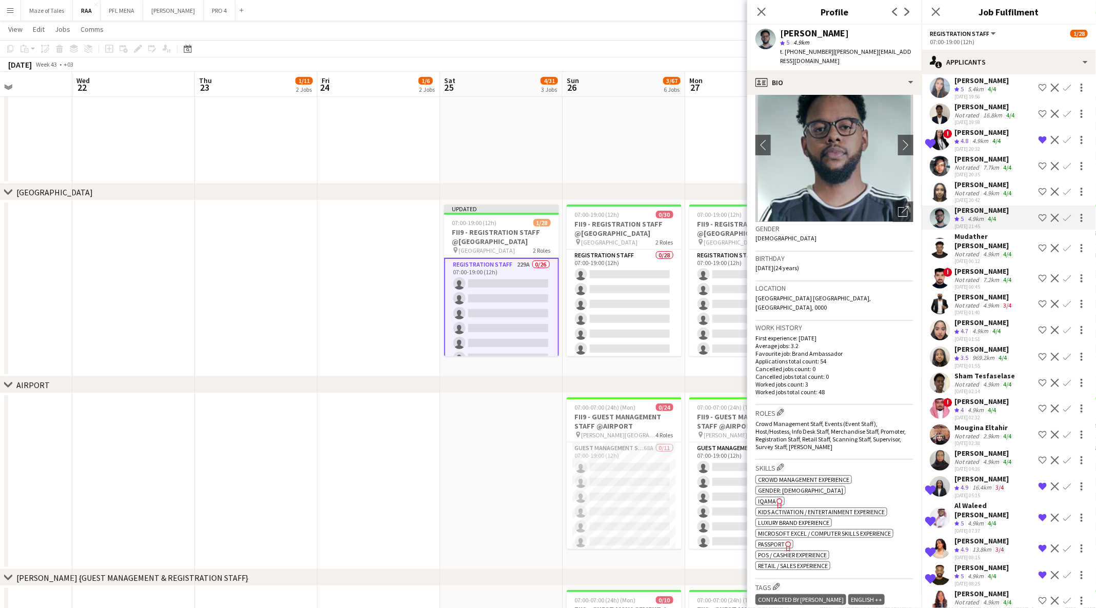
scroll to position [4223, 0]
click at [976, 334] on div "4.9km" at bounding box center [980, 329] width 20 height 9
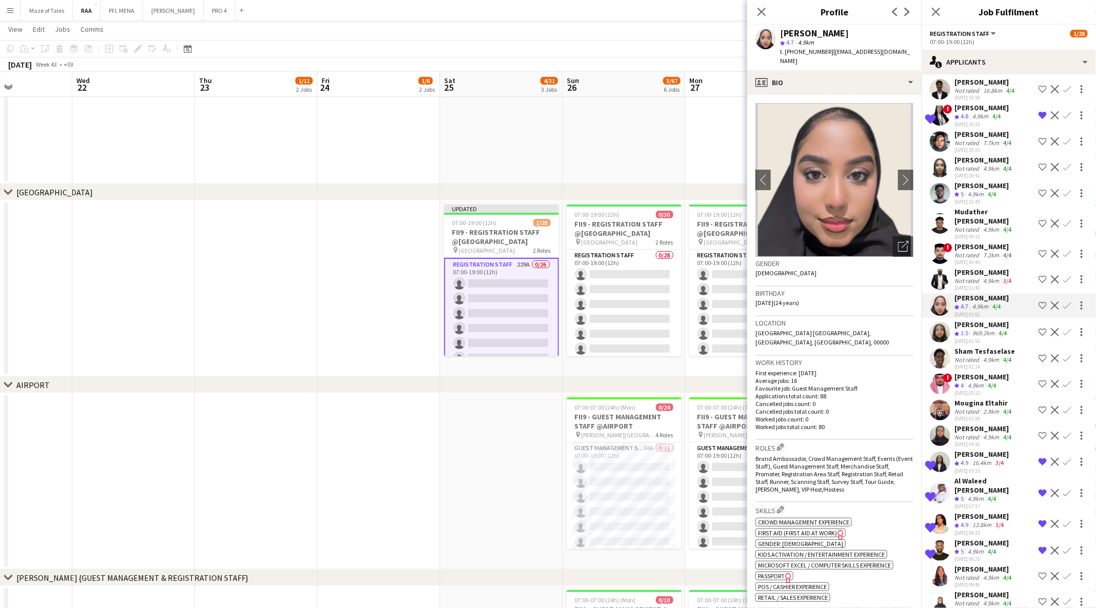
scroll to position [44, 0]
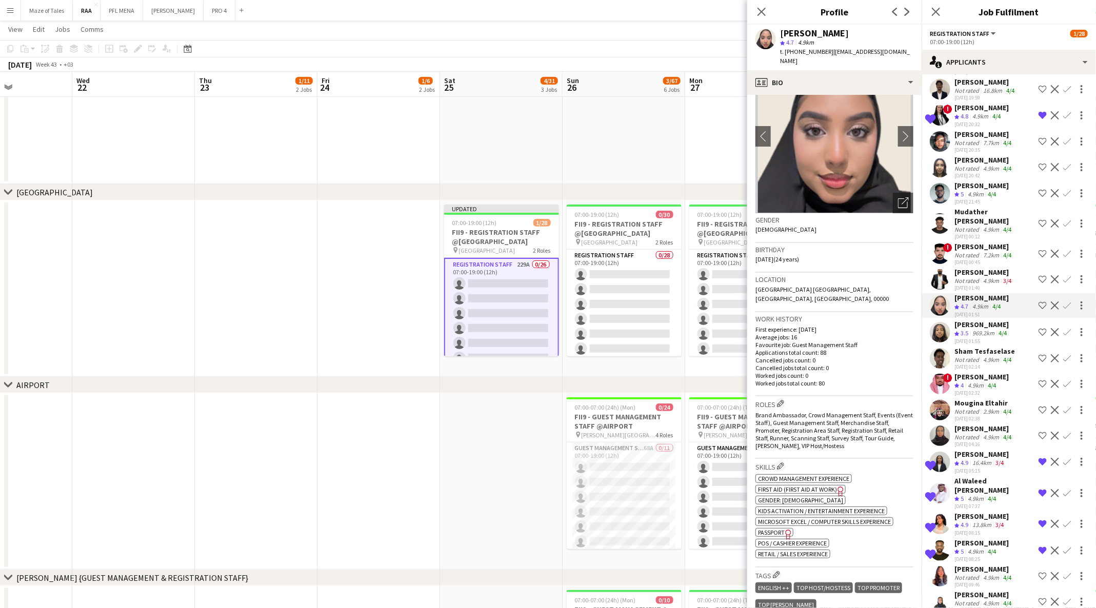
click at [990, 364] on div "4.9km" at bounding box center [991, 360] width 20 height 8
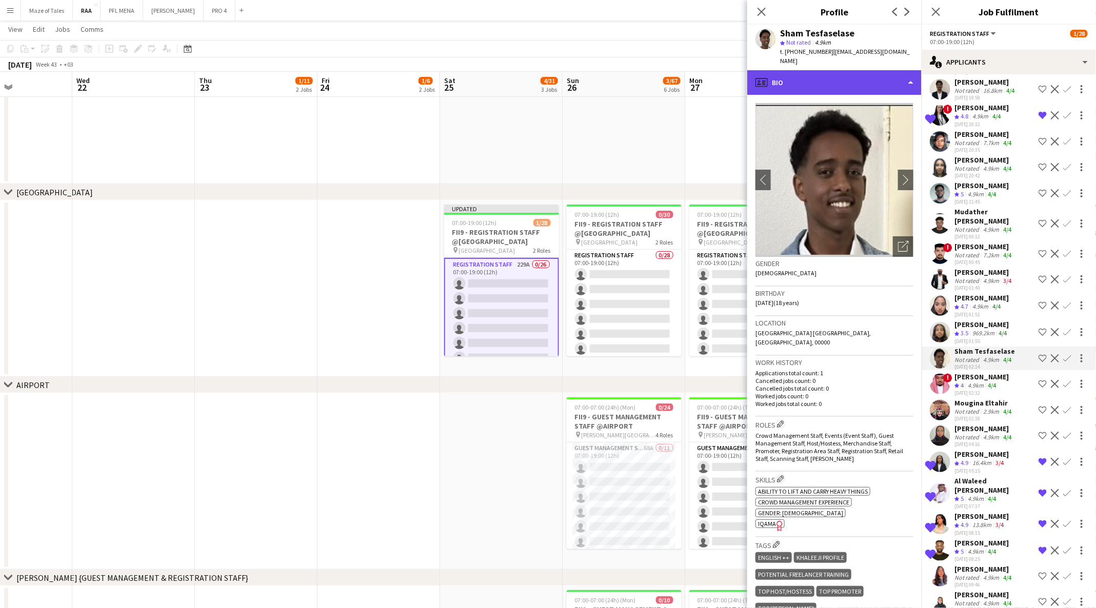
click at [839, 76] on div "profile Bio" at bounding box center [834, 82] width 174 height 25
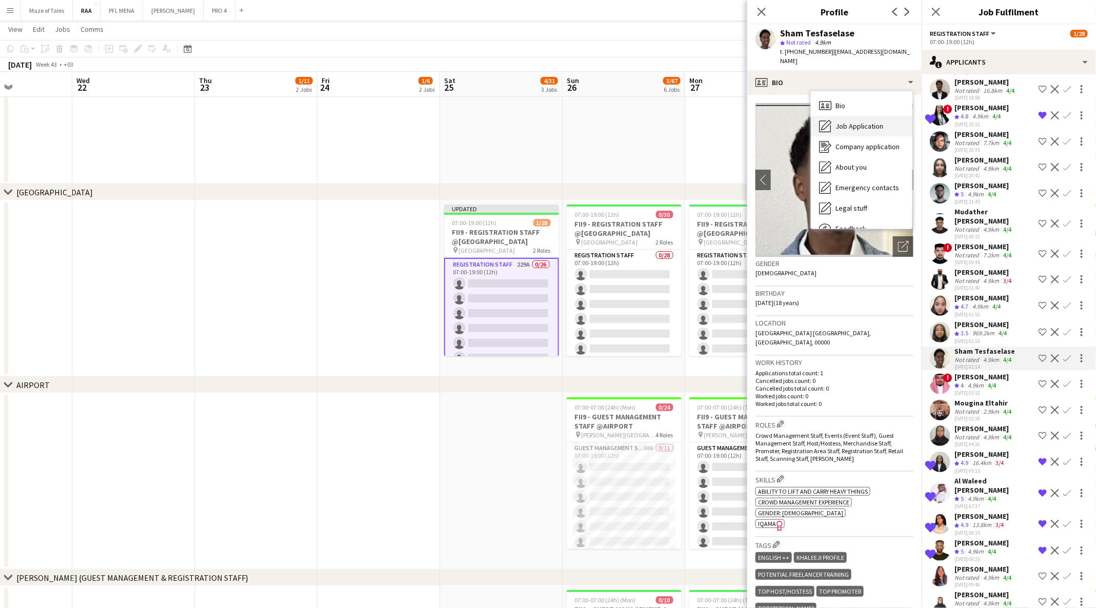
click at [870, 122] on span "Job Application" at bounding box center [860, 126] width 48 height 9
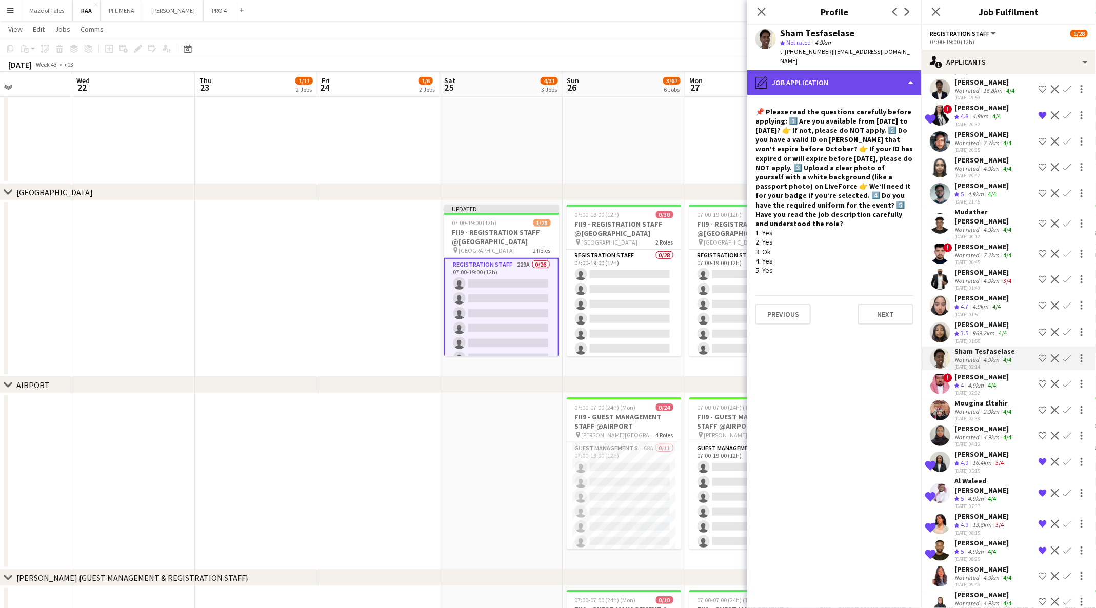
click at [848, 70] on div "pencil4 Job Application" at bounding box center [834, 82] width 174 height 25
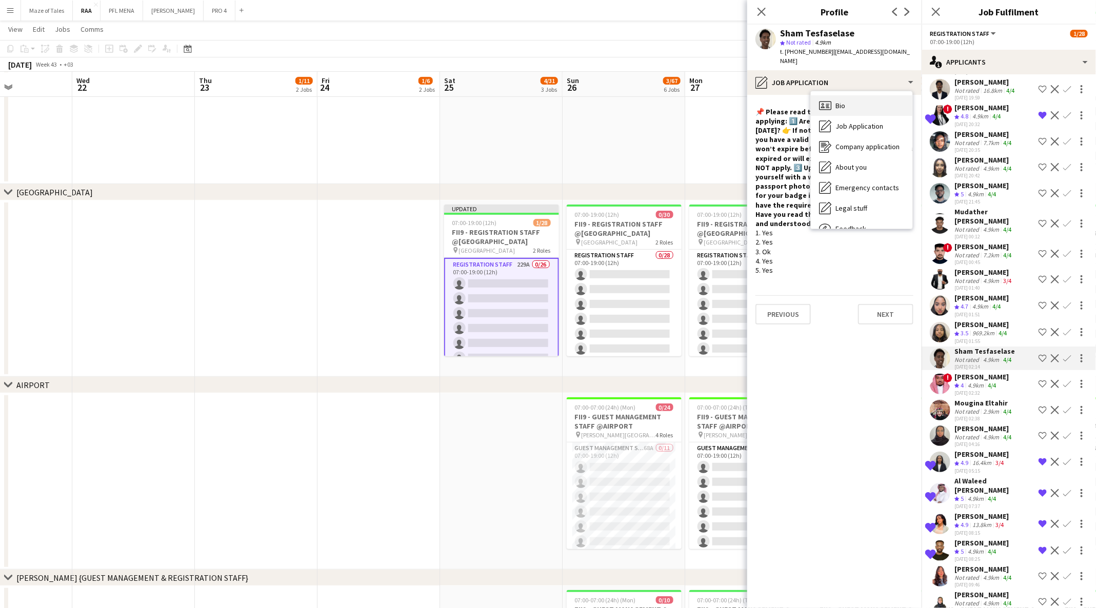
click at [851, 95] on div "Bio Bio" at bounding box center [862, 105] width 102 height 21
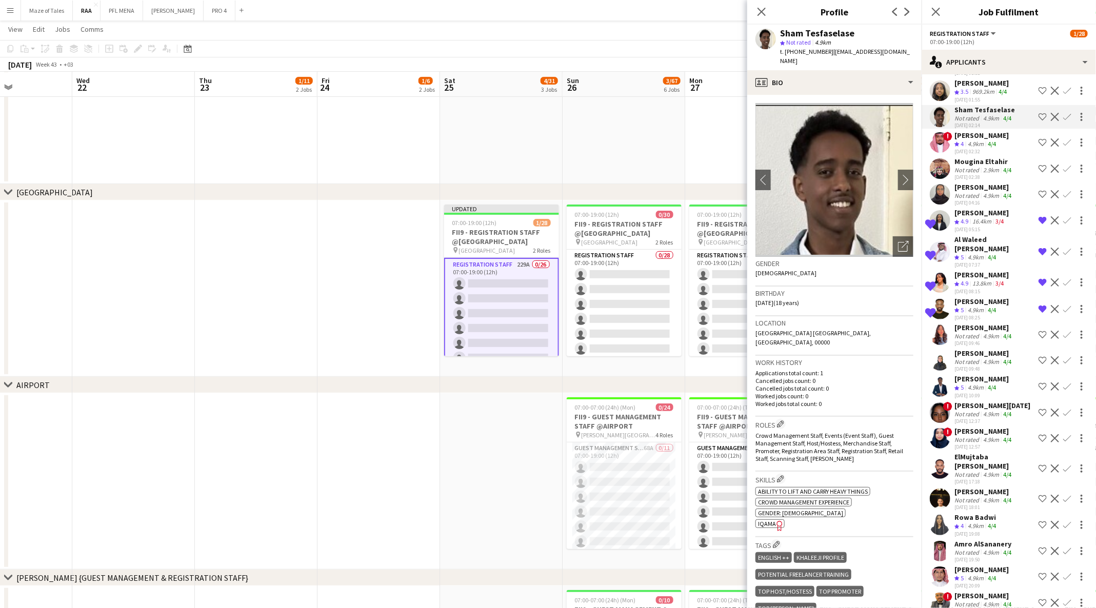
scroll to position [4488, 0]
click at [951, 346] on div "Lamar Shehadeh Not rated 4.9km 4/4 04-08-2025 09:46 Shortlist crew Decline Conf…" at bounding box center [1009, 335] width 174 height 24
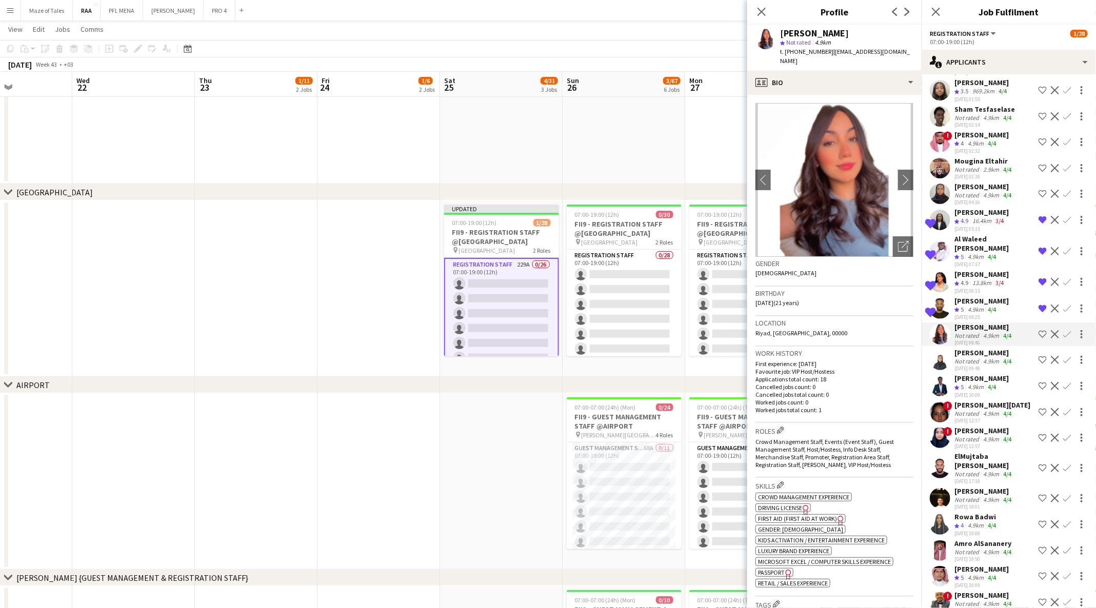
click at [963, 365] on div "Not rated" at bounding box center [968, 362] width 27 height 8
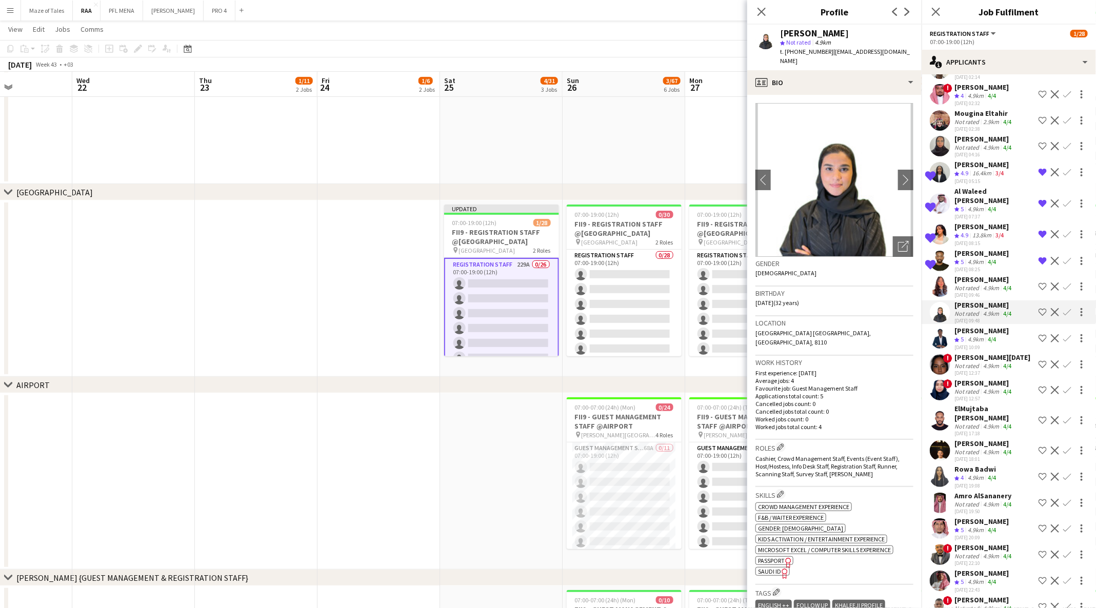
scroll to position [4536, 0]
click at [976, 343] on div "4.9km" at bounding box center [976, 338] width 20 height 9
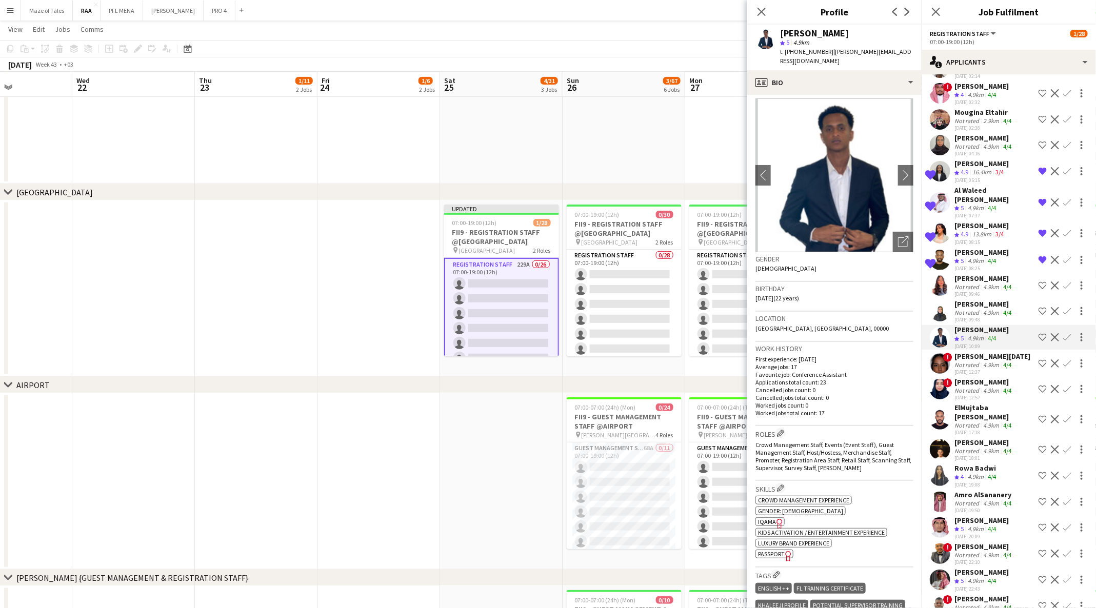
scroll to position [8, 0]
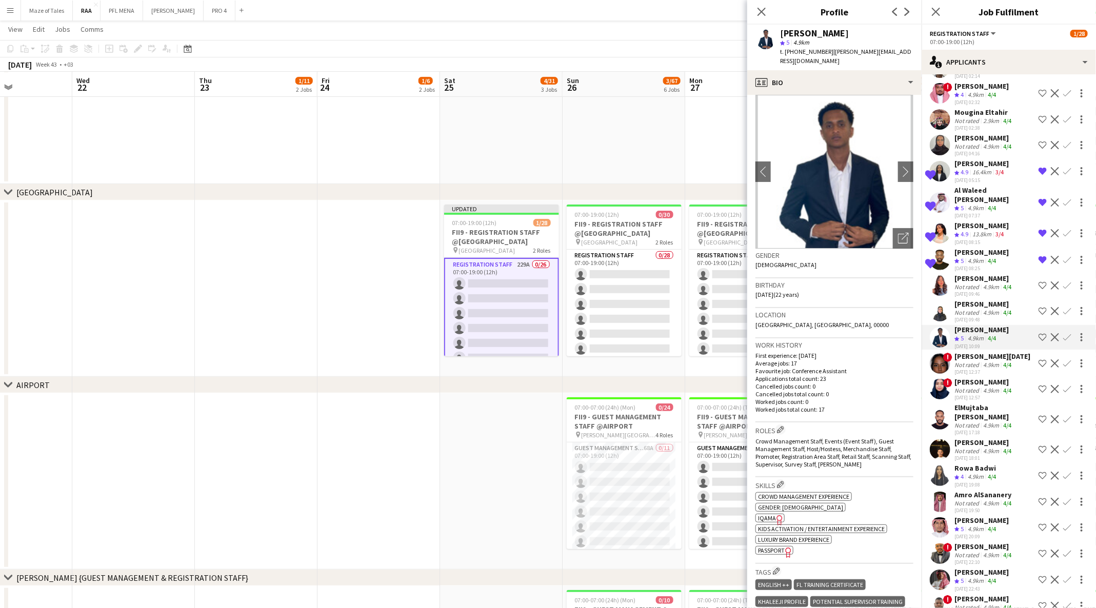
click at [778, 515] on icon "Freelancer has uploaded a photo validation of skill. Click to see" at bounding box center [780, 520] width 11 height 11
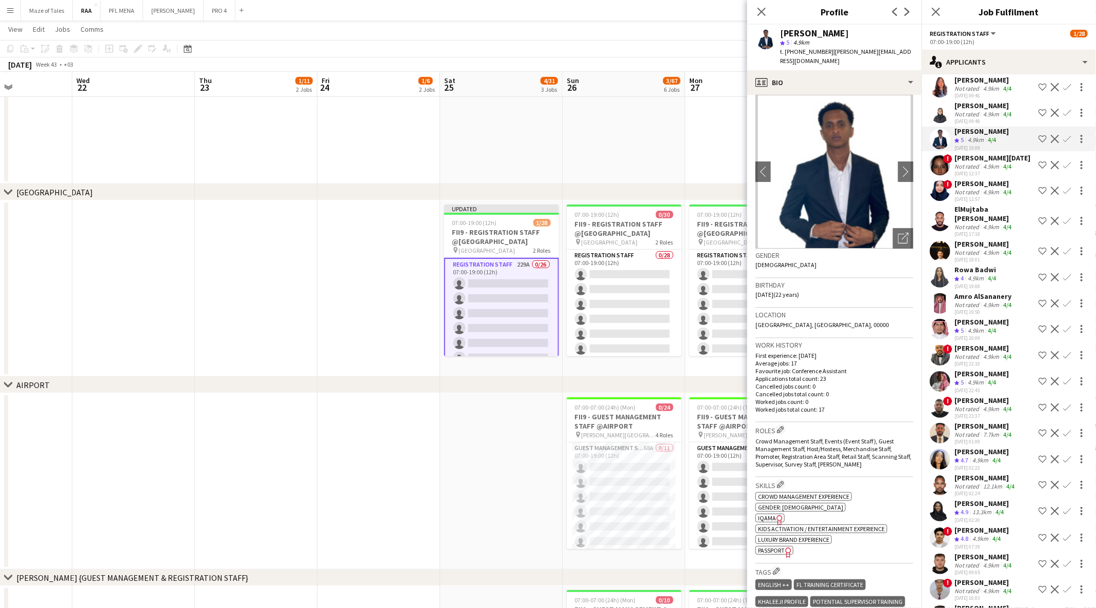
scroll to position [4735, 0]
click at [960, 308] on div "Not rated" at bounding box center [968, 305] width 27 height 8
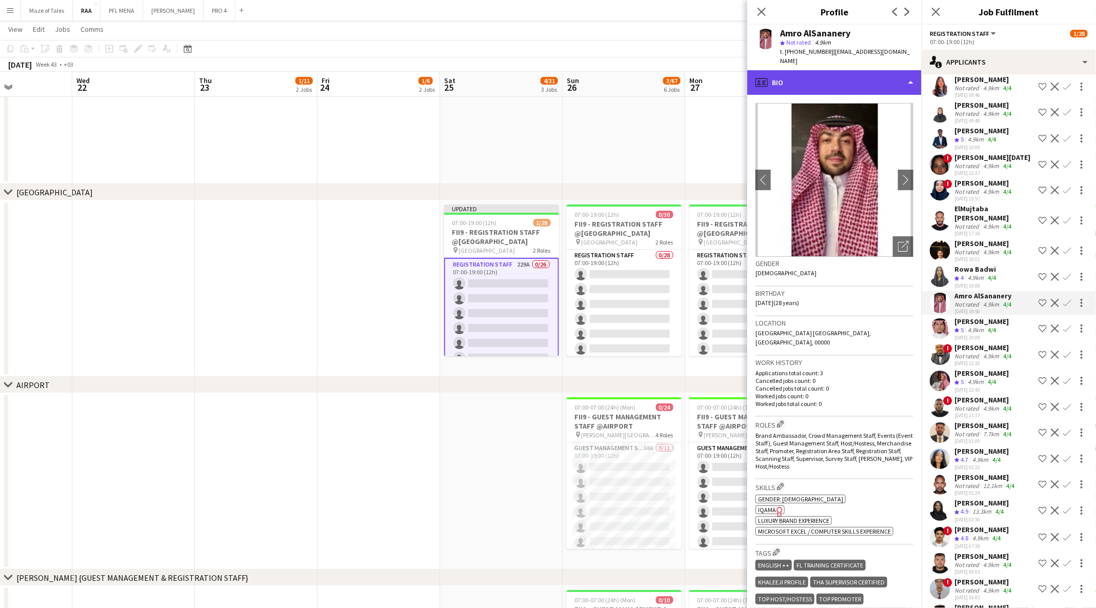
click at [885, 74] on div "profile Bio" at bounding box center [834, 82] width 174 height 25
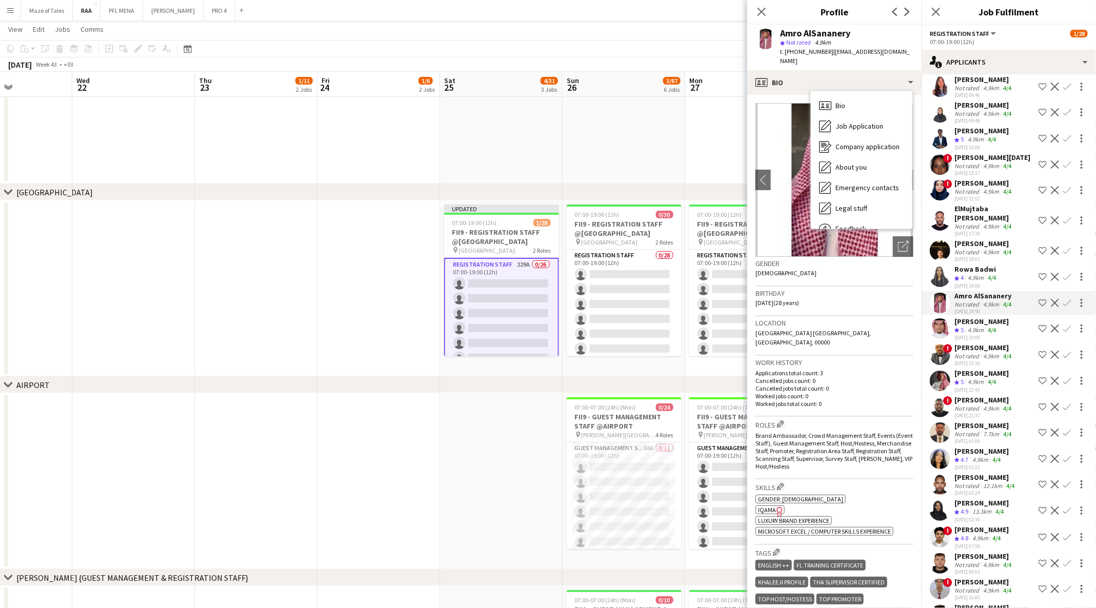
click at [778, 507] on icon "Freelancer has uploaded a photo validation of skill. Click to see" at bounding box center [780, 512] width 11 height 11
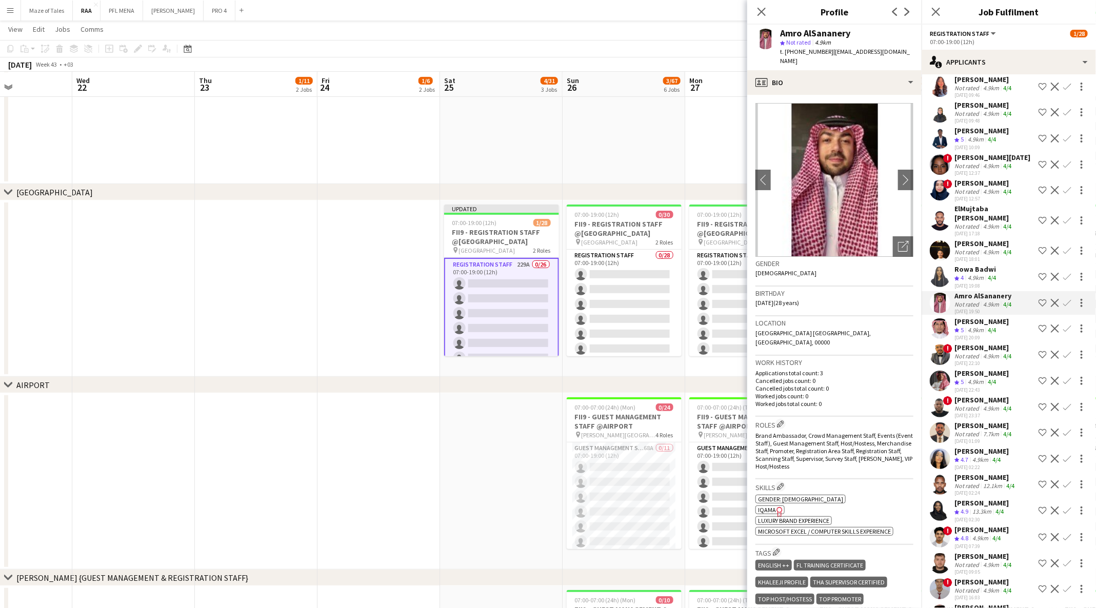
click at [1039, 307] on app-icon "Shortlist crew" at bounding box center [1043, 303] width 8 height 8
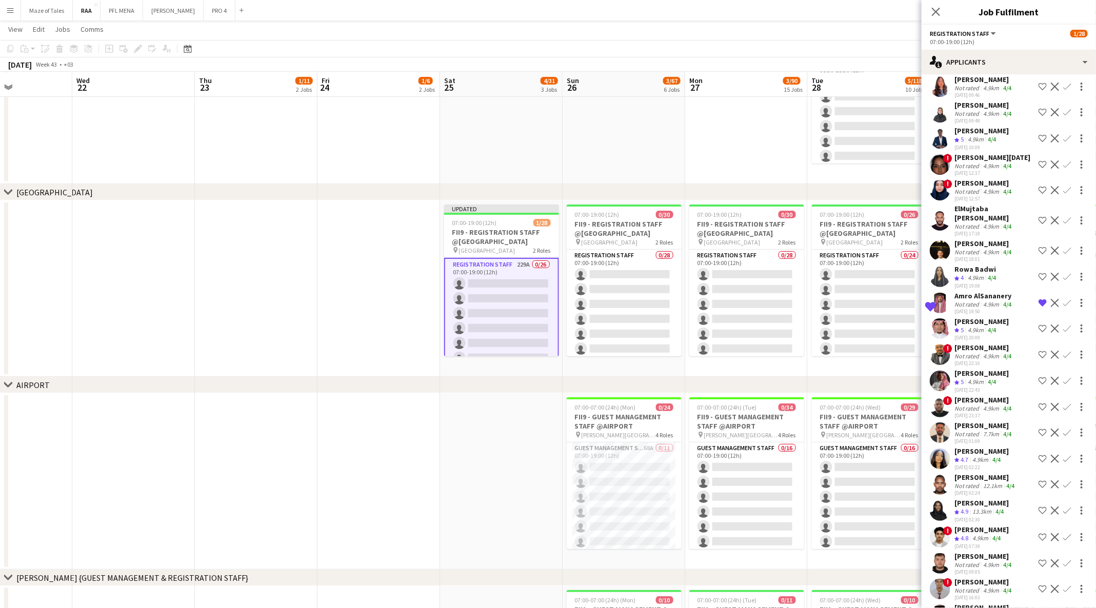
click at [975, 315] on div "04-08-2025 19:50" at bounding box center [984, 311] width 59 height 7
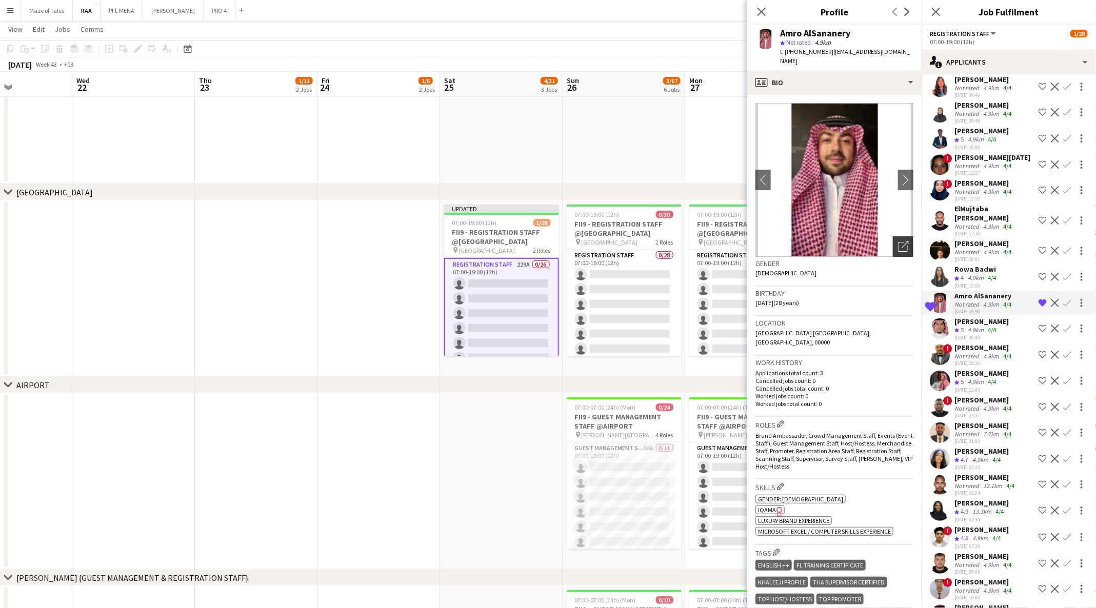
click at [901, 236] on div "Open photos pop-in" at bounding box center [903, 246] width 21 height 21
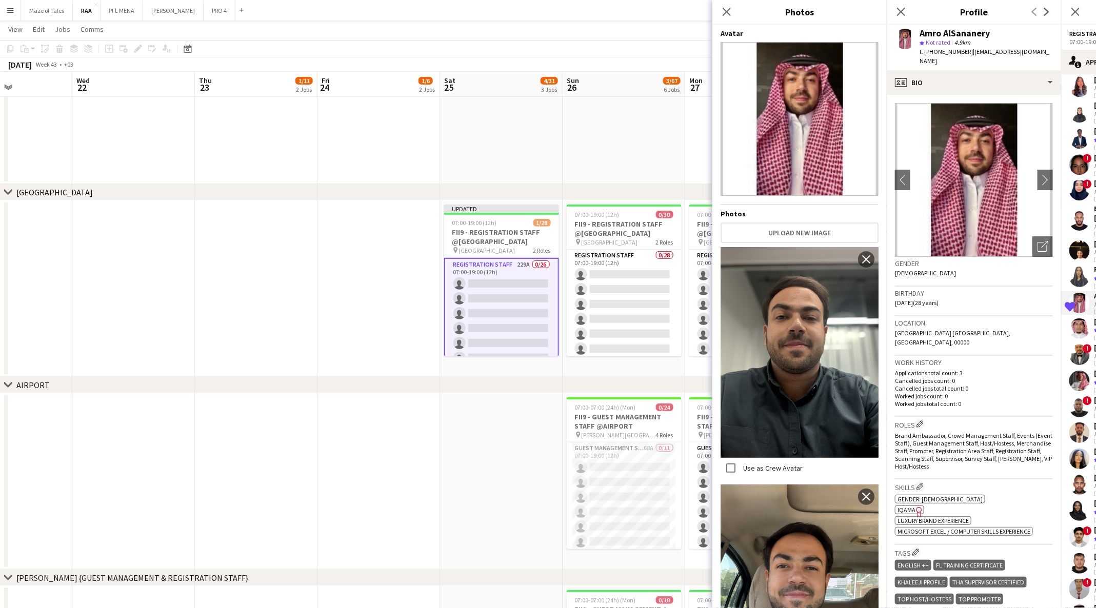
click at [1015, 319] on h3 "Location" at bounding box center [974, 323] width 158 height 9
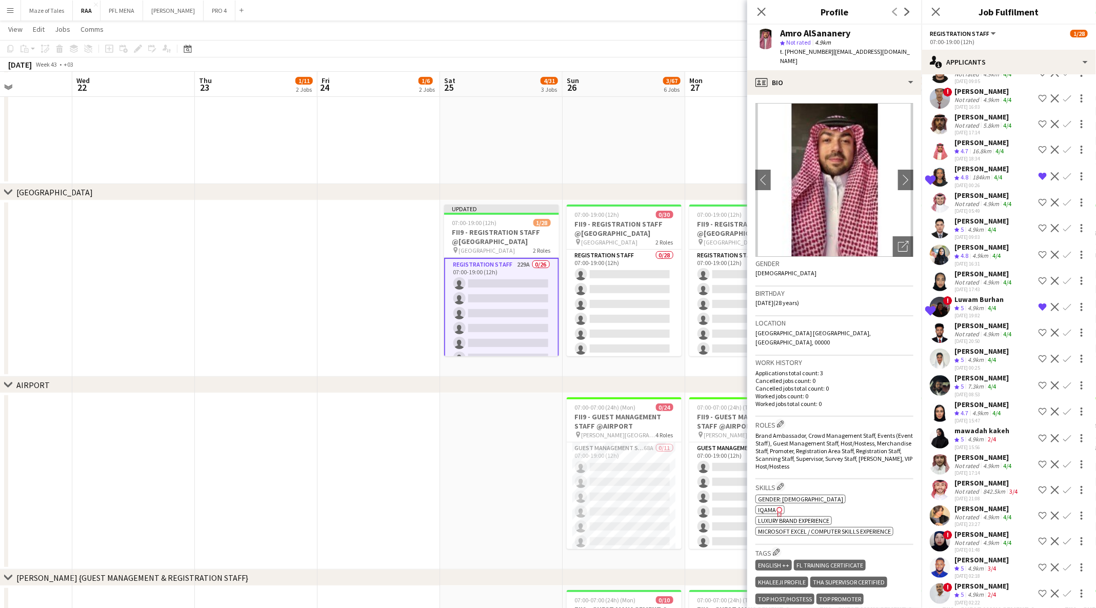
scroll to position [5229, 0]
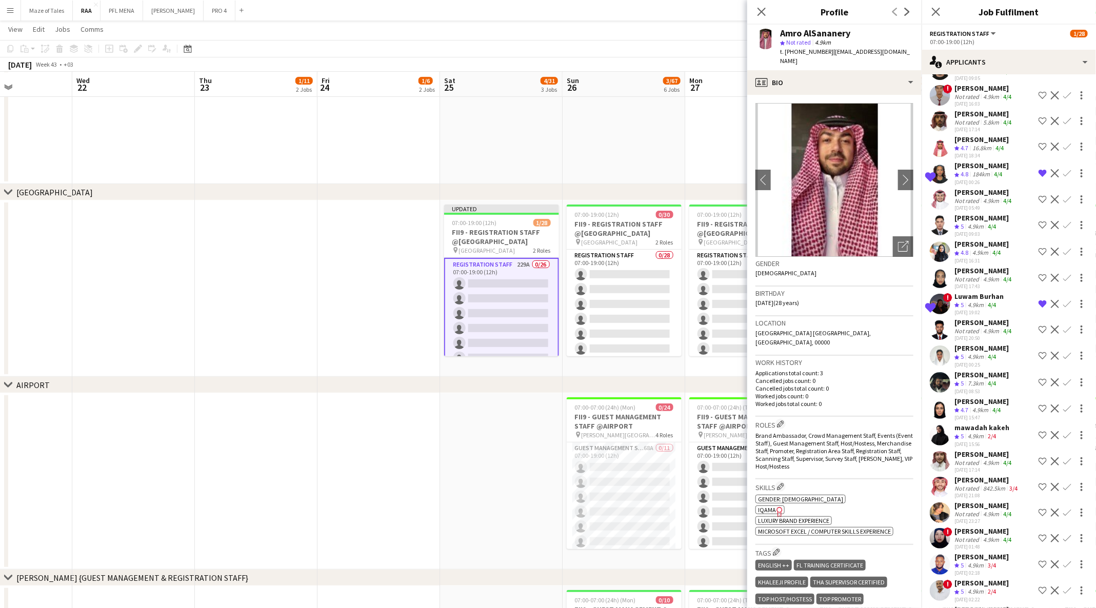
click at [952, 395] on div "Ibrahim Abdullah Crew rating 5 7.3km 4/4 07-08-2025 08:53 Shortlist crew Declin…" at bounding box center [1009, 382] width 174 height 25
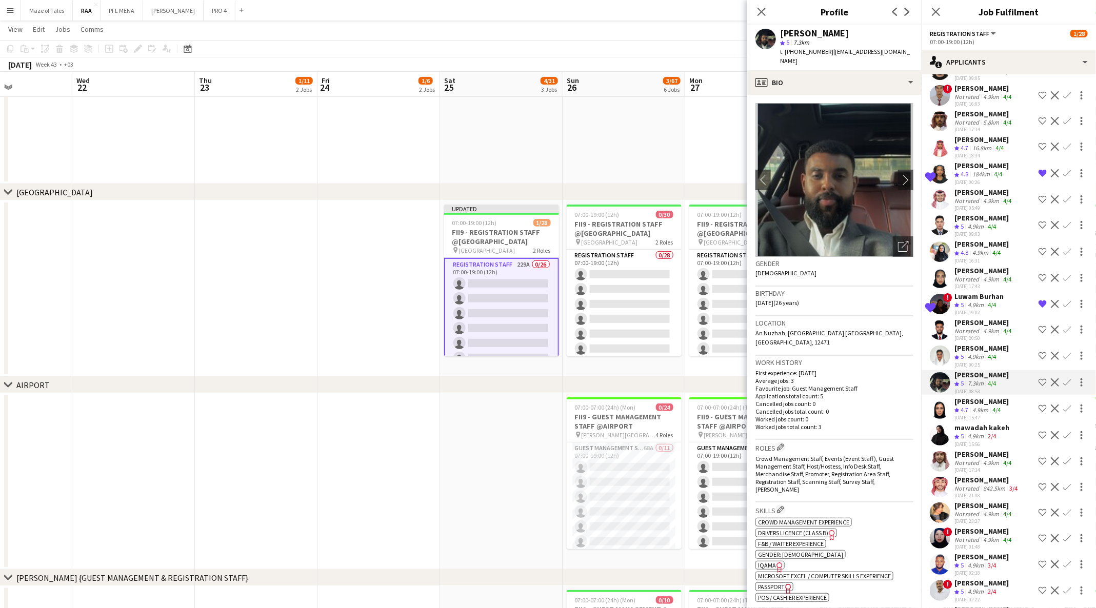
click at [772, 562] on span "IQAMA" at bounding box center [767, 566] width 18 height 8
click at [868, 70] on div "profile Bio" at bounding box center [834, 82] width 174 height 25
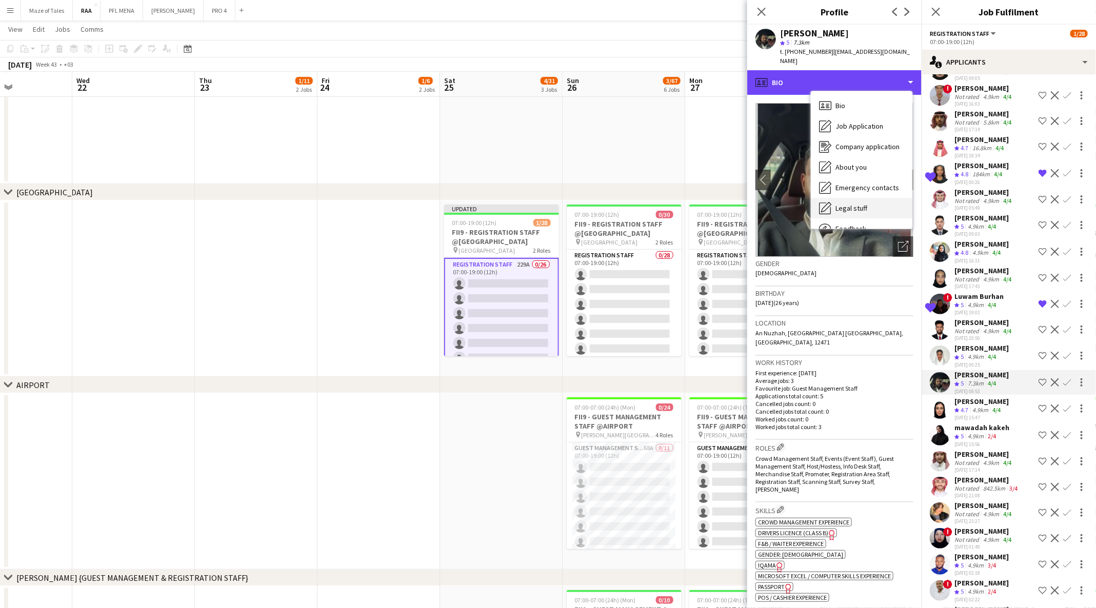
scroll to position [34, 0]
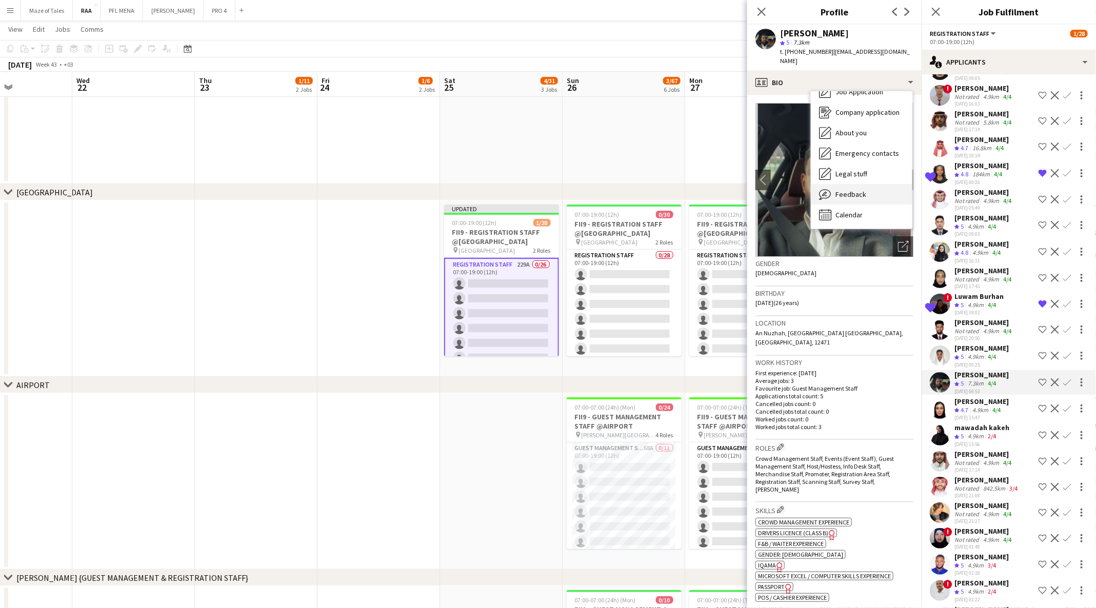
click at [855, 190] on span "Feedback" at bounding box center [851, 194] width 31 height 9
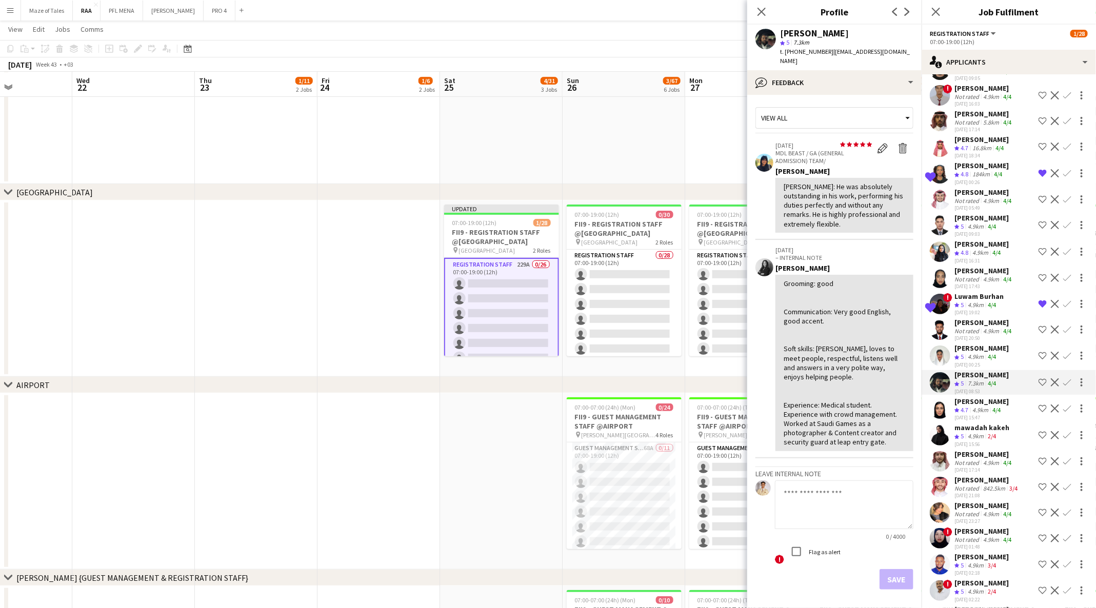
click at [1039, 387] on app-icon "Shortlist crew" at bounding box center [1043, 383] width 8 height 8
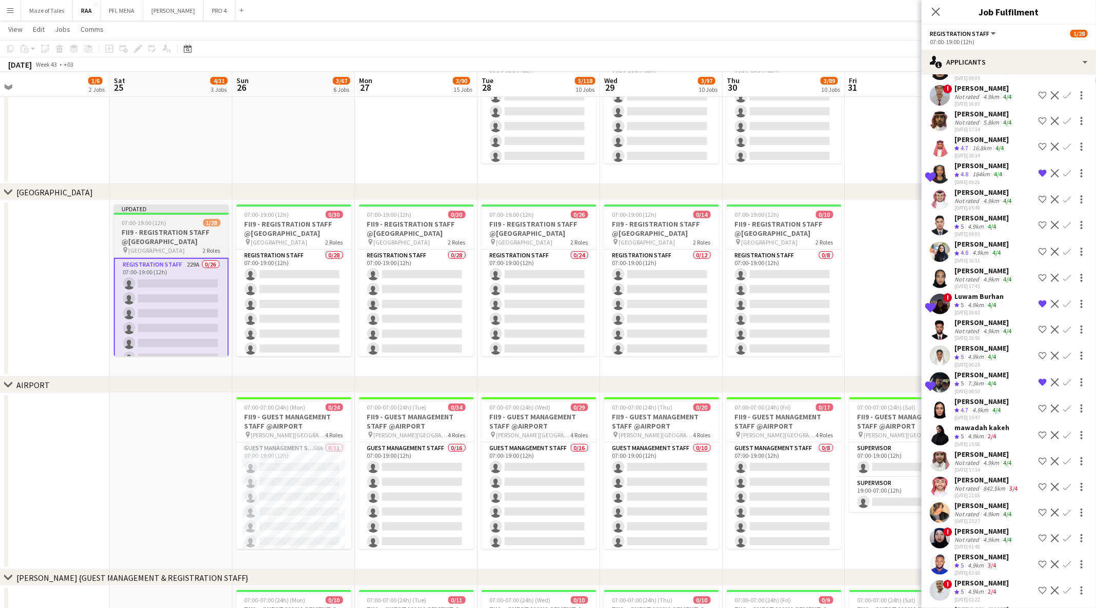
scroll to position [0, 259]
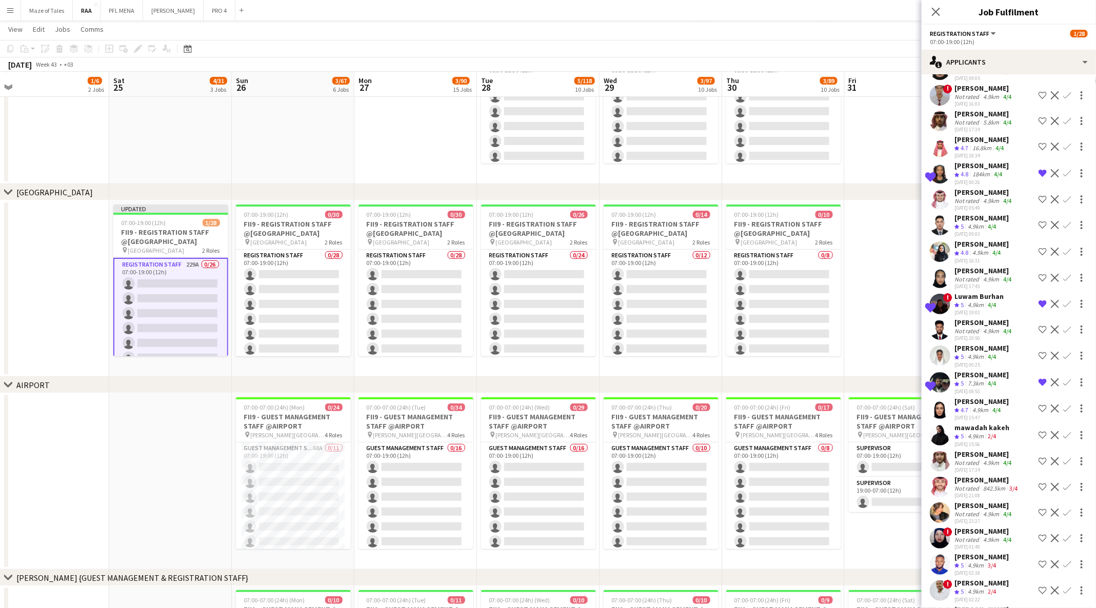
click at [957, 21] on polygon at bounding box center [957, 18] width 5 height 5
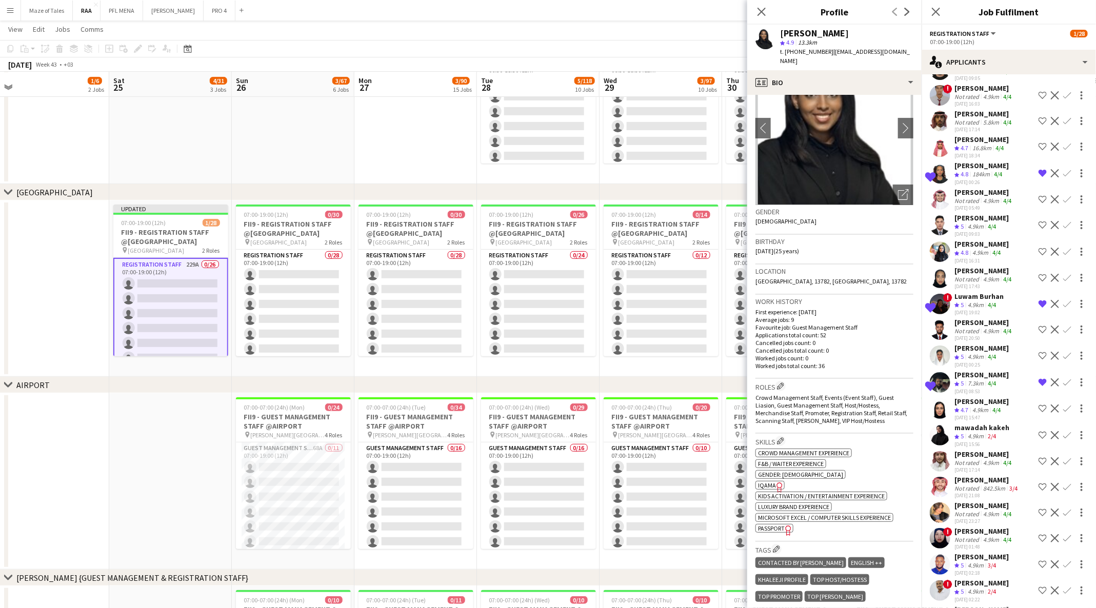
scroll to position [90, 0]
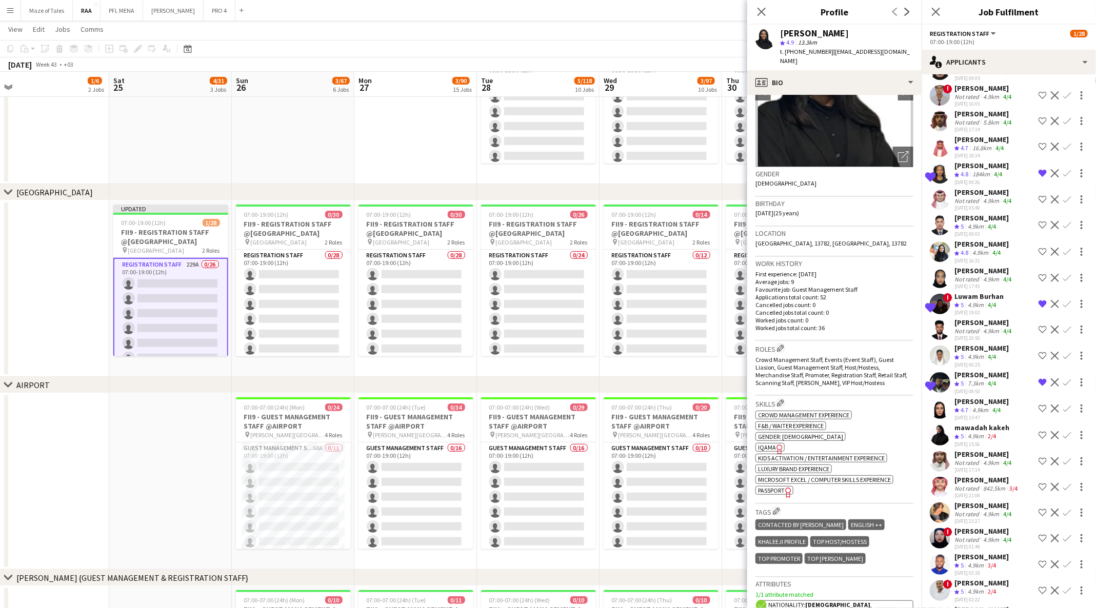
click at [771, 454] on span "Kids activation / Entertainment experience" at bounding box center [821, 458] width 127 height 8
click at [775, 444] on icon "Freelancer has uploaded a photo validation of skill. Click to see" at bounding box center [780, 449] width 11 height 11
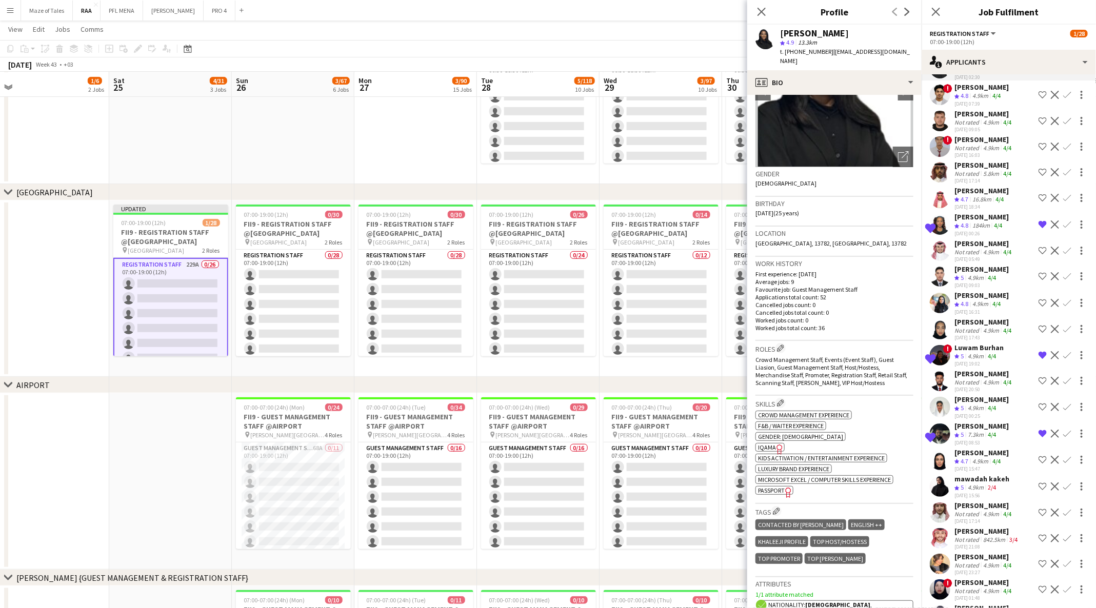
scroll to position [5173, 0]
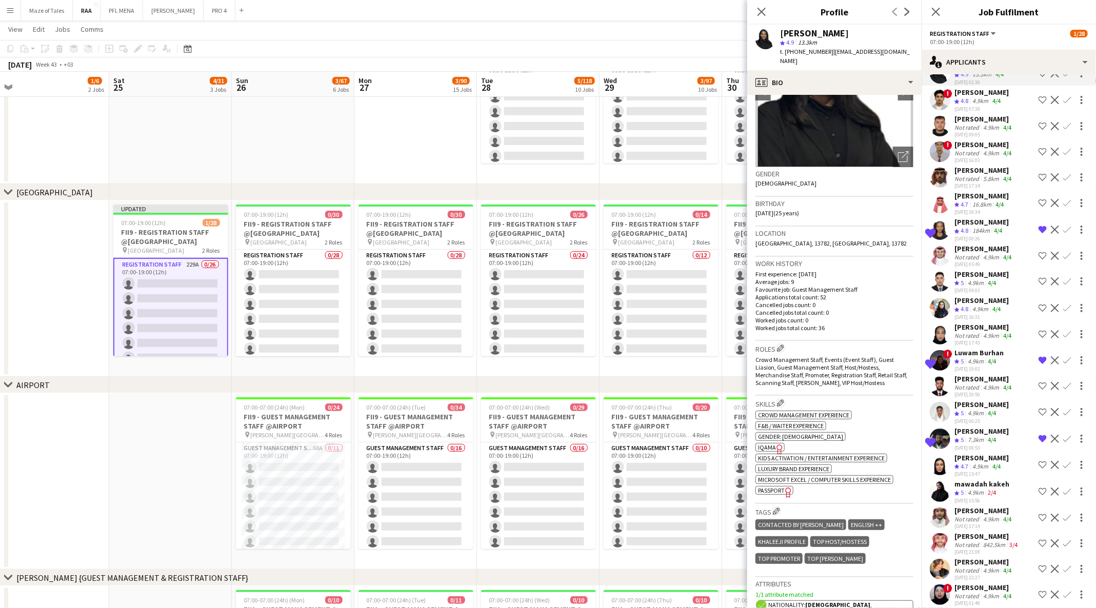
click at [1039, 77] on app-icon "Shortlist crew" at bounding box center [1043, 73] width 8 height 8
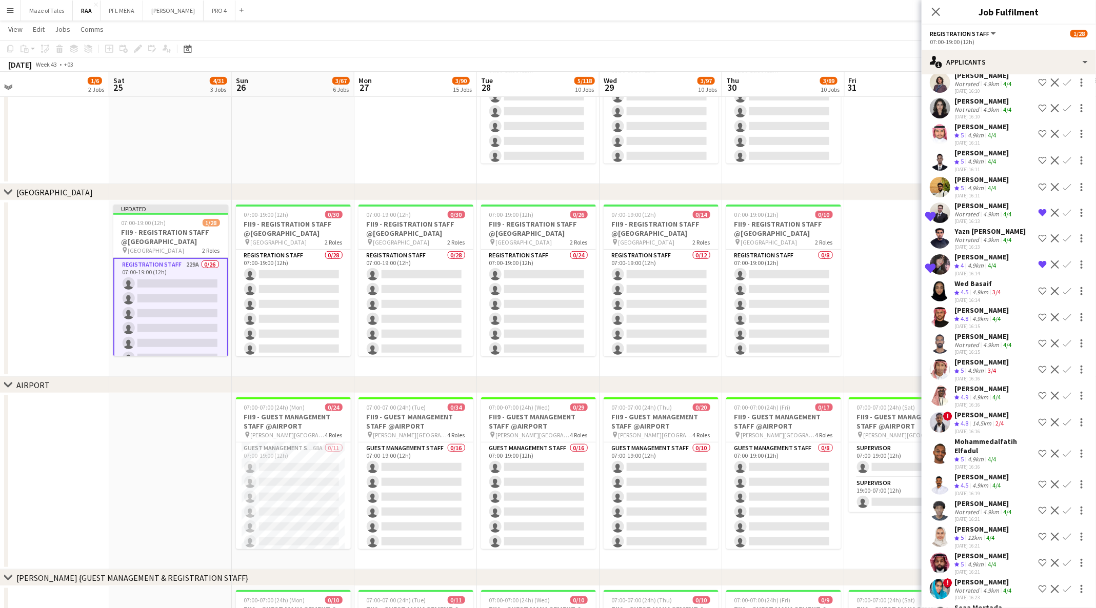
scroll to position [2094, 0]
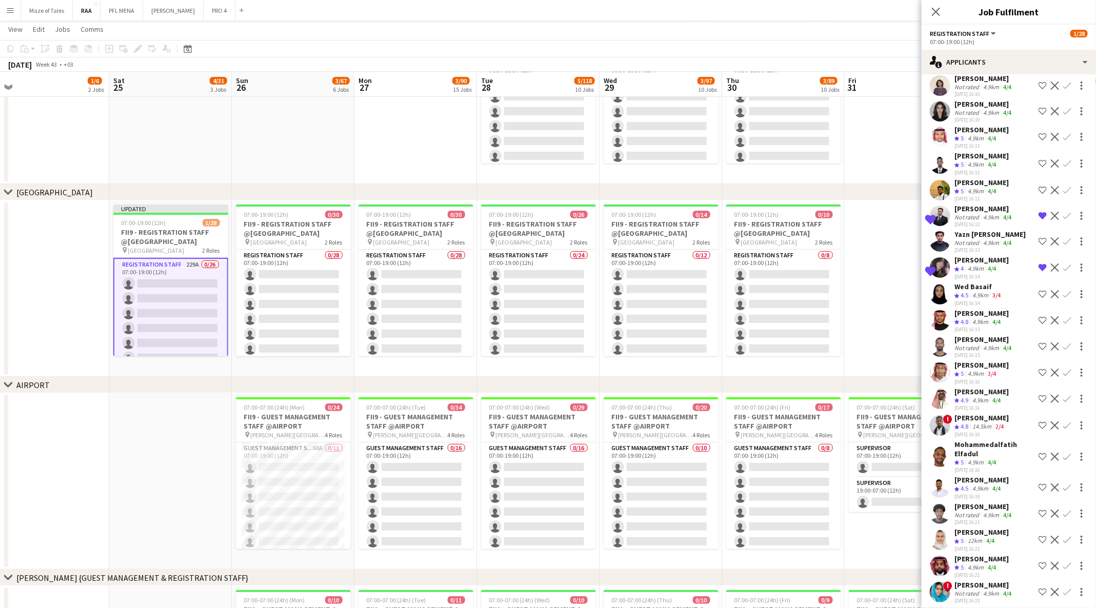
click at [978, 280] on div "03-08-2025 16:14" at bounding box center [982, 276] width 54 height 7
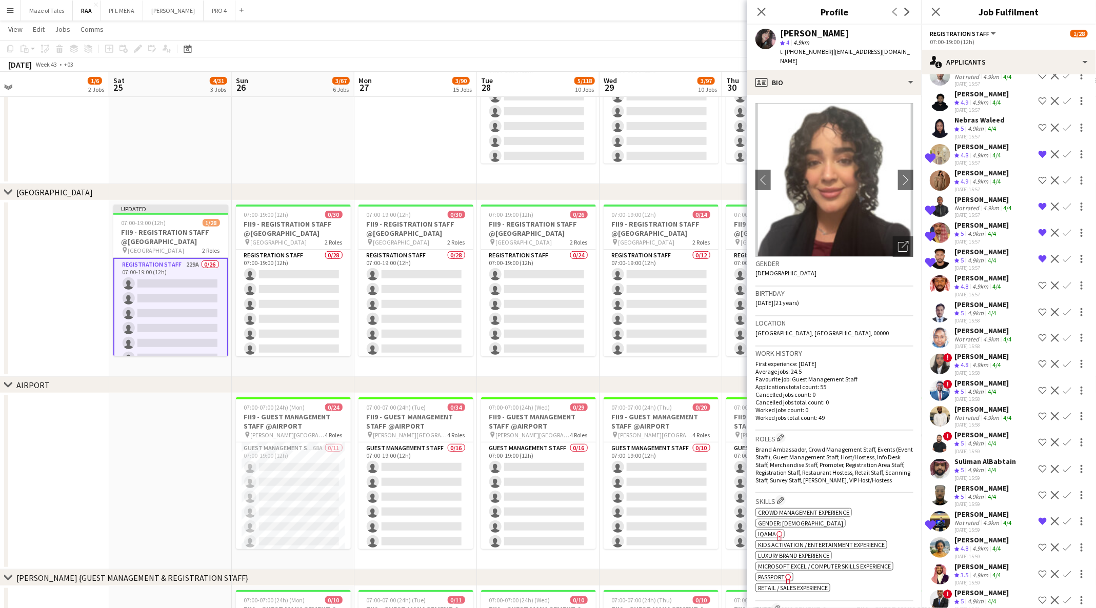
scroll to position [936, 0]
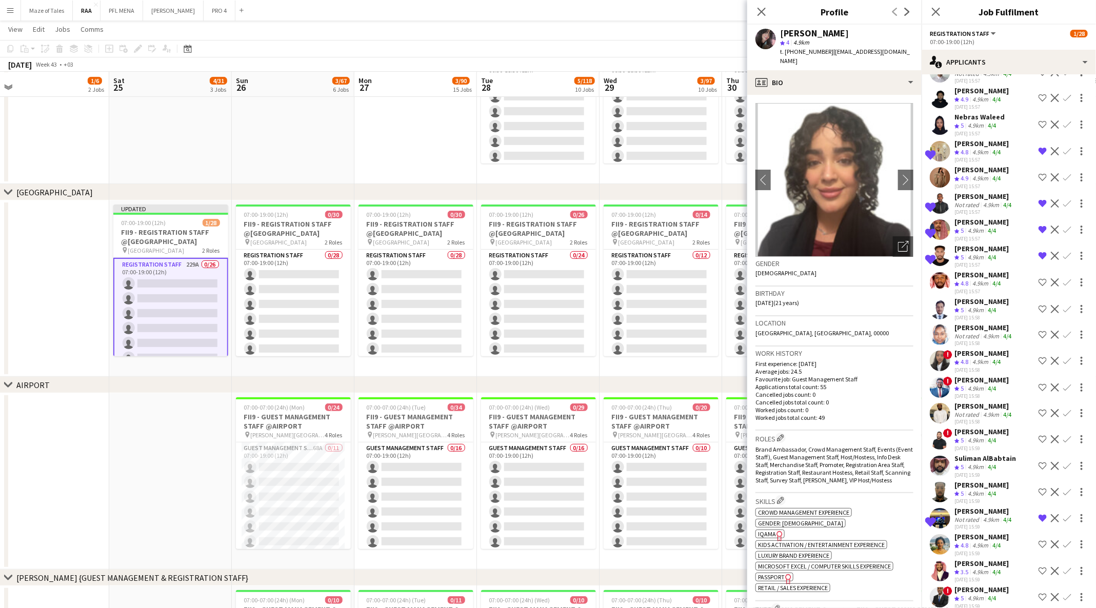
click at [986, 367] on div "4.9km" at bounding box center [980, 362] width 20 height 9
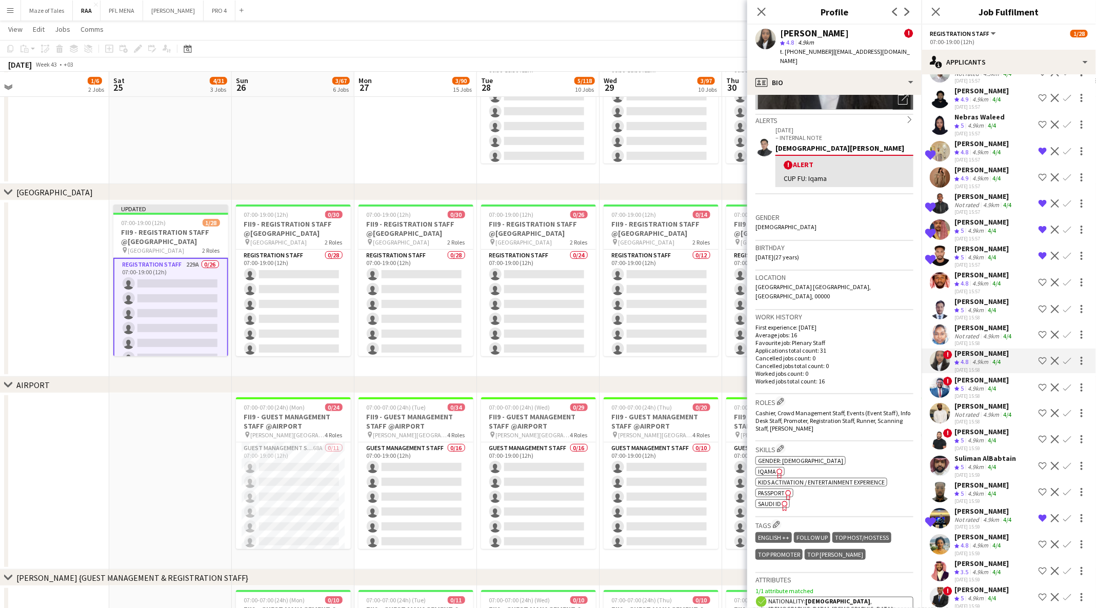
scroll to position [148, 0]
click at [774, 477] on app-spec-pill "ok-circled2 background Layer 1 cross-circle-red background Layer 1 Kids activat…" at bounding box center [822, 481] width 132 height 9
click at [777, 467] on icon "Freelancer has uploaded a photo validation of skill. Click to see" at bounding box center [780, 472] width 11 height 11
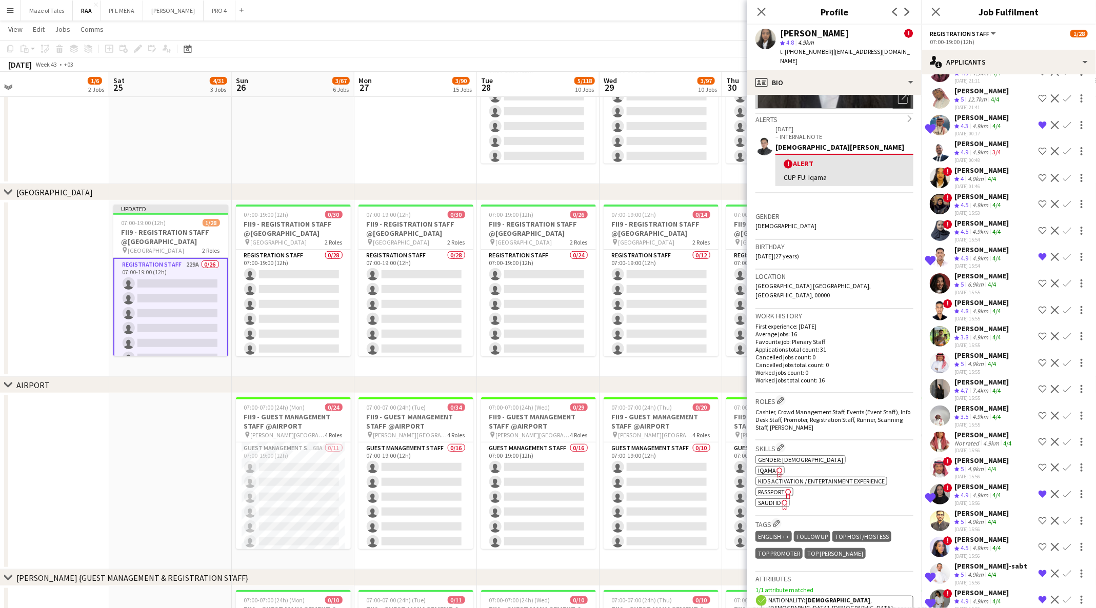
scroll to position [353, 0]
click at [974, 388] on div "Afraa Mohammed" at bounding box center [982, 383] width 54 height 9
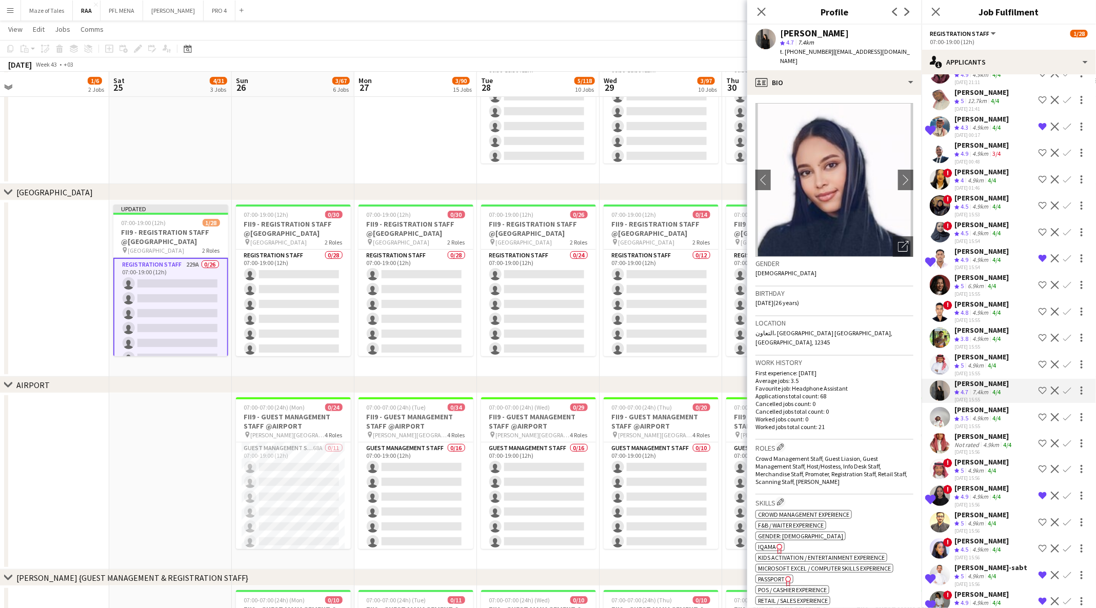
click at [779, 544] on icon "Freelancer has uploaded a photo validation of skill. Click to see" at bounding box center [780, 549] width 11 height 11
click at [880, 71] on div "profile Bio" at bounding box center [834, 82] width 174 height 25
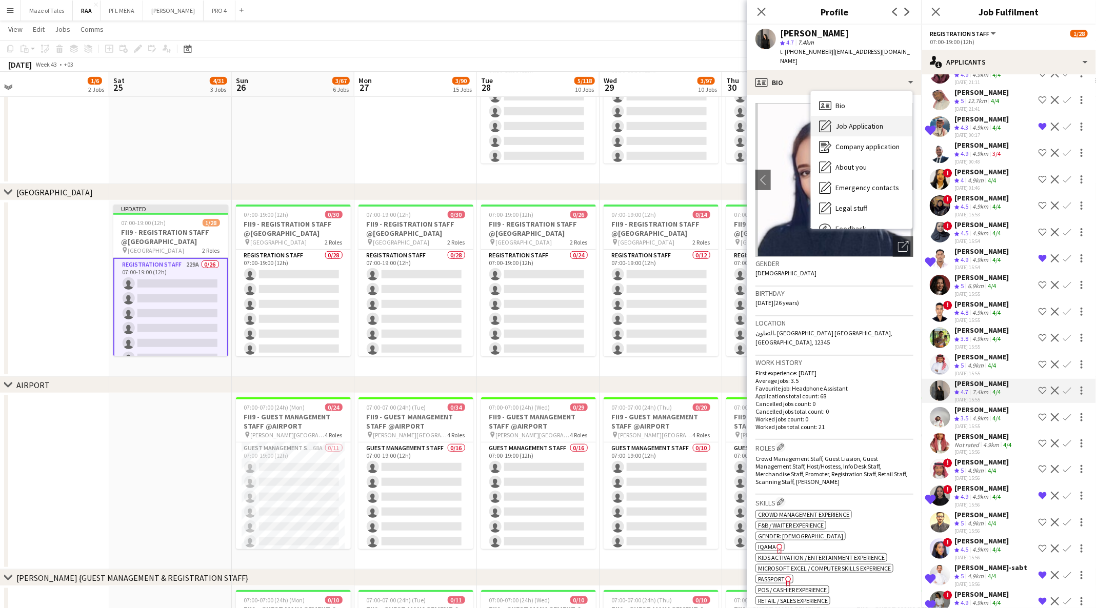
click at [876, 122] on div "Job Application Job Application" at bounding box center [862, 126] width 102 height 21
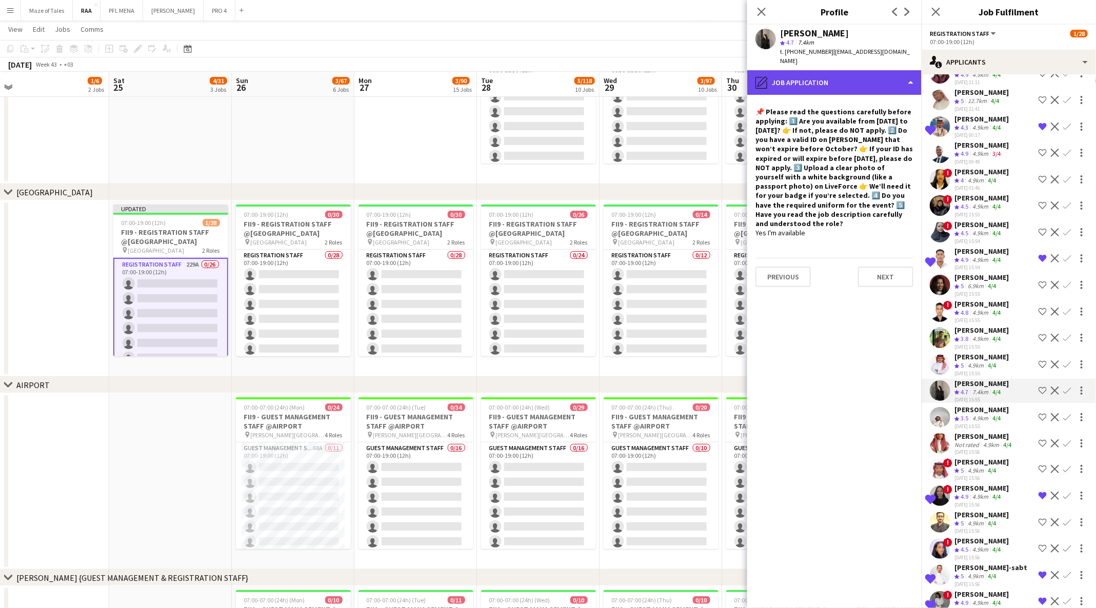
click at [884, 70] on div "pencil4 Job Application" at bounding box center [834, 82] width 174 height 25
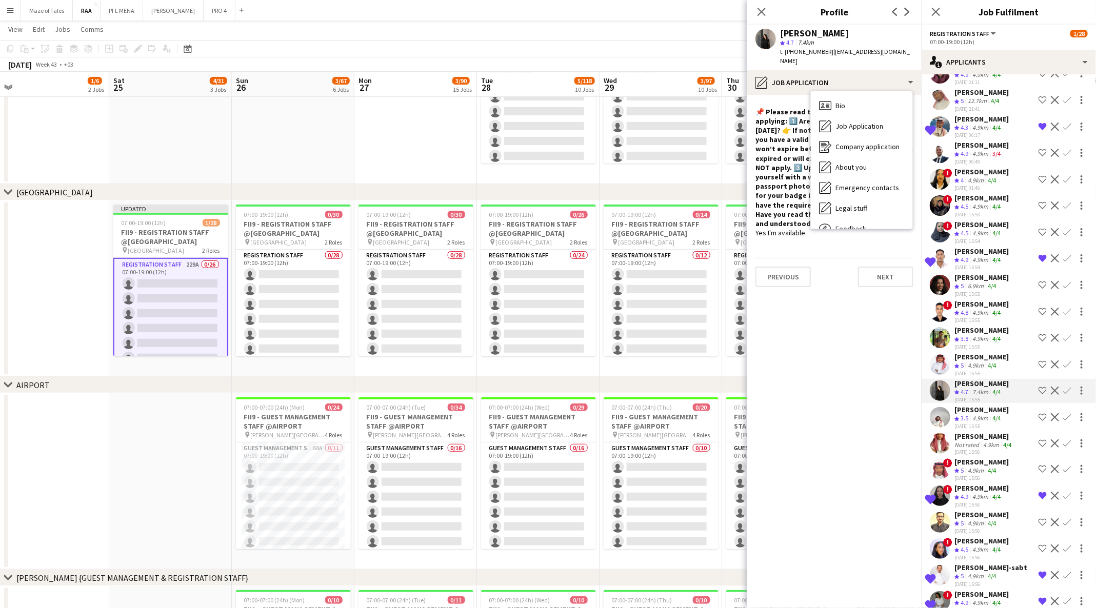
click at [872, 91] on div "Bio Bio Job Application Job Application Company application Company application…" at bounding box center [862, 159] width 102 height 137
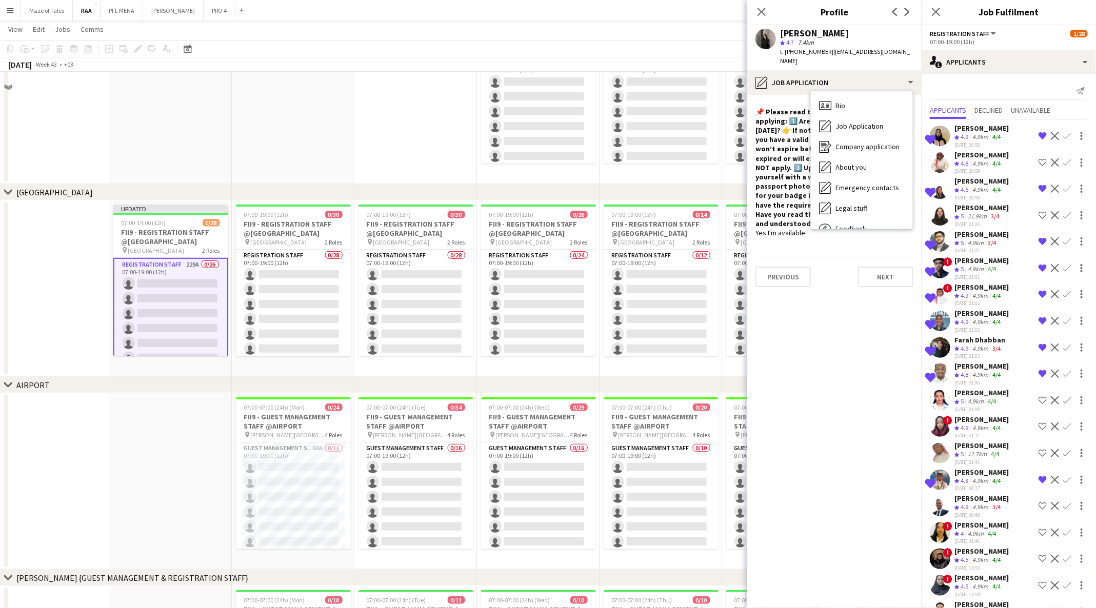
scroll to position [105, 0]
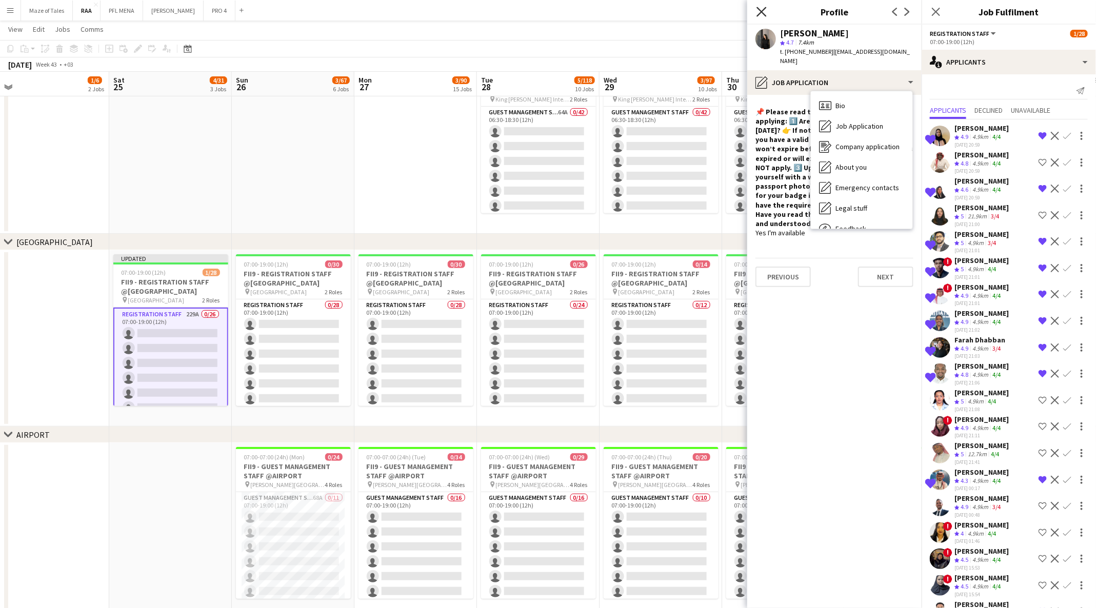
click at [760, 14] on icon at bounding box center [762, 12] width 10 height 10
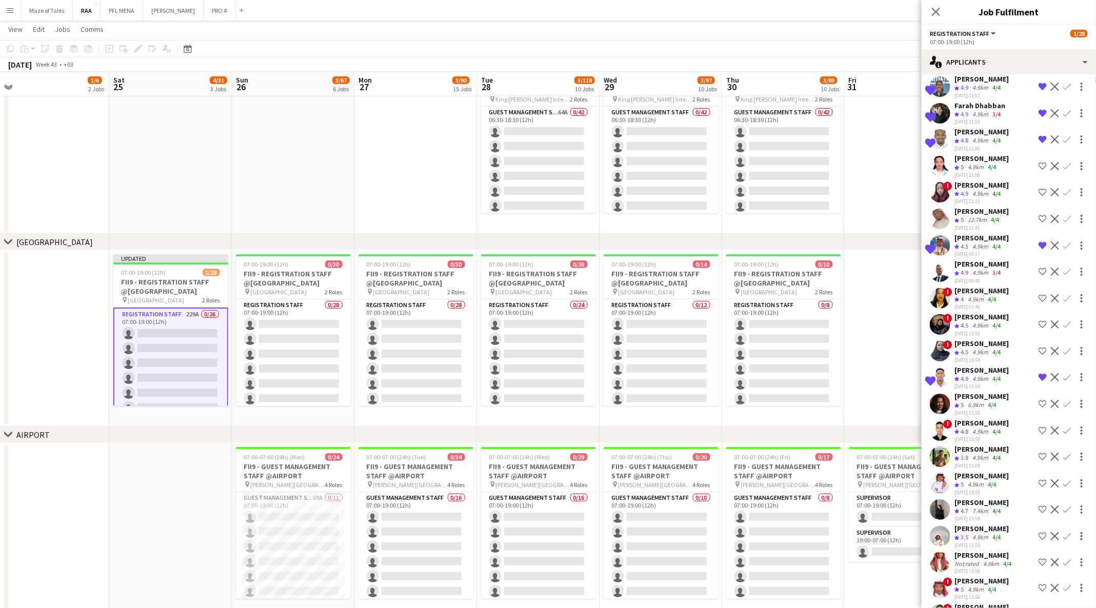
scroll to position [242, 0]
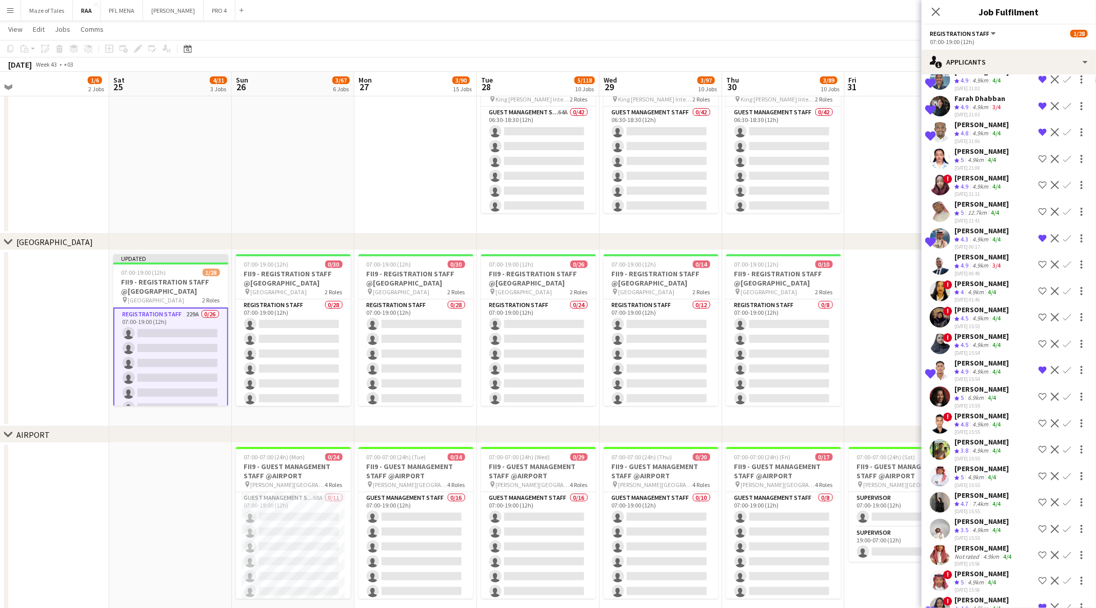
click at [977, 446] on div "[PERSON_NAME]" at bounding box center [982, 442] width 54 height 9
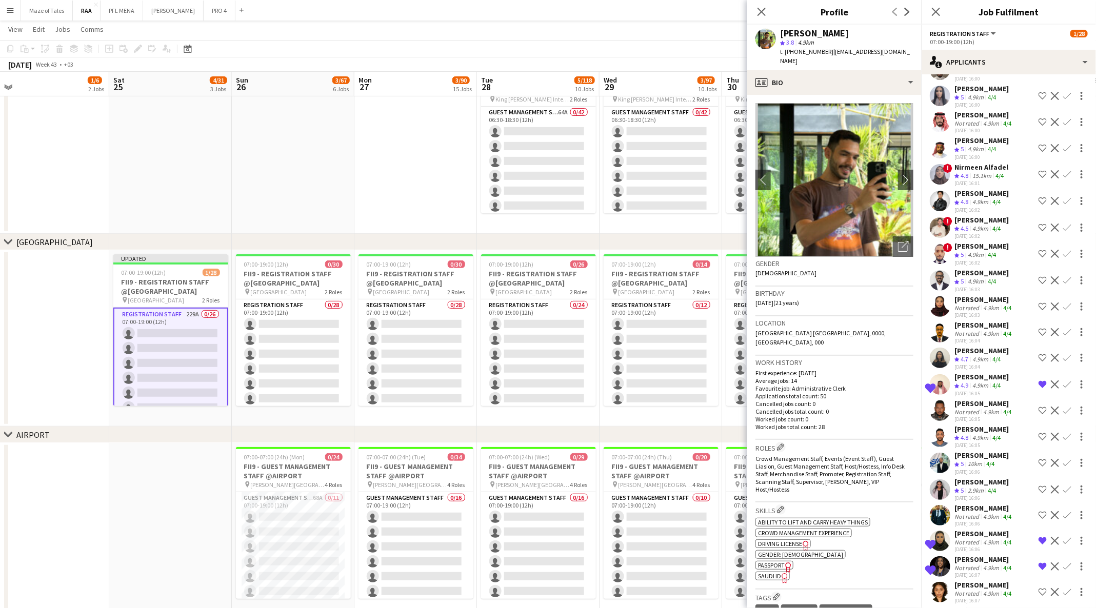
scroll to position [1492, 0]
click at [985, 310] on div "4.9km" at bounding box center [991, 307] width 20 height 8
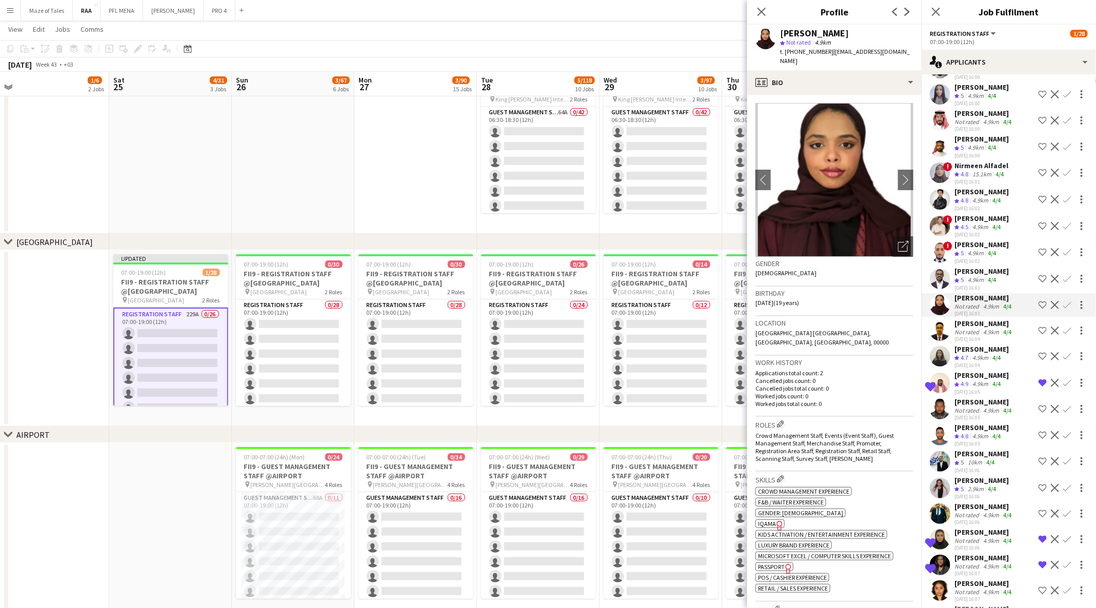
click at [770, 520] on span "IQAMA" at bounding box center [767, 524] width 18 height 8
click at [834, 70] on div "profile Bio" at bounding box center [834, 82] width 174 height 25
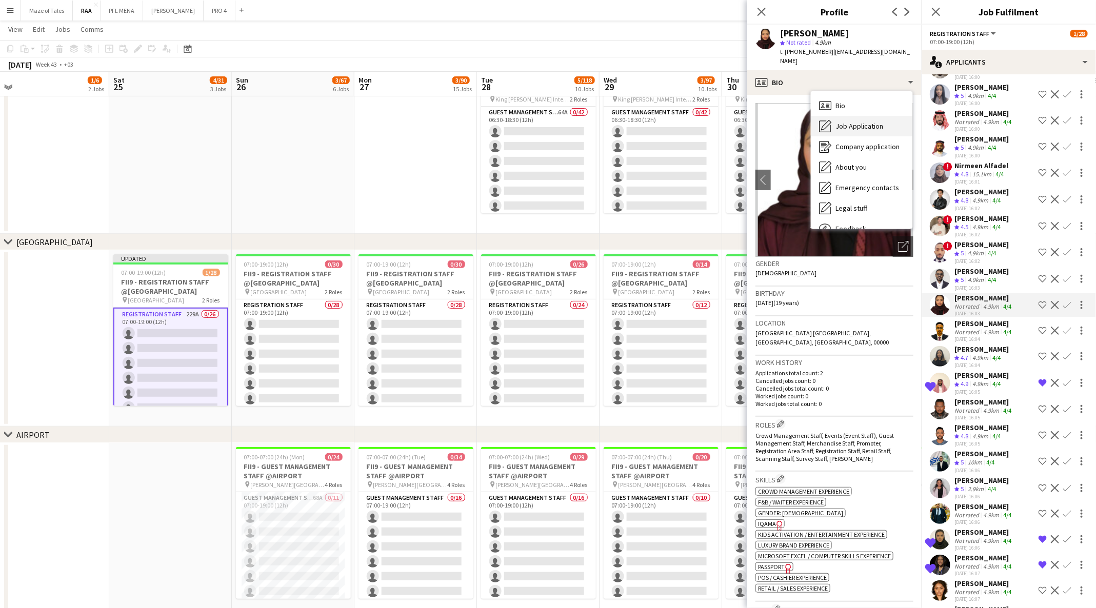
click at [851, 122] on span "Job Application" at bounding box center [860, 126] width 48 height 9
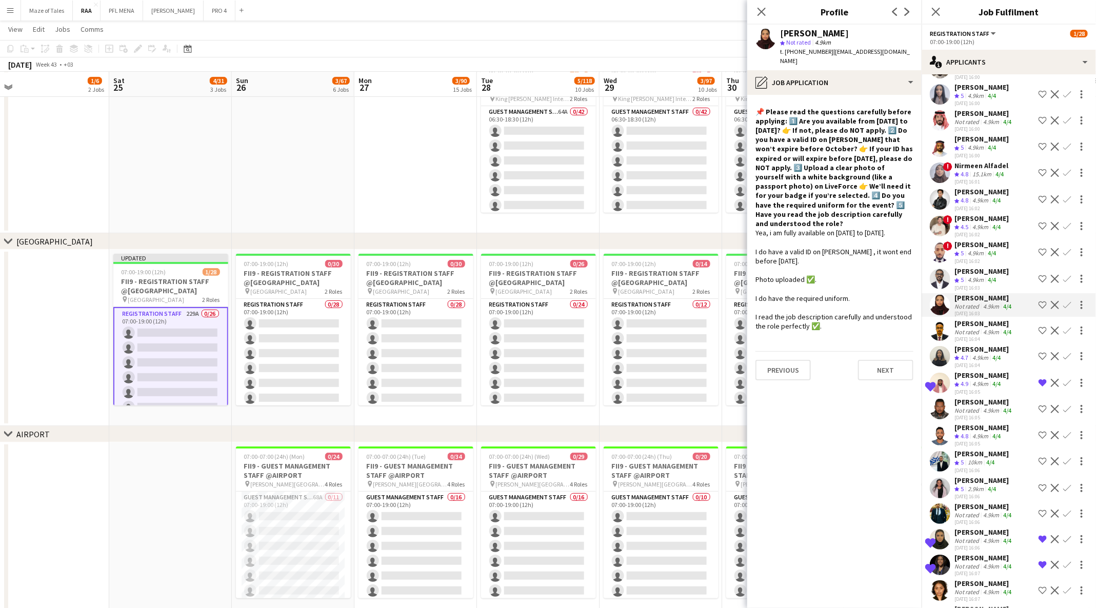
scroll to position [106, 0]
click at [1039, 309] on app-icon "Shortlist crew" at bounding box center [1043, 305] width 8 height 8
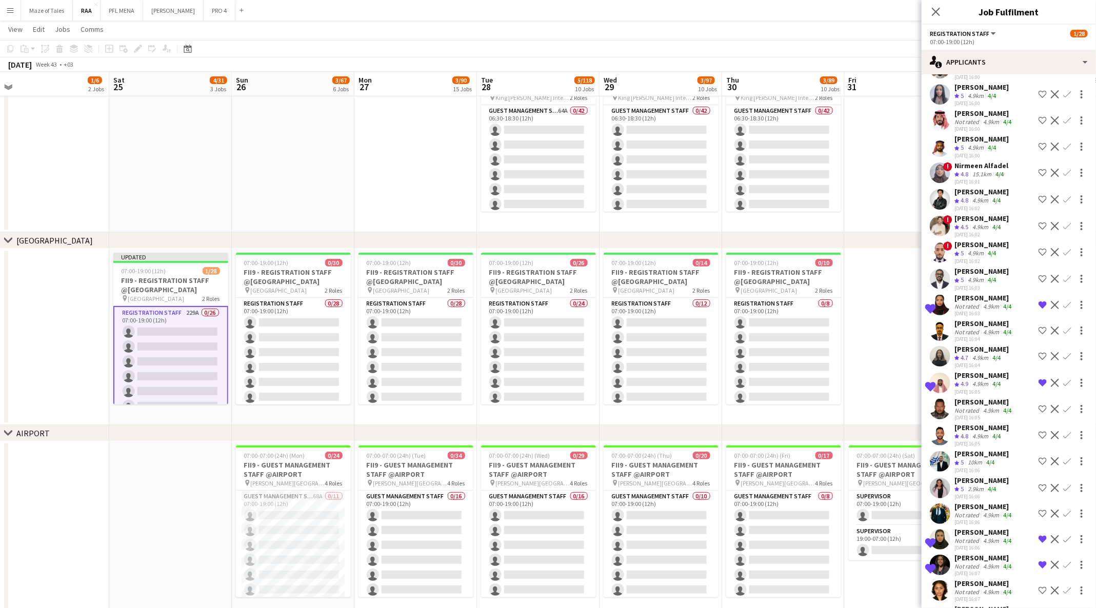
click at [982, 328] on div "Mohammed Salahaldeen" at bounding box center [984, 323] width 59 height 9
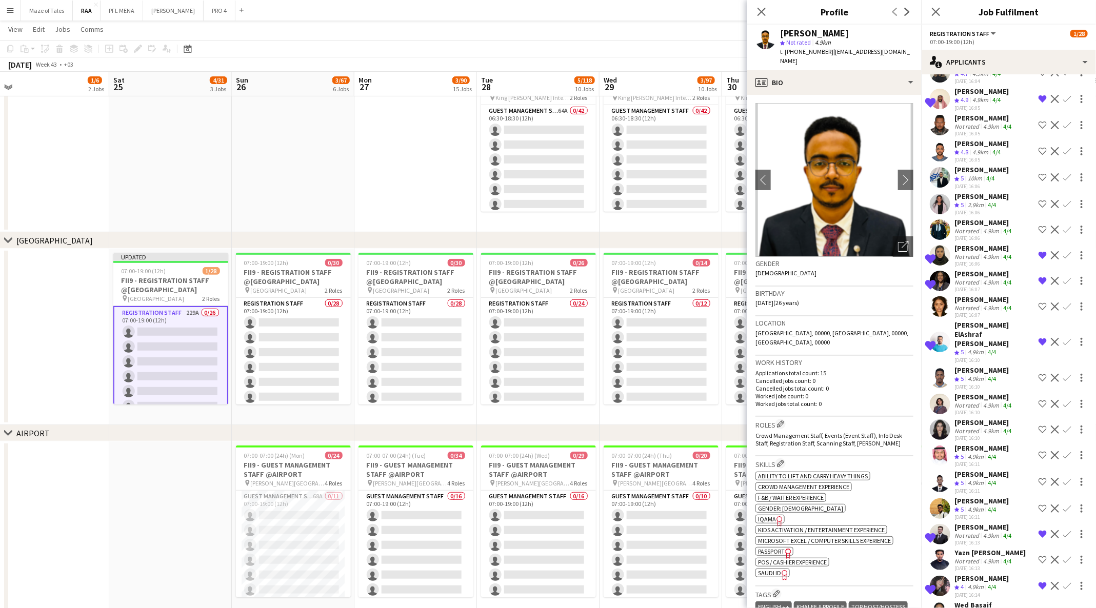
scroll to position [1776, 0]
click at [977, 401] on div "Layan Albabtain" at bounding box center [984, 396] width 59 height 9
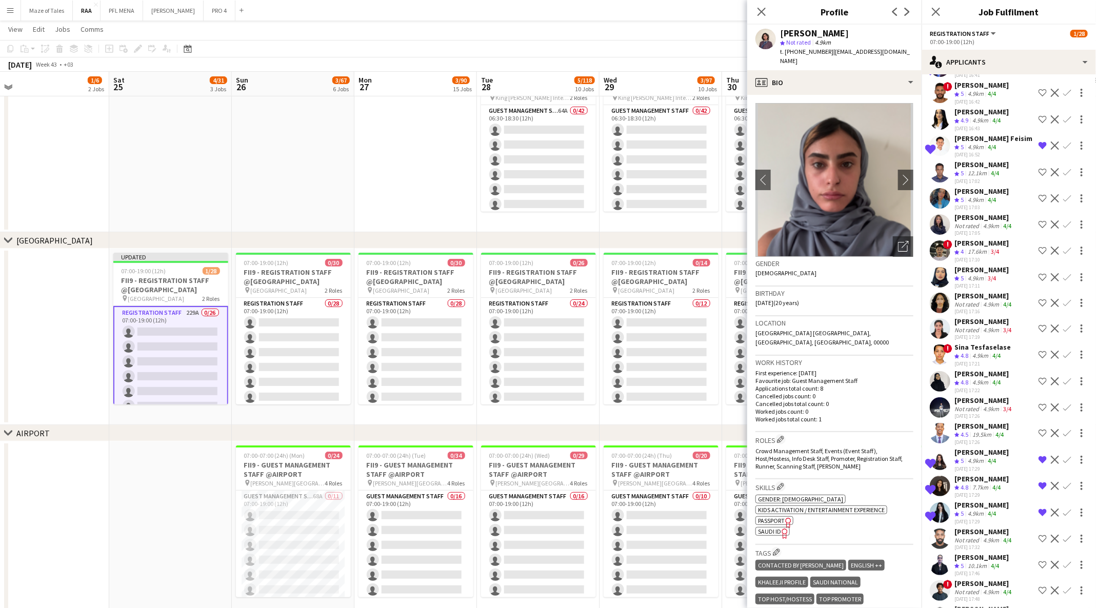
scroll to position [3203, 0]
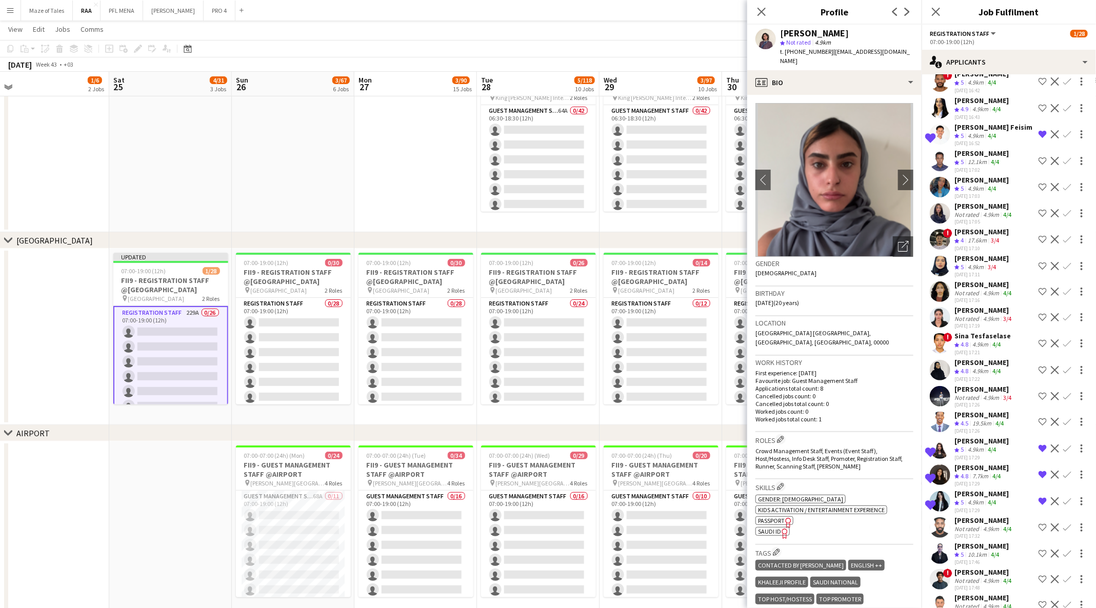
click at [992, 408] on div "03-08-2025 17:26" at bounding box center [984, 405] width 59 height 7
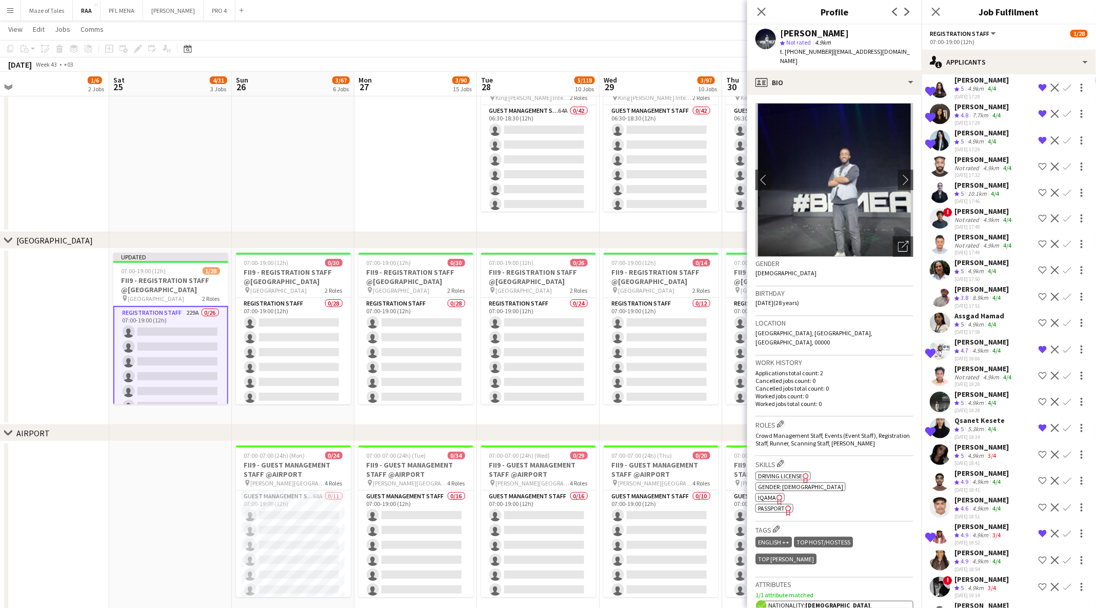
scroll to position [3566, 0]
click at [984, 319] on div "Assgad Hamad" at bounding box center [980, 313] width 50 height 9
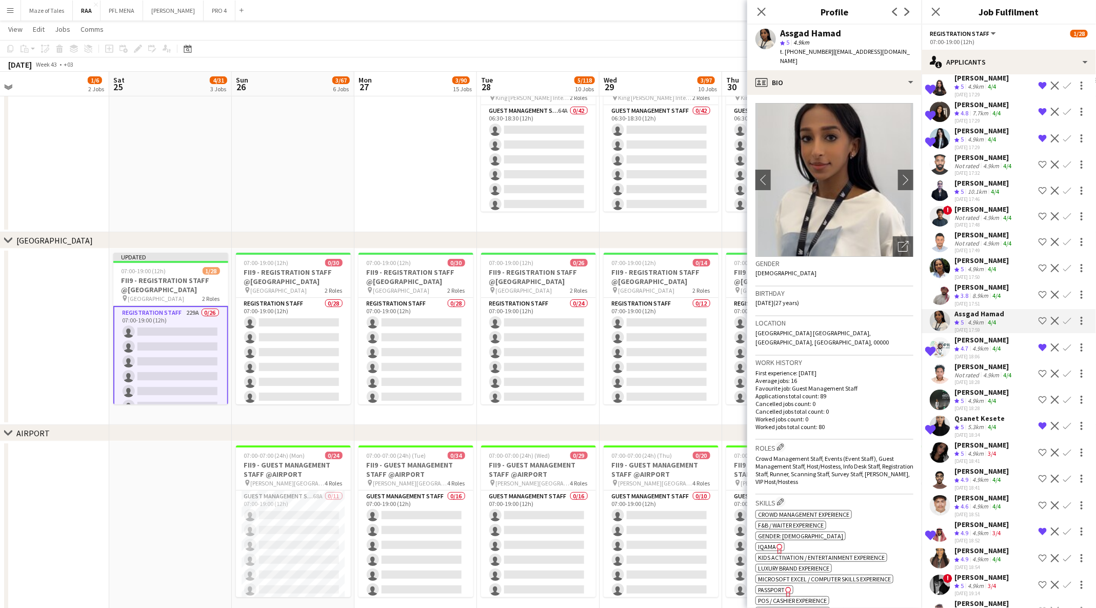
scroll to position [227, 0]
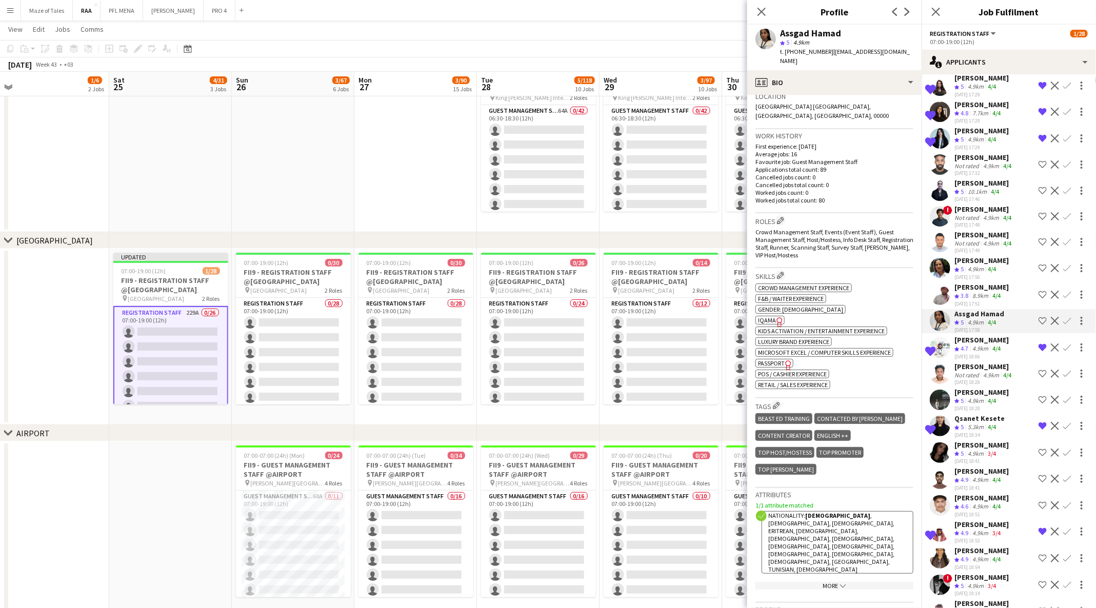
click at [777, 317] on icon "Freelancer has uploaded a photo validation of skill. Click to see" at bounding box center [780, 322] width 11 height 11
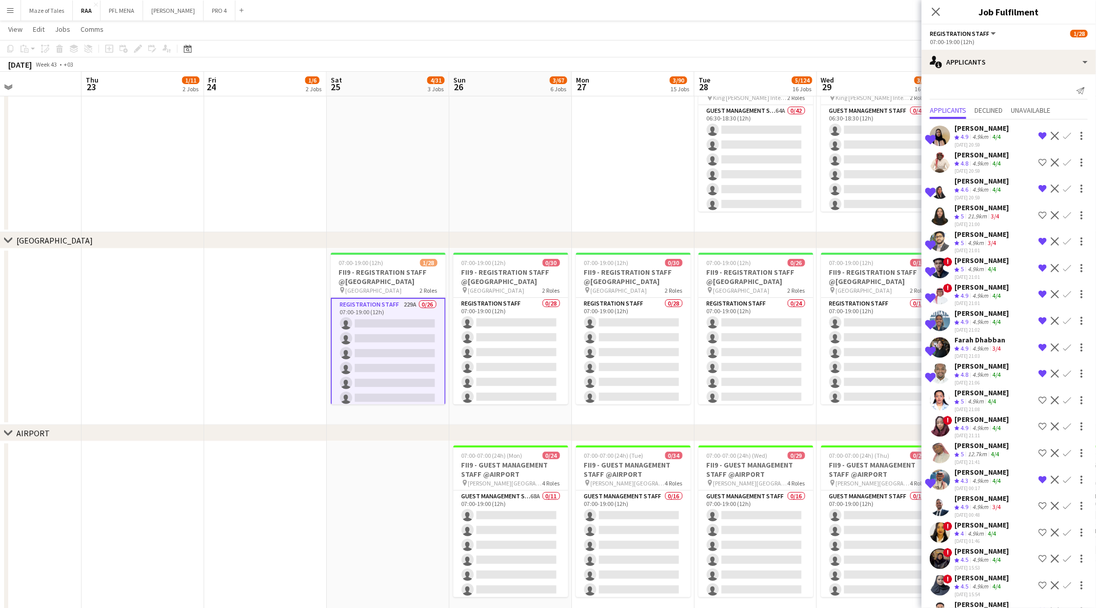
scroll to position [0, 286]
click at [192, 48] on div "Date picker" at bounding box center [188, 49] width 12 height 12
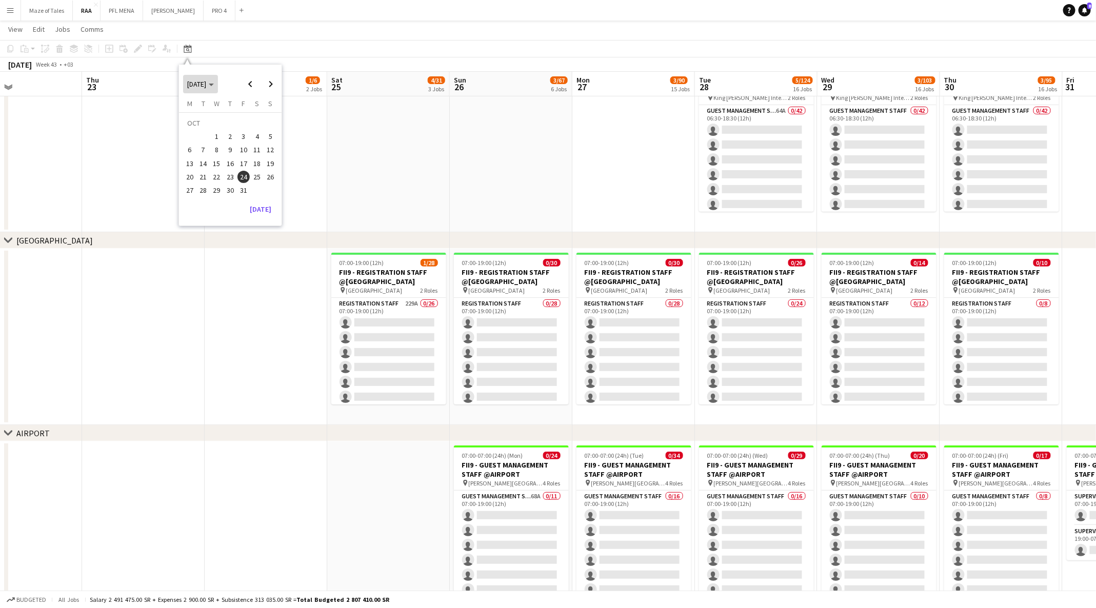
click at [195, 86] on span "[DATE]" at bounding box center [196, 84] width 19 height 9
click at [193, 141] on span "2024" at bounding box center [194, 137] width 21 height 12
click at [204, 147] on span "SEP" at bounding box center [194, 150] width 21 height 12
click at [228, 133] on span "5" at bounding box center [230, 139] width 12 height 12
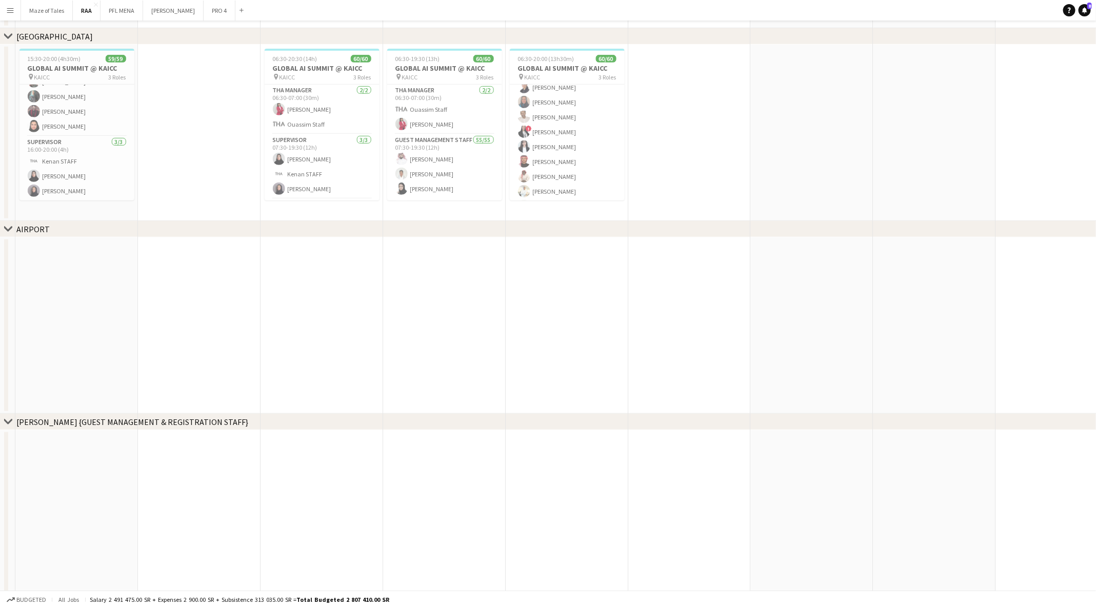
scroll to position [0, 0]
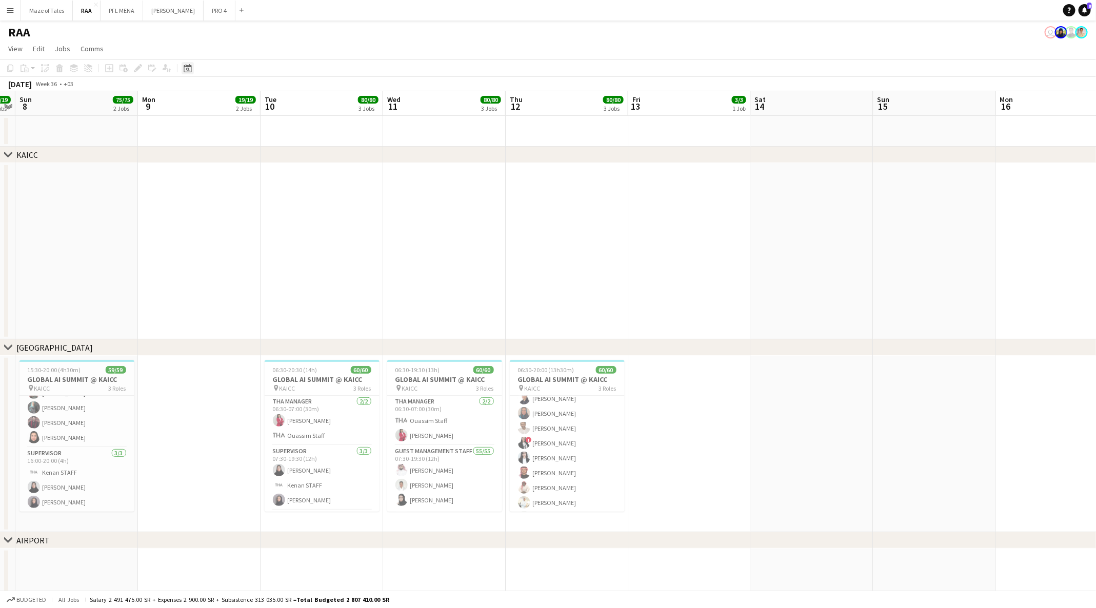
click at [184, 68] on icon at bounding box center [188, 68] width 8 height 8
click at [261, 229] on button "[DATE]" at bounding box center [261, 232] width 30 height 16
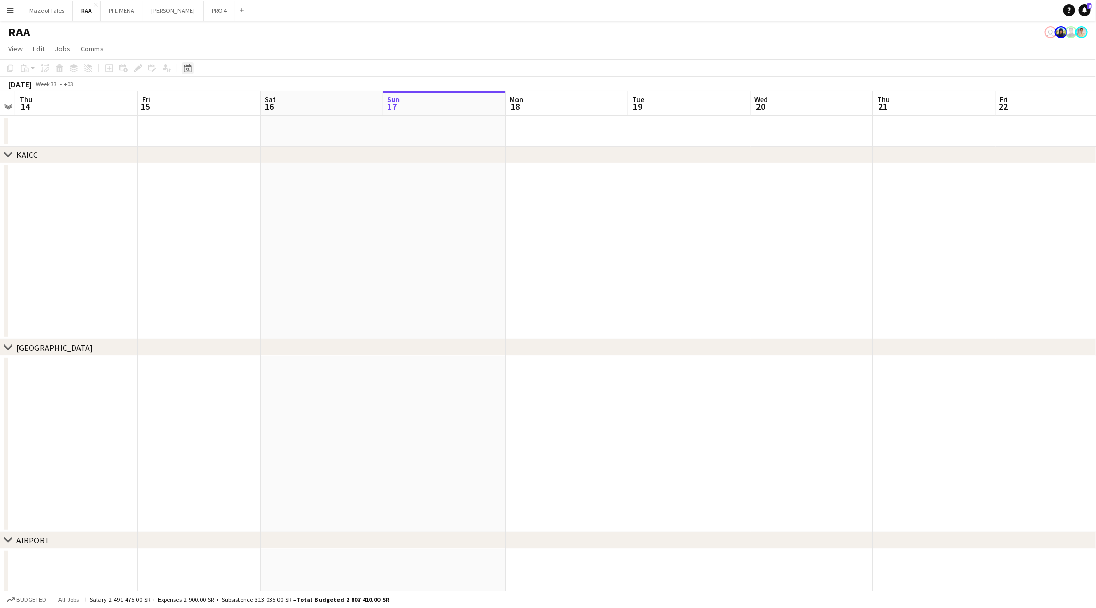
click at [187, 64] on icon "Date picker" at bounding box center [188, 68] width 8 height 8
click at [275, 105] on span "Next month" at bounding box center [271, 103] width 21 height 21
click at [248, 100] on span "Previous month" at bounding box center [250, 103] width 21 height 21
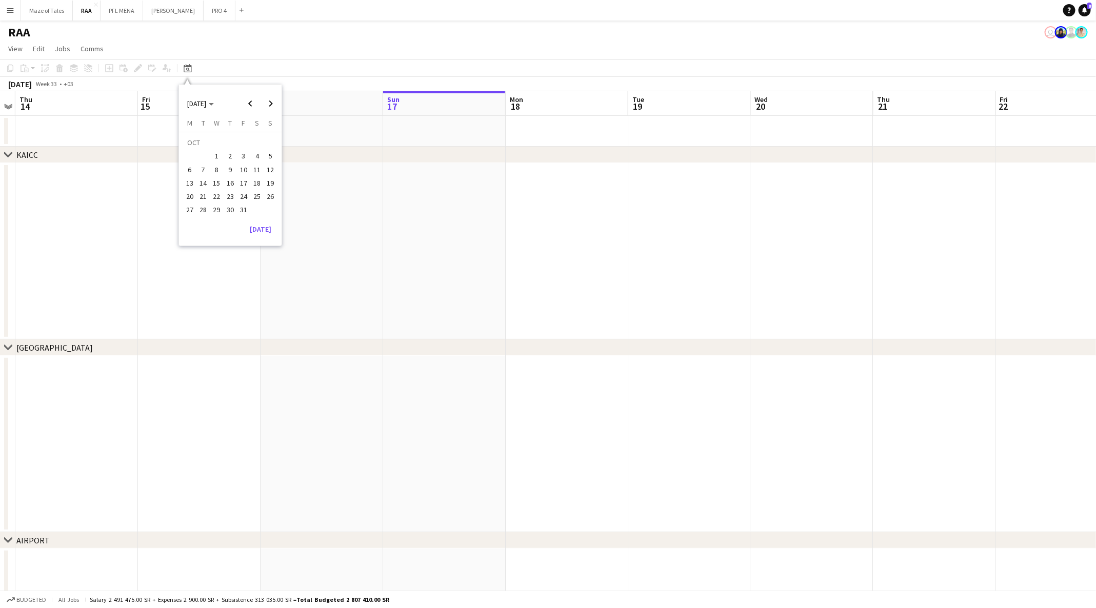
click at [241, 191] on span "24" at bounding box center [243, 196] width 12 height 12
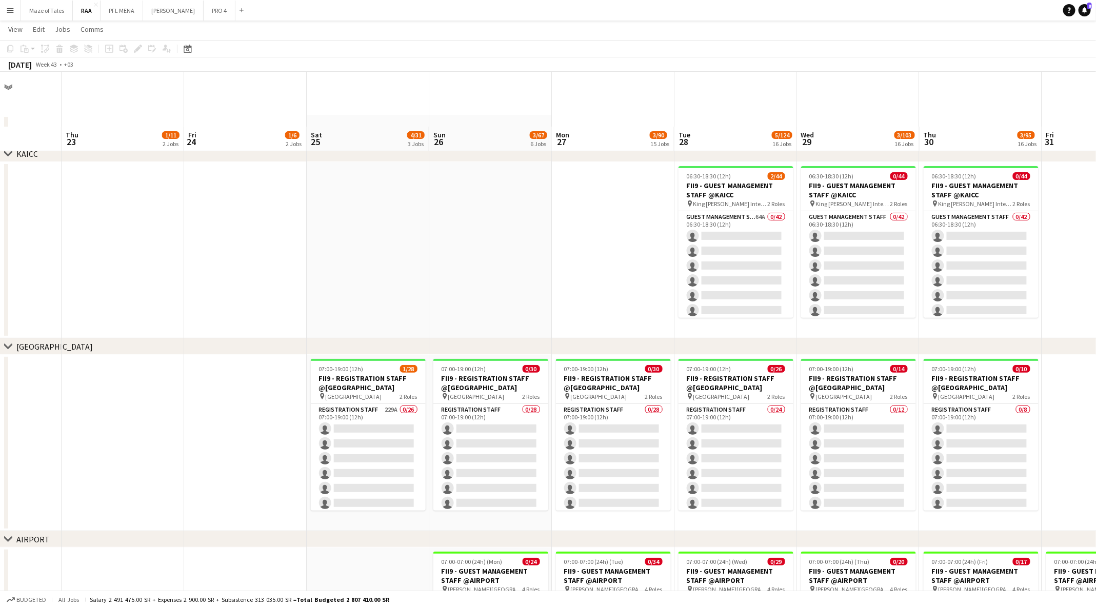
scroll to position [69, 0]
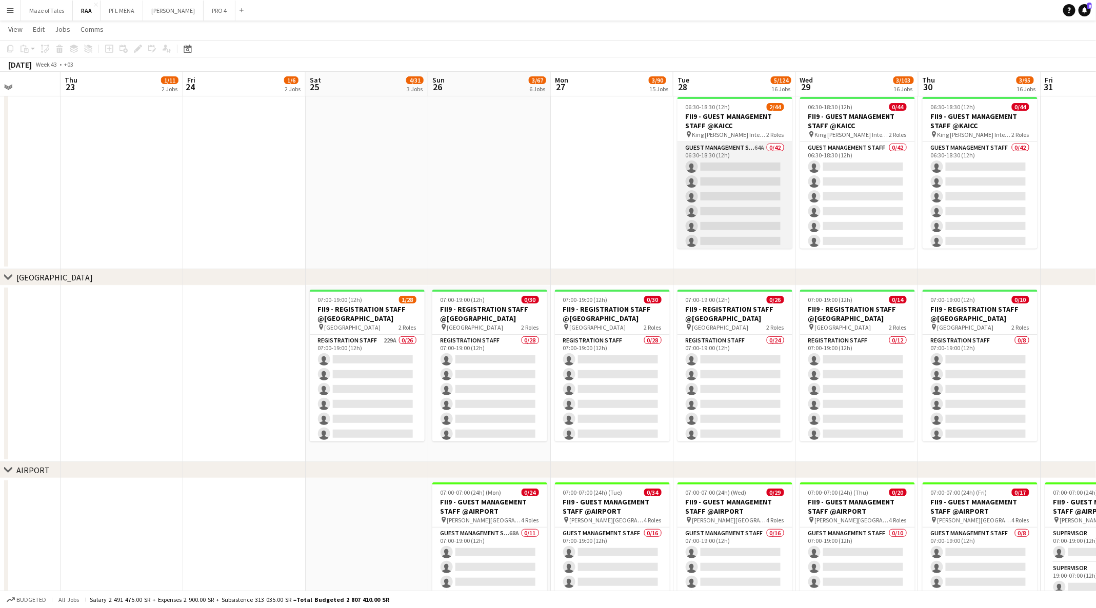
click at [695, 215] on app-card-role "Guest Management Staff 64A 0/42 06:30-18:30 (12h) single-neutral-actions single…" at bounding box center [735, 464] width 115 height 645
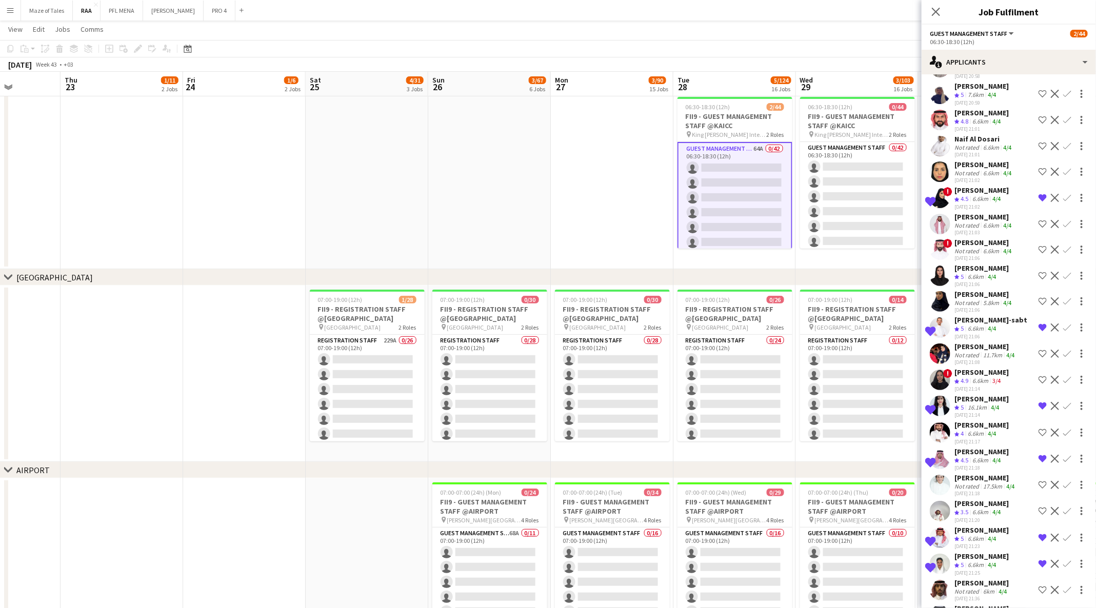
scroll to position [698, 0]
click at [989, 287] on div "[DATE] 21:06" at bounding box center [982, 284] width 54 height 7
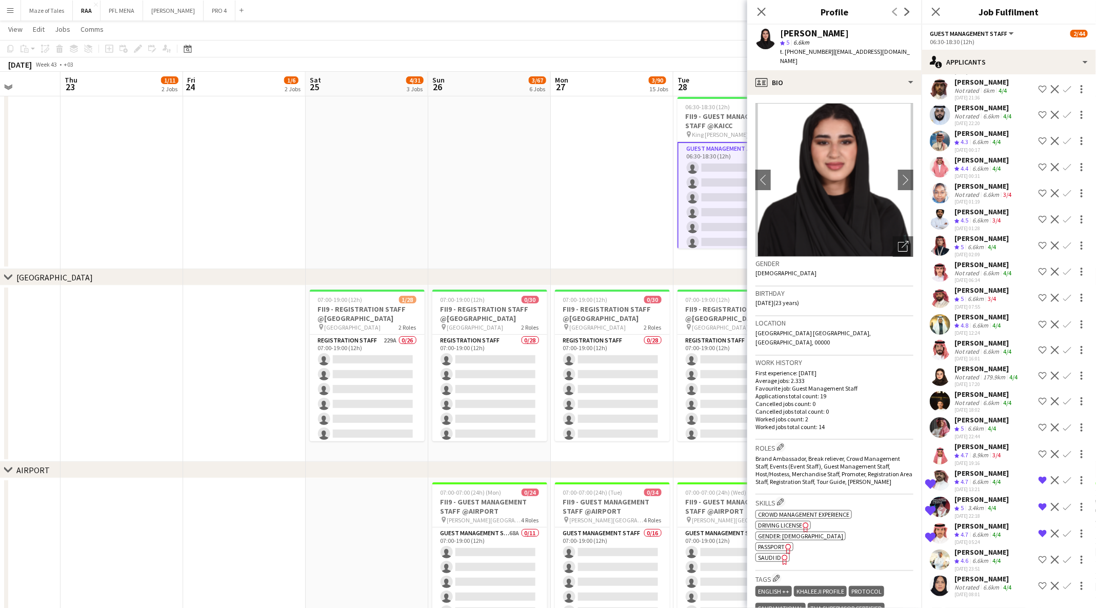
scroll to position [1234, 0]
